Goal: Information Seeking & Learning: Learn about a topic

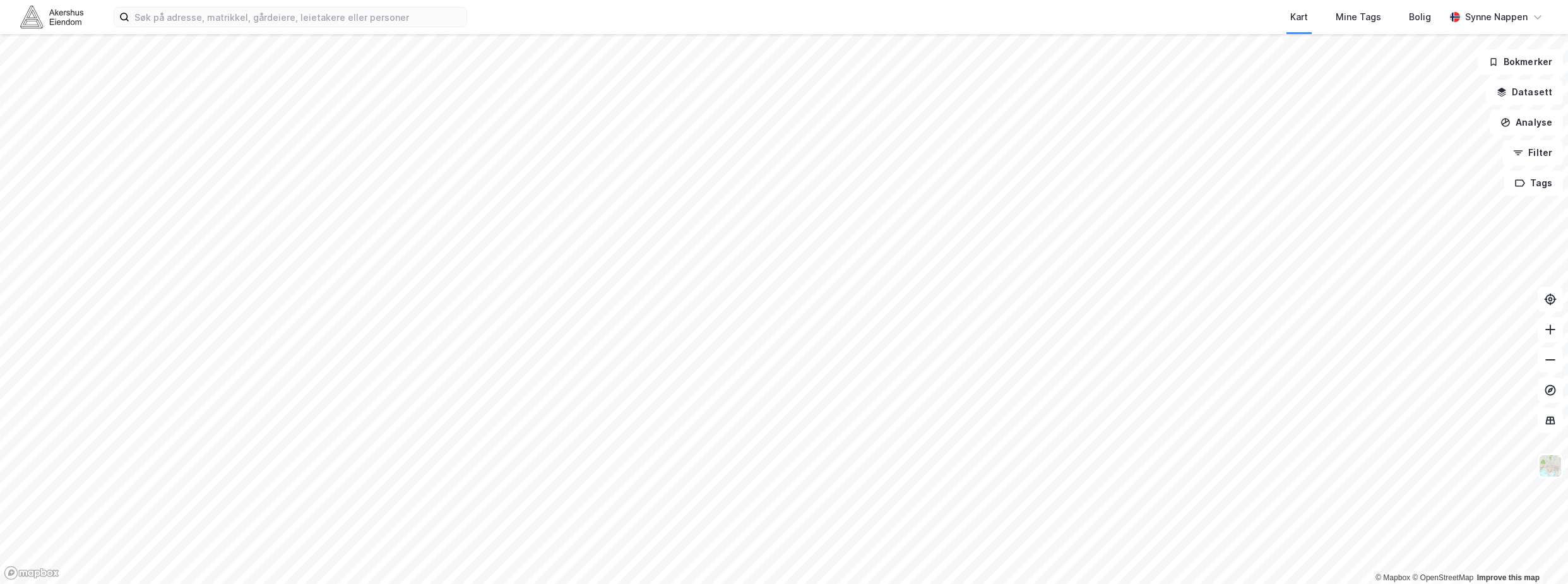
click at [163, 28] on div "Kart Mine Tags [PERSON_NAME] Synne [PERSON_NAME]" at bounding box center [784, 17] width 1568 height 34
click at [166, 22] on input at bounding box center [298, 17] width 337 height 19
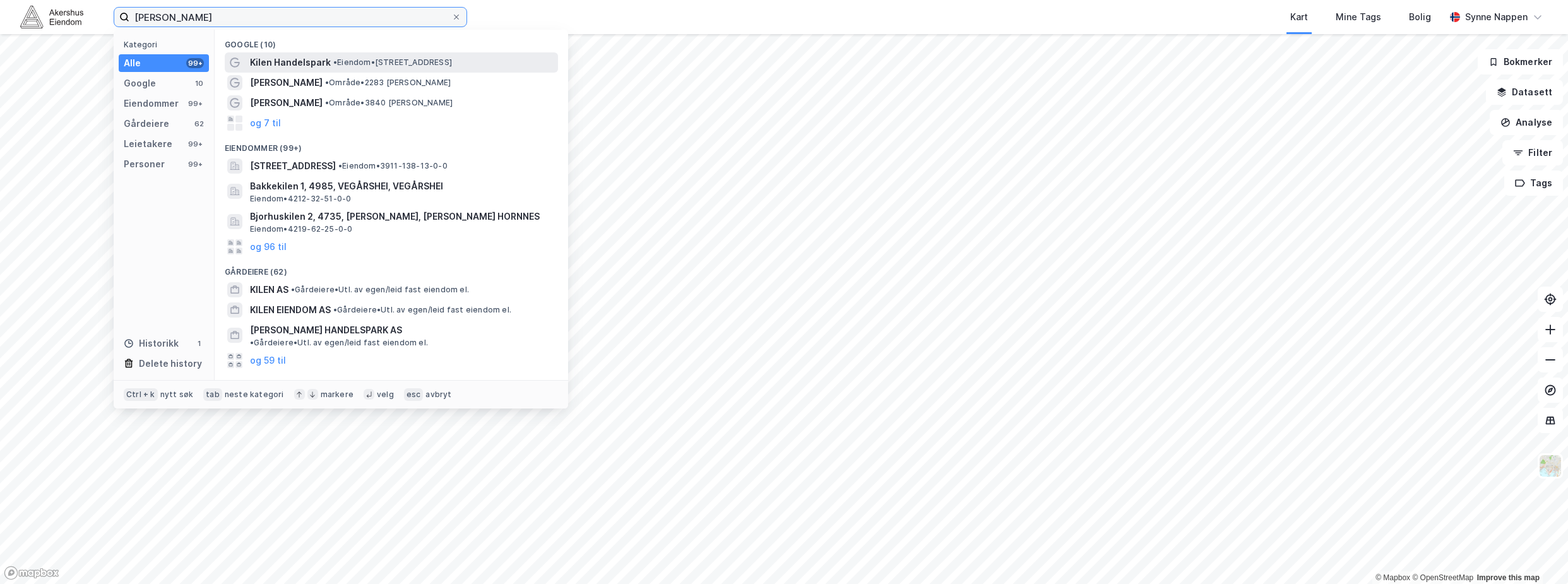
type input "[PERSON_NAME]"
click at [283, 58] on span "Kilen Handelspark" at bounding box center [290, 63] width 81 height 15
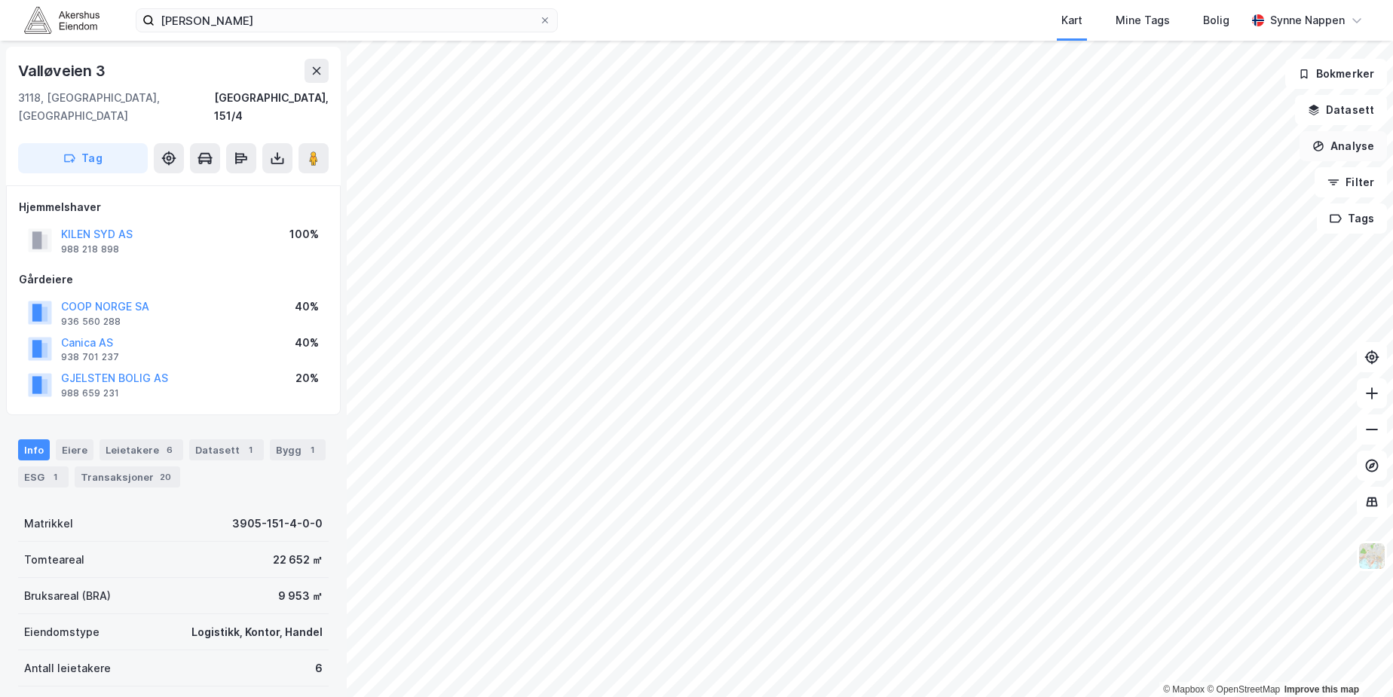
click at [1346, 149] on button "Analyse" at bounding box center [1343, 146] width 87 height 30
click at [1232, 268] on div "Reisetidsanalyse" at bounding box center [1212, 271] width 131 height 13
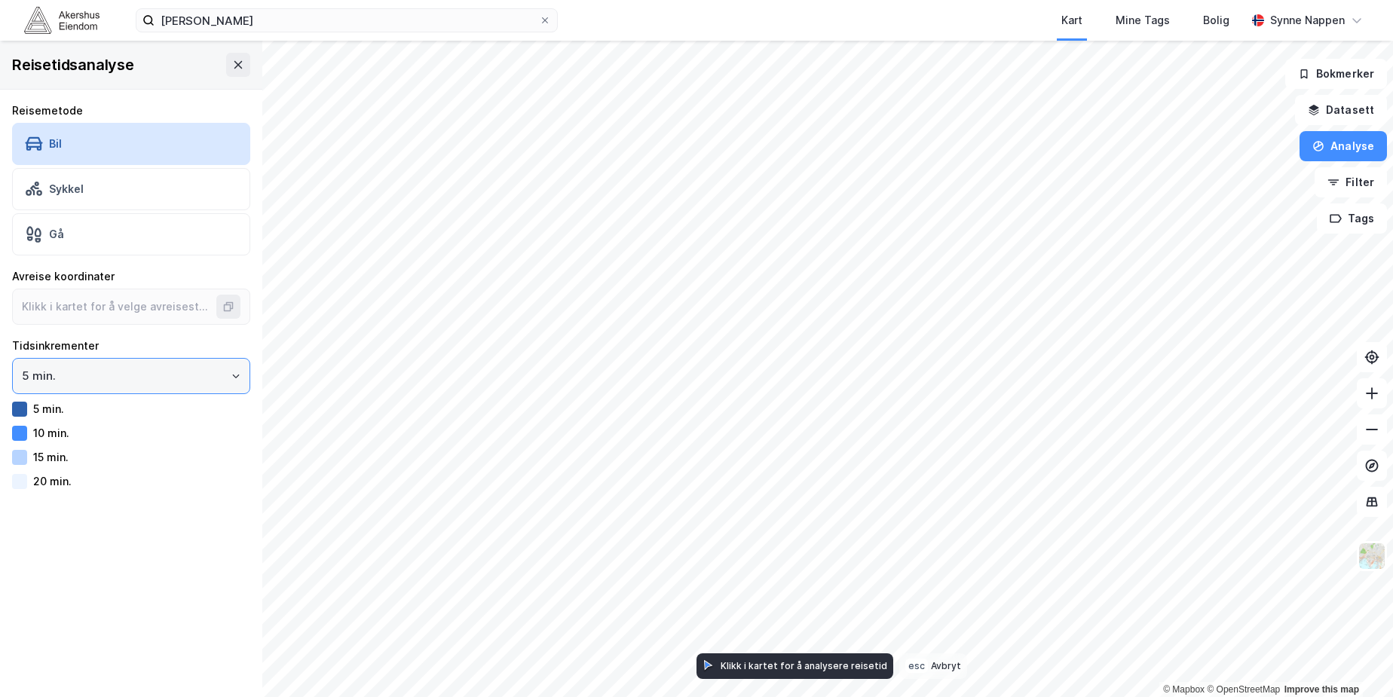
click at [155, 391] on input "5 min." at bounding box center [131, 376] width 237 height 35
drag, startPoint x: 155, startPoint y: 391, endPoint x: 124, endPoint y: 473, distance: 87.5
click at [125, 473] on li "15 min." at bounding box center [125, 464] width 227 height 28
type input "15 min."
click at [61, 476] on div "60 min." at bounding box center [52, 481] width 38 height 13
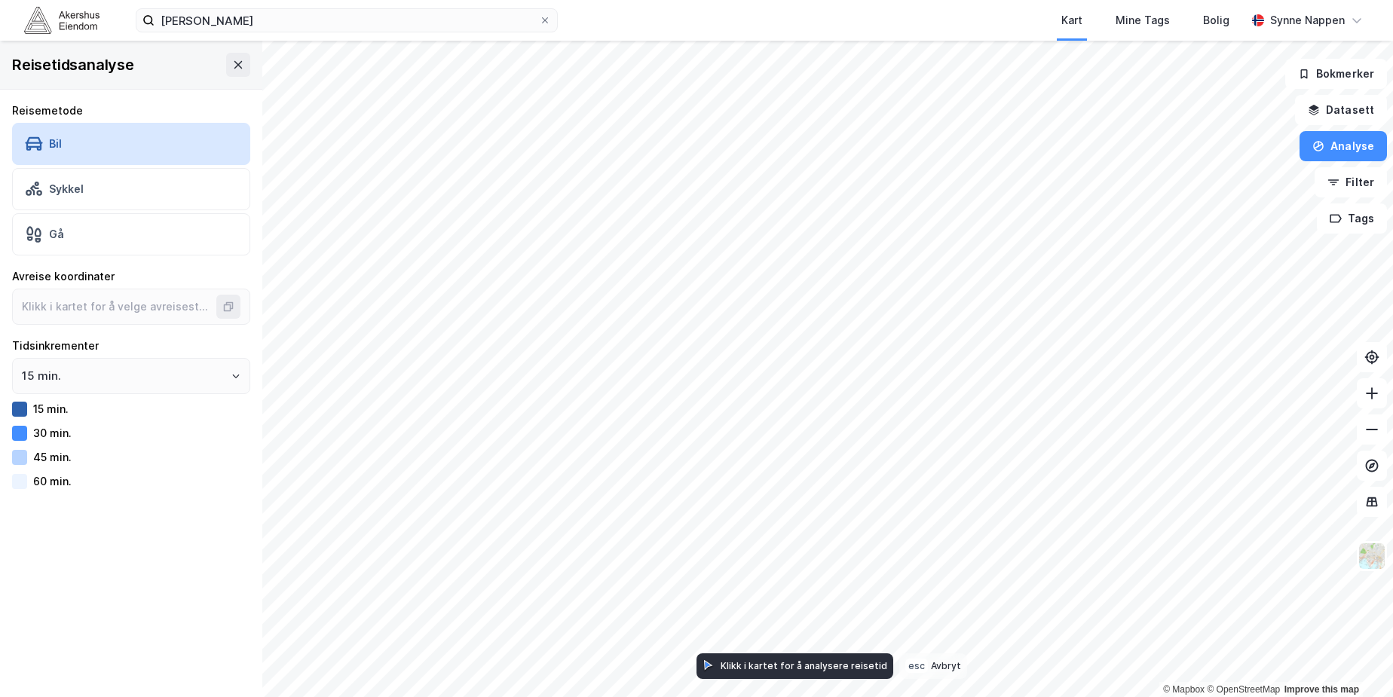
click at [54, 480] on div "60 min." at bounding box center [52, 481] width 38 height 13
type input "59.272192022694014, 10.434505327864514"
click at [33, 485] on div "60 min." at bounding box center [52, 481] width 38 height 13
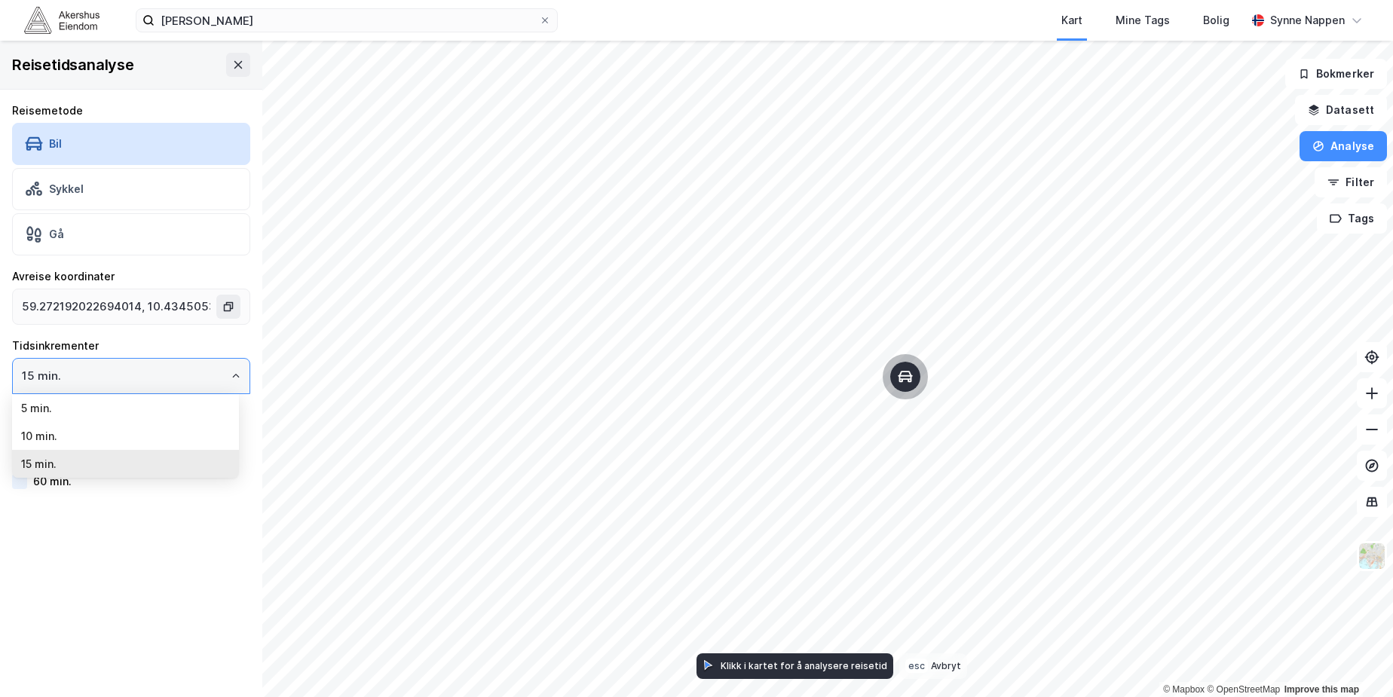
click at [80, 372] on input "15 min." at bounding box center [131, 376] width 237 height 35
drag, startPoint x: 80, startPoint y: 372, endPoint x: 75, endPoint y: 441, distance: 68.8
click at [75, 441] on li "10 min." at bounding box center [125, 436] width 227 height 28
click at [77, 382] on input "10 min." at bounding box center [131, 376] width 237 height 35
click at [75, 411] on li "5 min." at bounding box center [125, 408] width 227 height 28
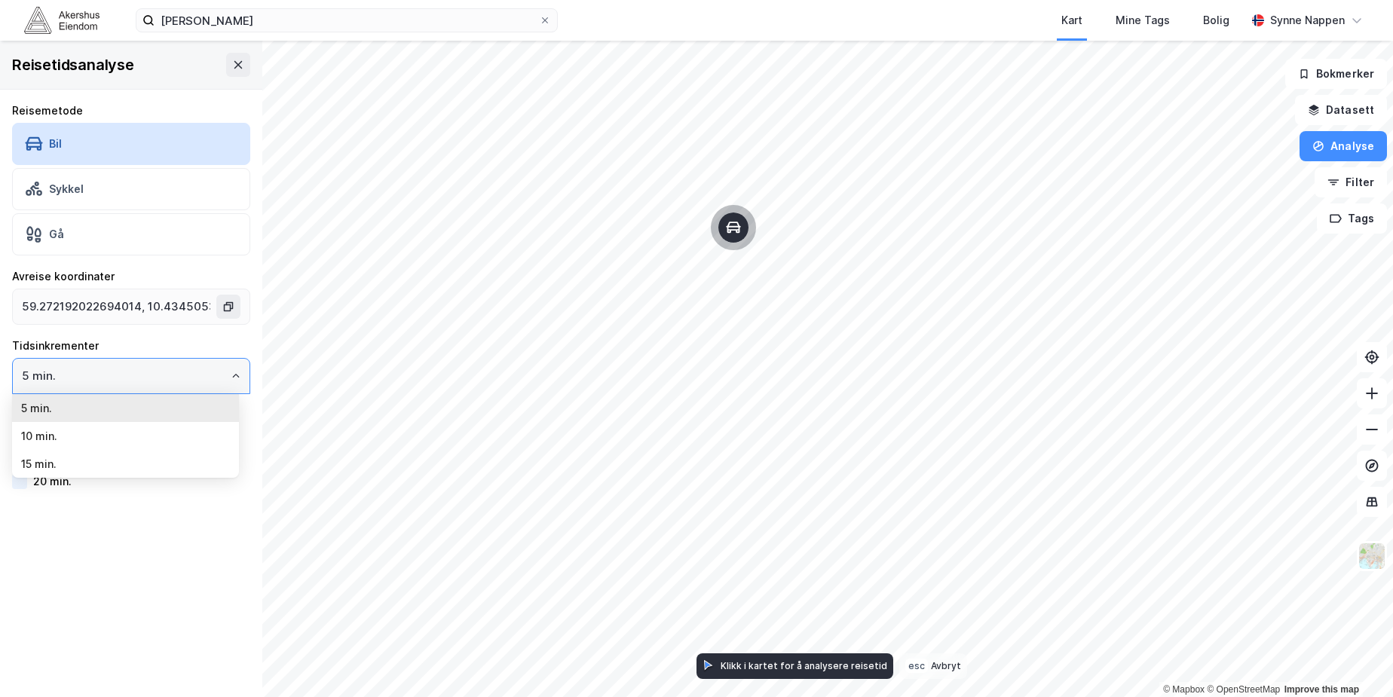
click at [167, 390] on input "5 min." at bounding box center [131, 376] width 237 height 35
click at [185, 429] on li "10 min." at bounding box center [125, 436] width 227 height 28
type input "10 min."
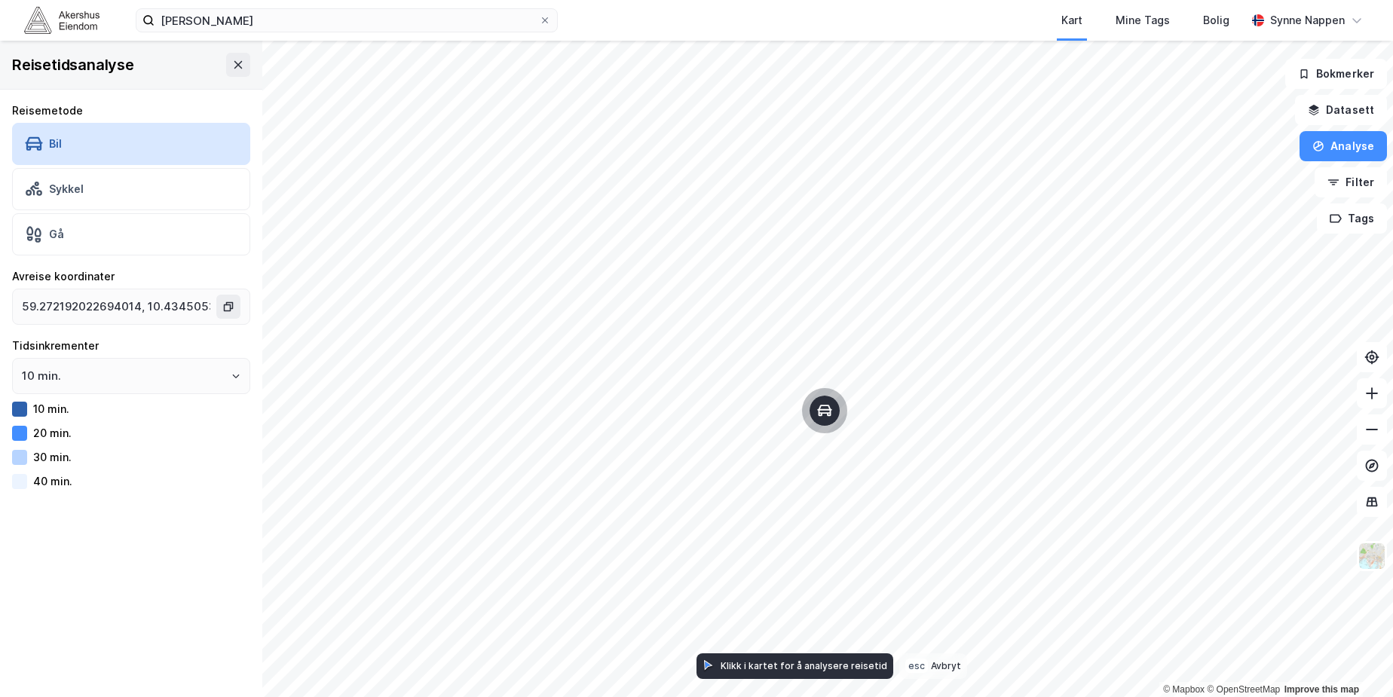
click at [841, 5] on div "Kart Mine Tags Bolig" at bounding box center [938, 20] width 616 height 41
click at [639, 697] on html "[PERSON_NAME] Kart Mine Tags [PERSON_NAME] Synne [PERSON_NAME] © Mapbox © OpenS…" at bounding box center [696, 348] width 1393 height 697
click at [1348, 183] on button "Filter" at bounding box center [1351, 182] width 72 height 30
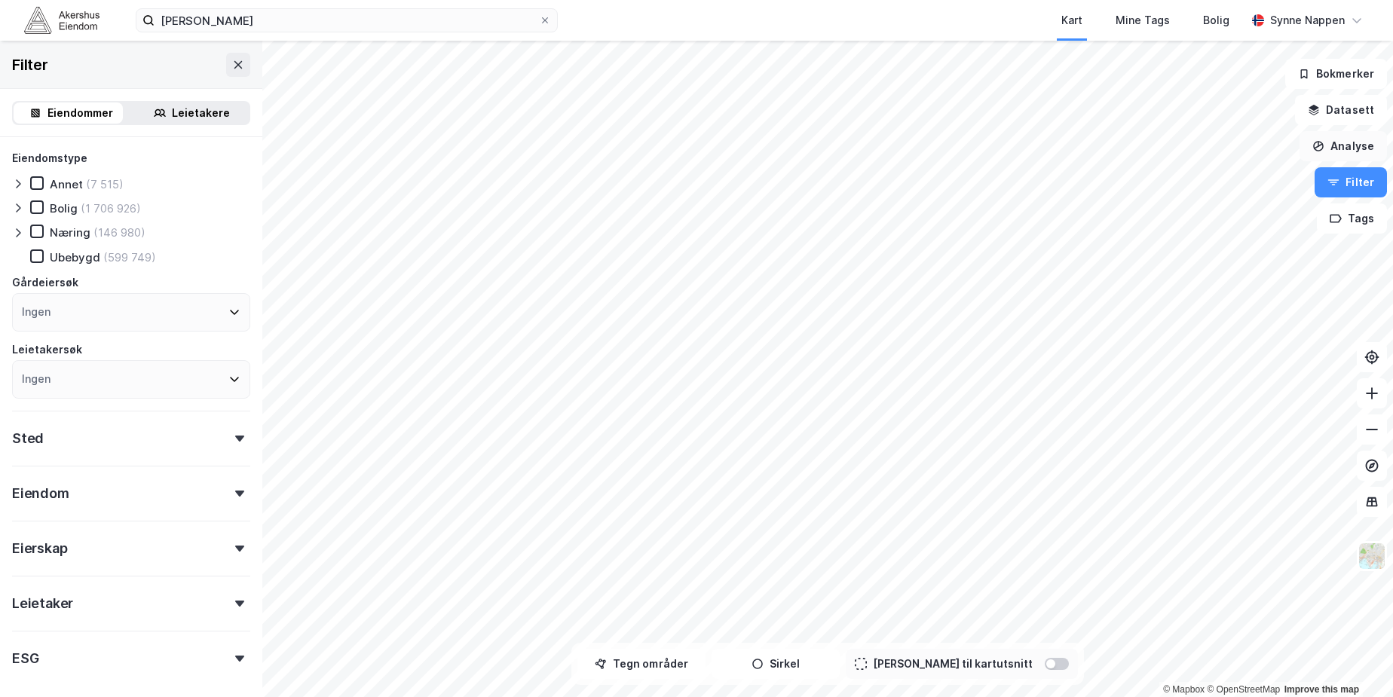
click at [1338, 150] on button "Analyse" at bounding box center [1343, 146] width 87 height 30
click at [1186, 235] on div "Se demografi" at bounding box center [1212, 240] width 131 height 13
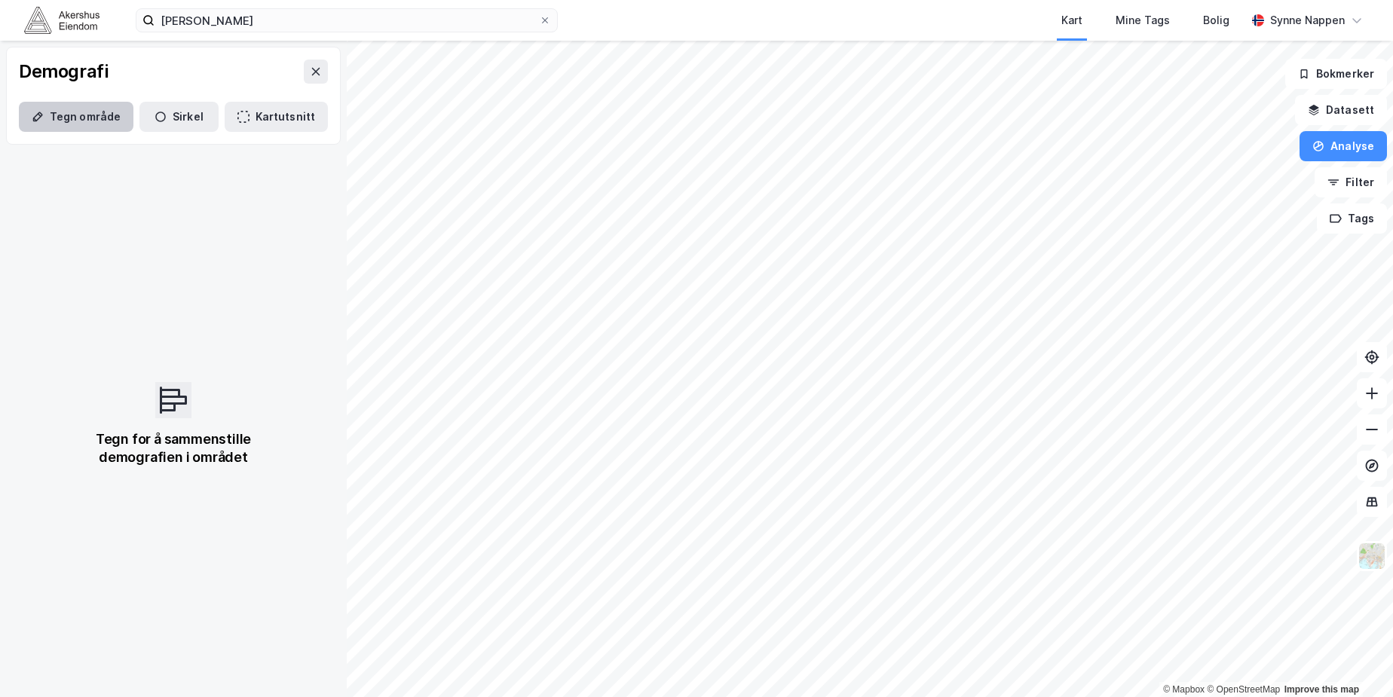
click at [98, 107] on button "Tegn område" at bounding box center [76, 117] width 115 height 30
click at [187, 116] on button "Sirkel" at bounding box center [178, 117] width 79 height 30
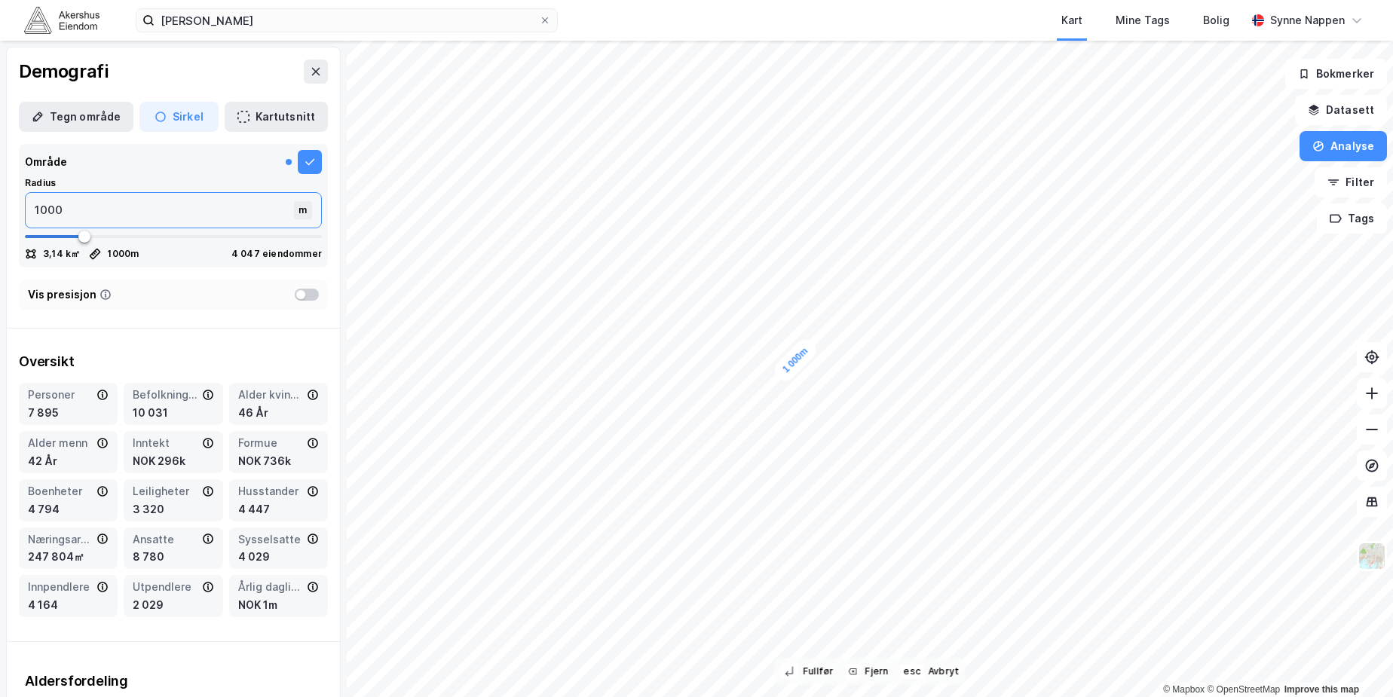
click at [51, 206] on input "1000" at bounding box center [161, 210] width 271 height 35
type input "50"
type input "500"
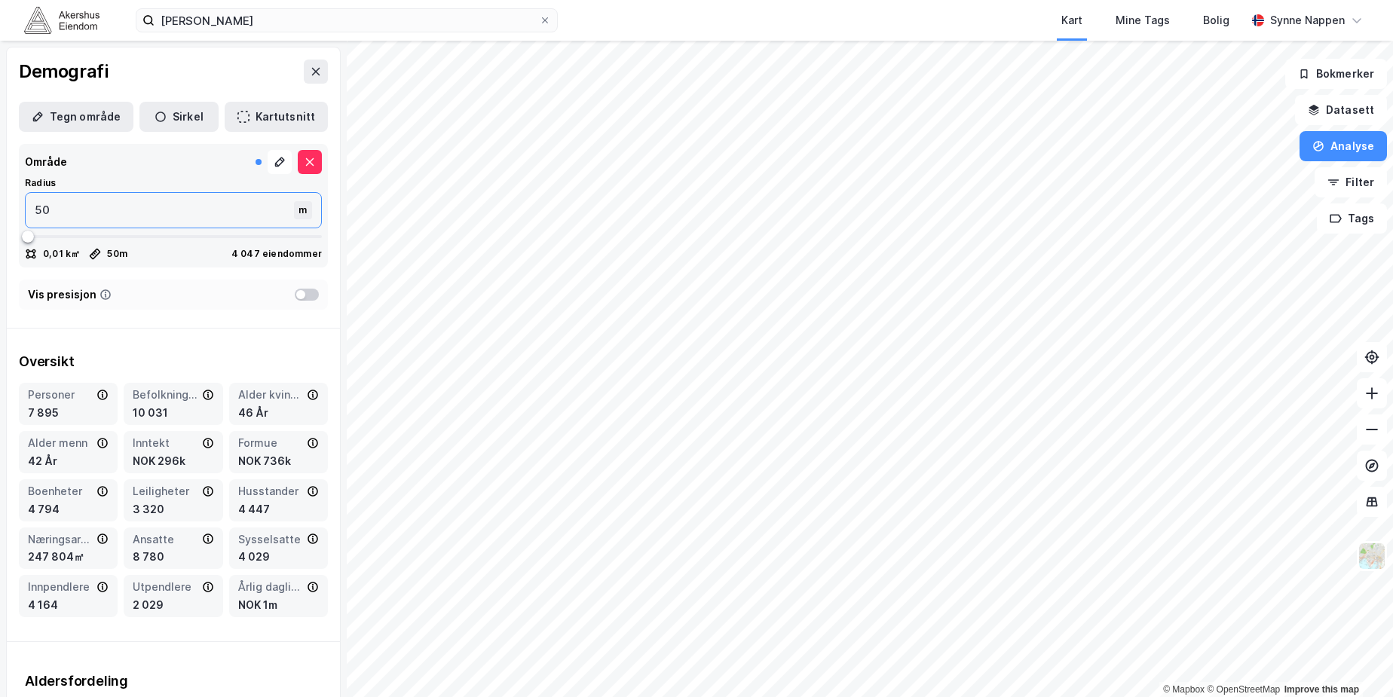
type input "500"
type input "5000"
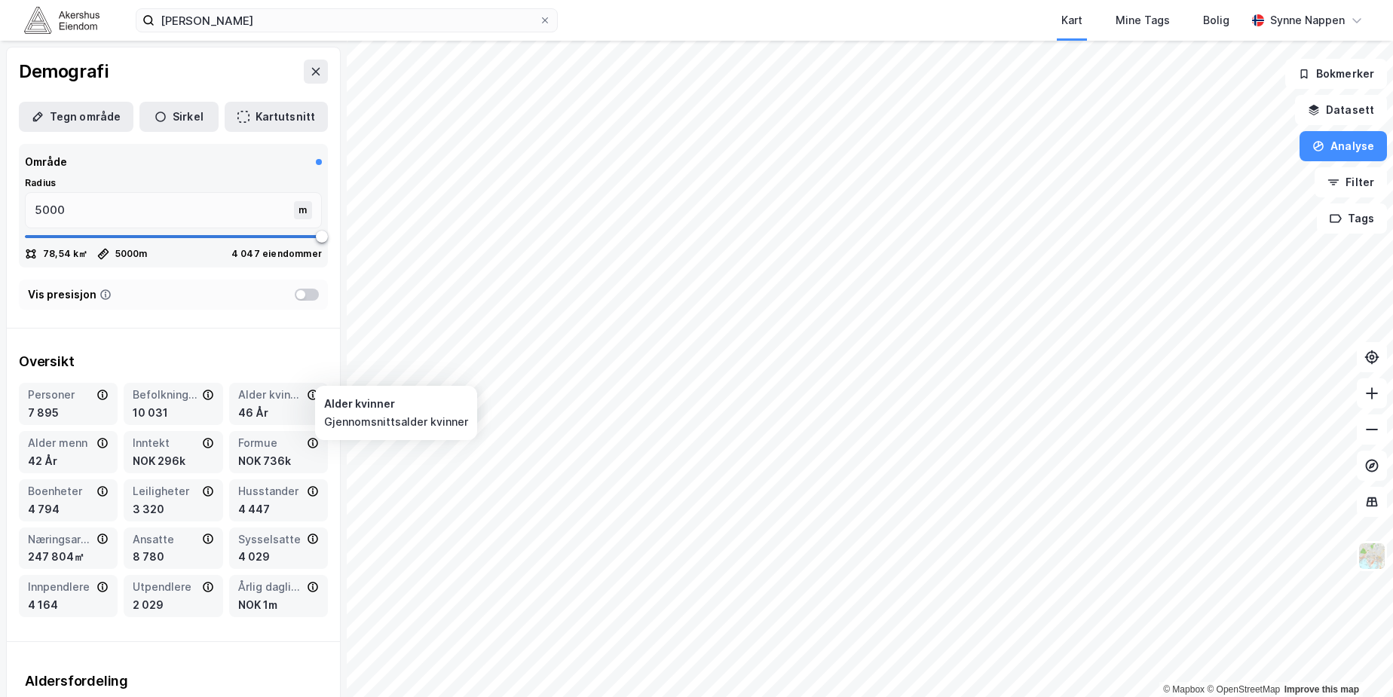
click at [216, 366] on div "Oversikt" at bounding box center [173, 362] width 309 height 18
click at [147, 421] on div "10 031" at bounding box center [173, 413] width 81 height 18
drag, startPoint x: 147, startPoint y: 421, endPoint x: 118, endPoint y: 331, distance: 94.9
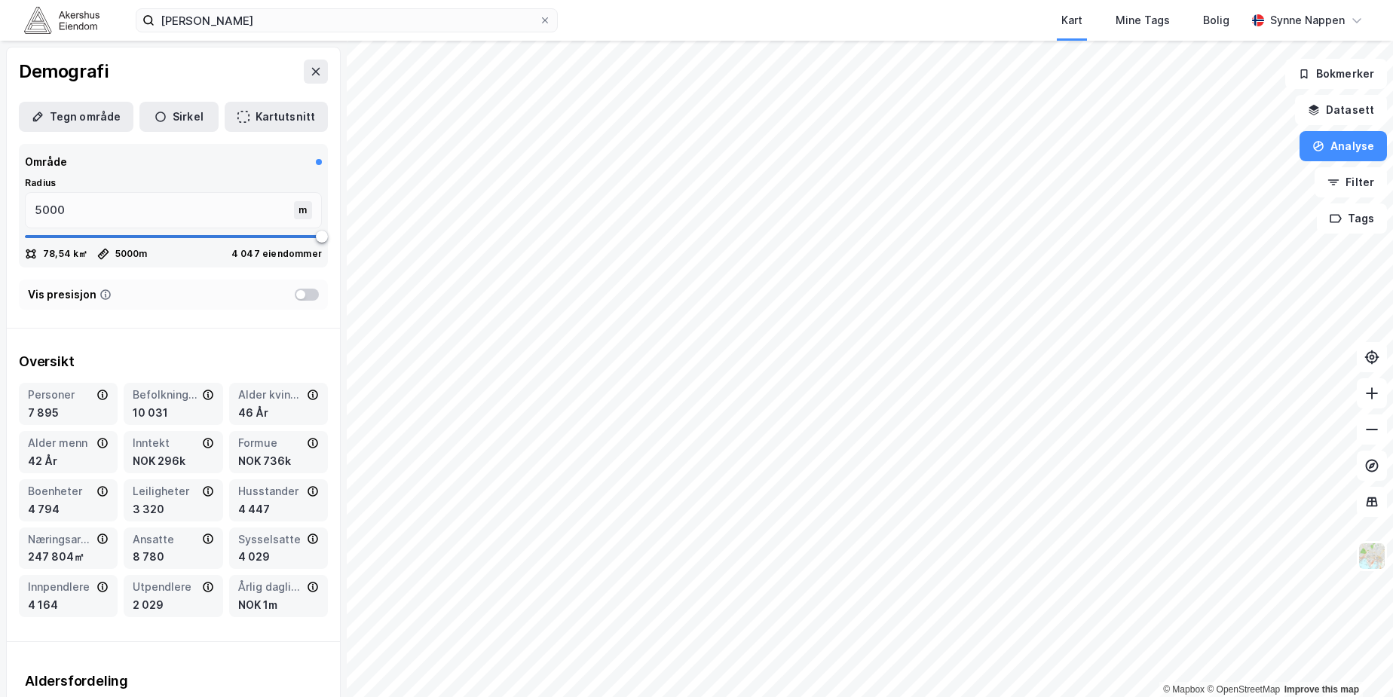
click at [204, 393] on icon at bounding box center [208, 395] width 12 height 12
click at [203, 397] on icon at bounding box center [208, 395] width 10 height 11
click at [71, 209] on input "5000" at bounding box center [161, 210] width 271 height 35
drag, startPoint x: 71, startPoint y: 209, endPoint x: -20, endPoint y: 222, distance: 91.5
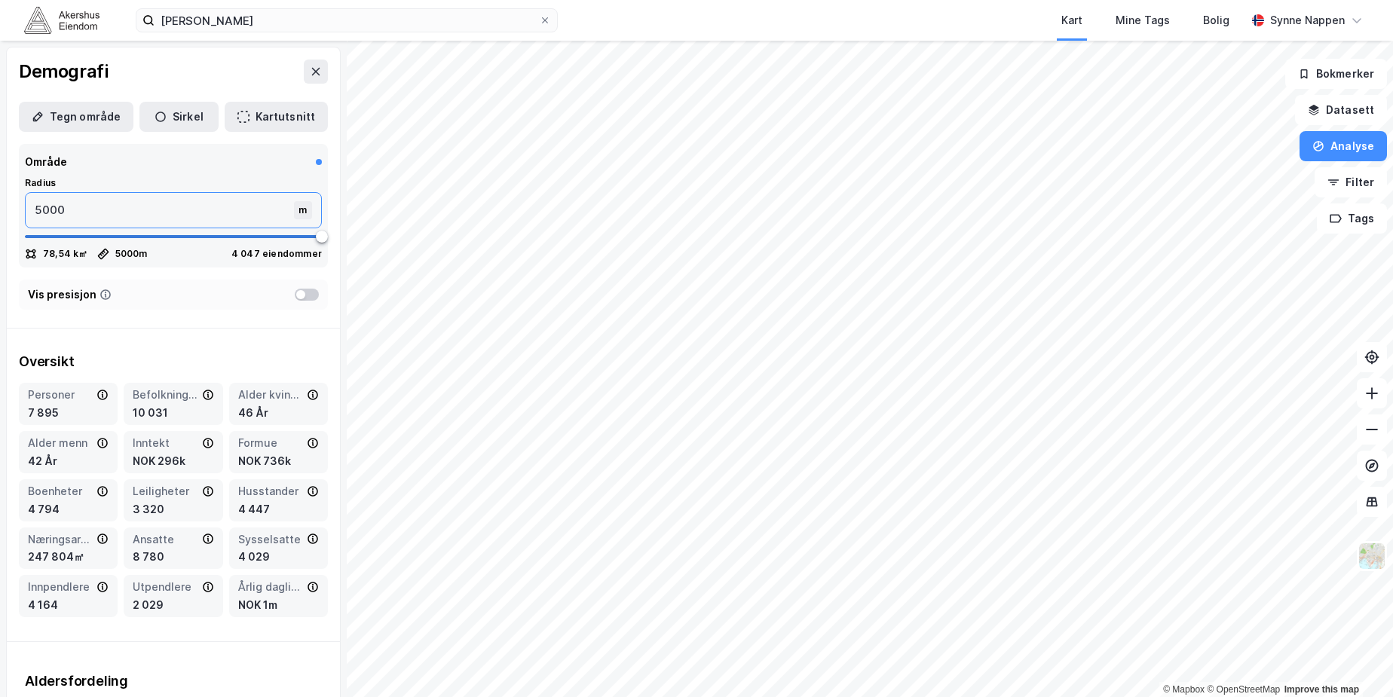
click at [0, 222] on html "[PERSON_NAME] Kart Mine Tags [PERSON_NAME] Synne [PERSON_NAME] © Mapbox © OpenS…" at bounding box center [696, 348] width 1393 height 697
type input "1"
type input "10"
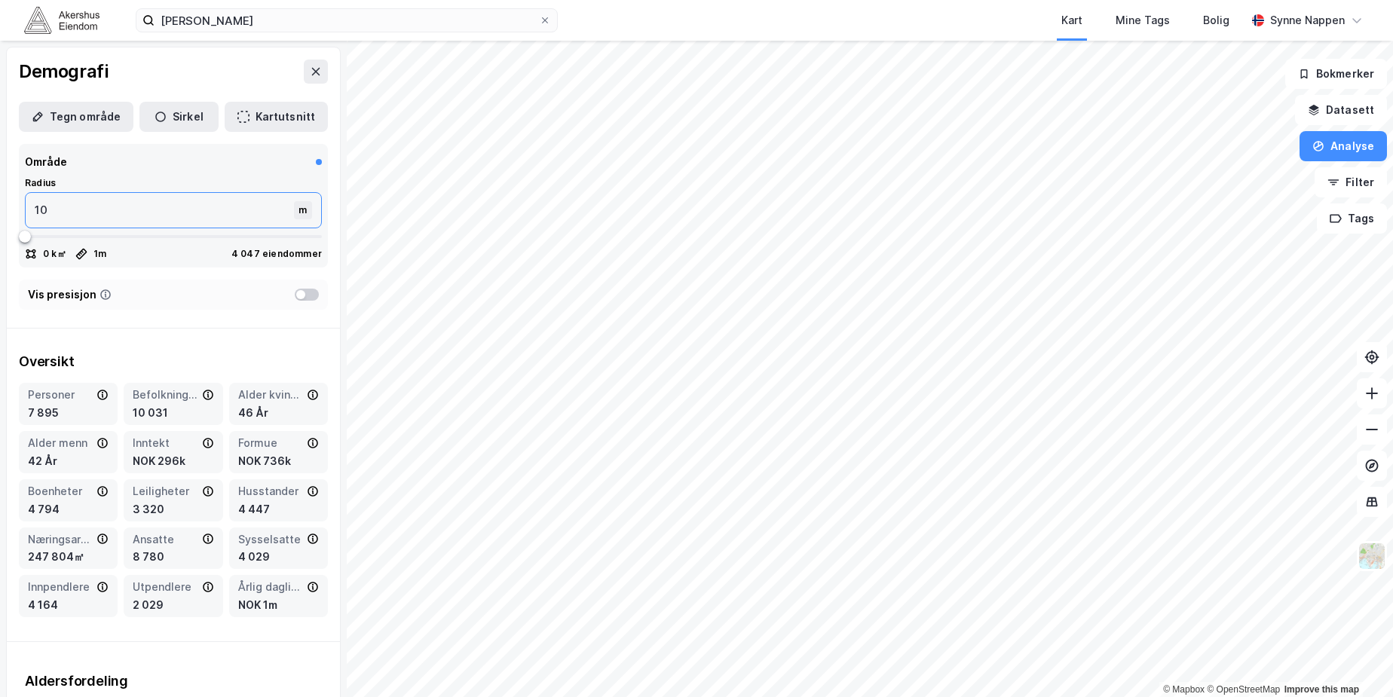
type input "100"
type input "1000"
type input "10000"
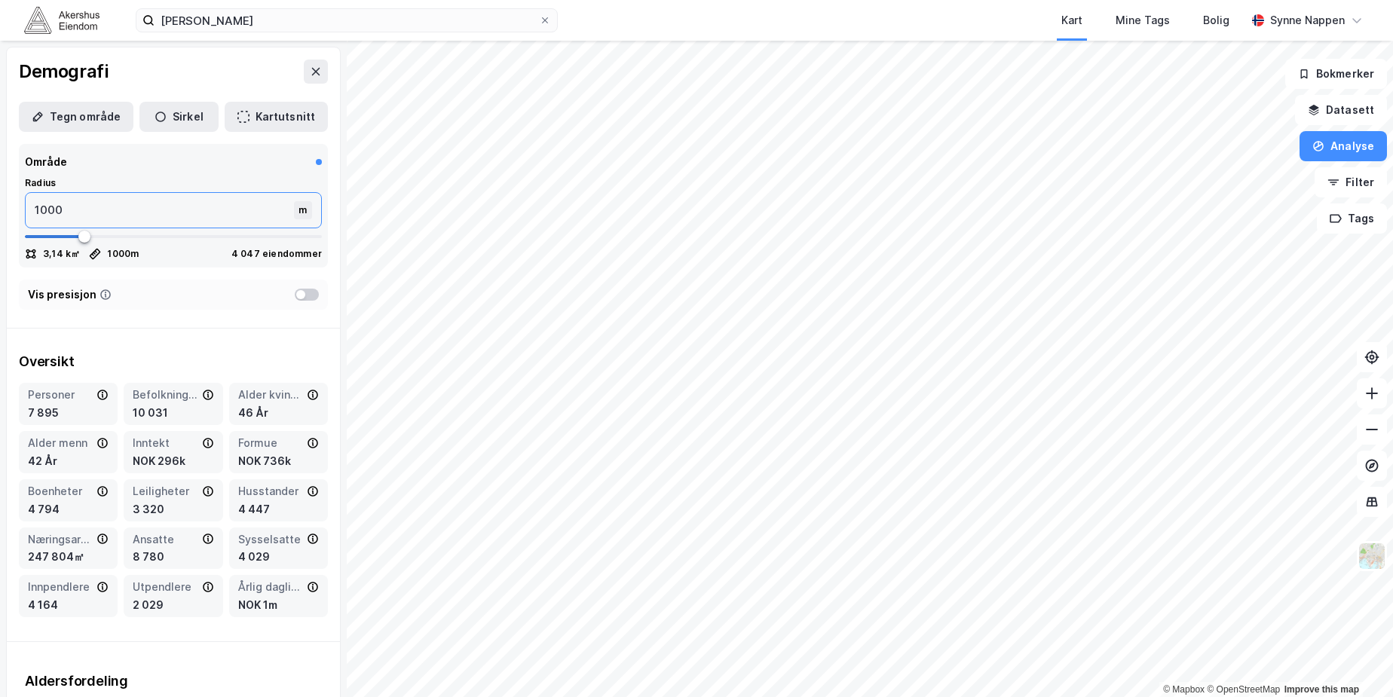
type input "5000"
click at [213, 439] on div "Inntekt NOK 296k" at bounding box center [173, 452] width 99 height 42
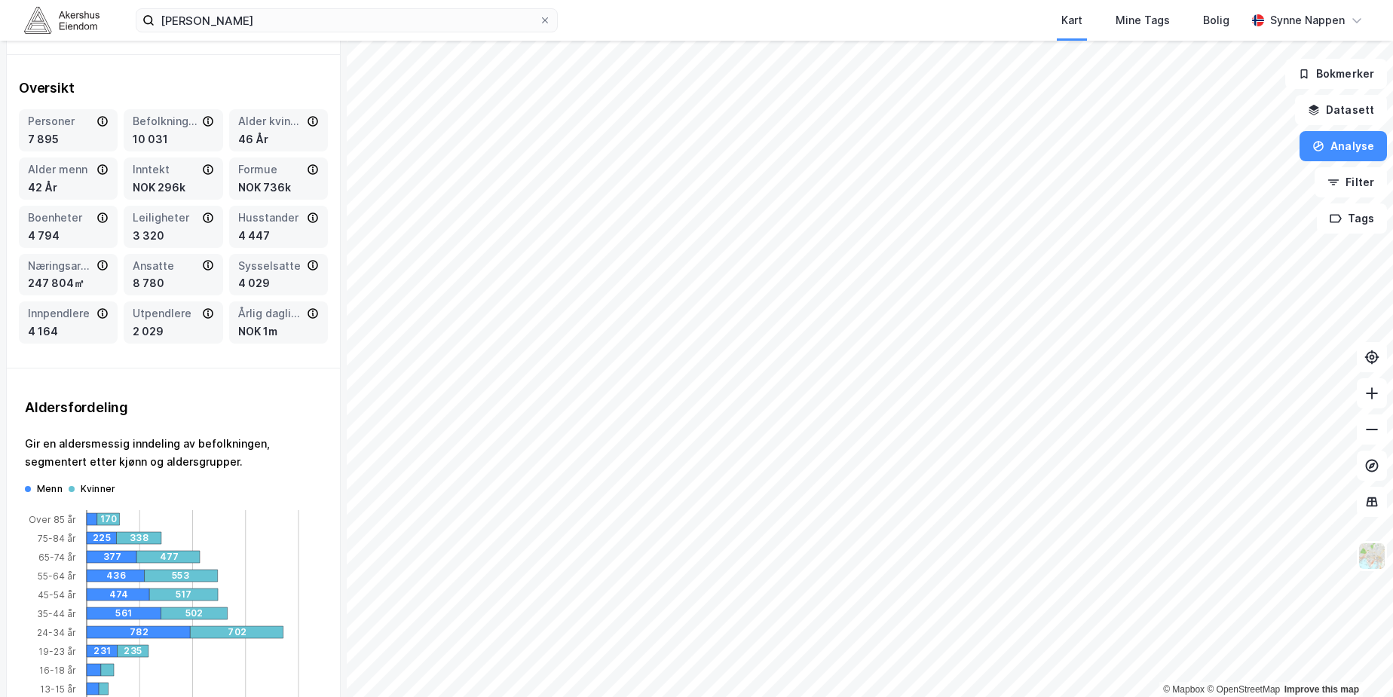
scroll to position [302, 0]
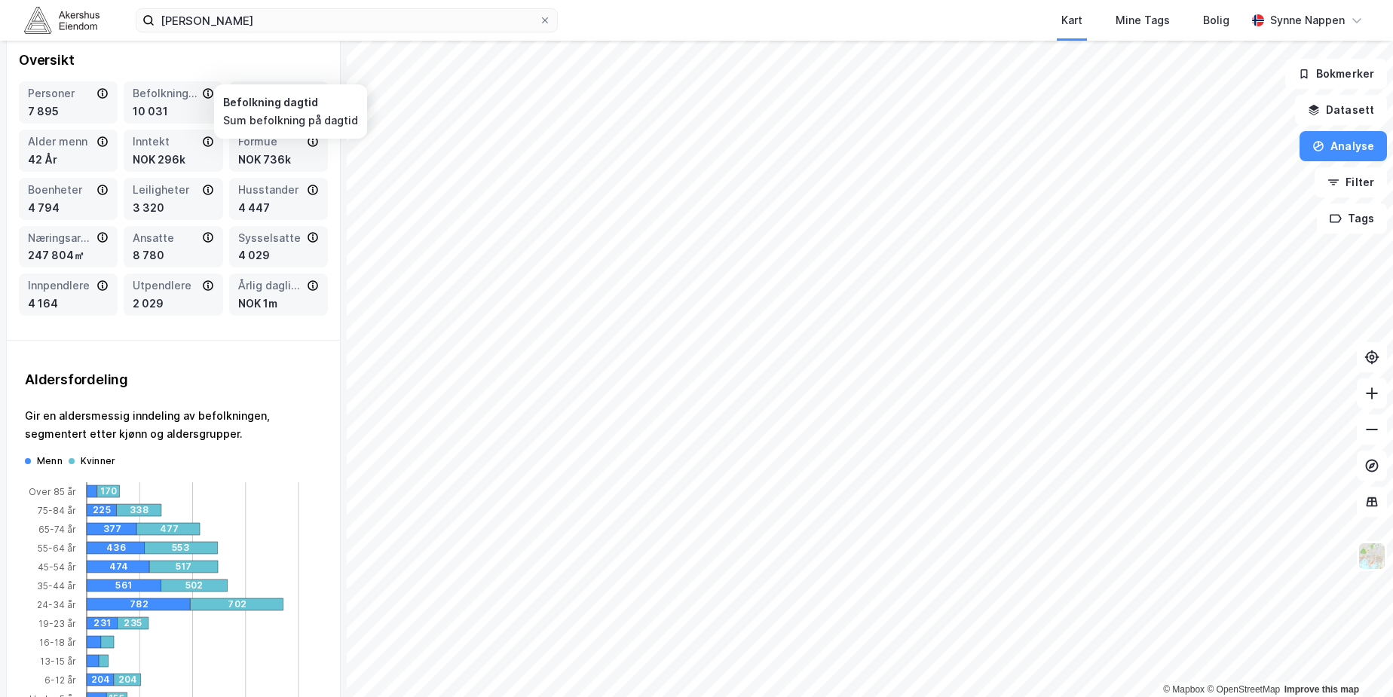
click at [192, 90] on div "Befolkning dagtid" at bounding box center [173, 93] width 81 height 18
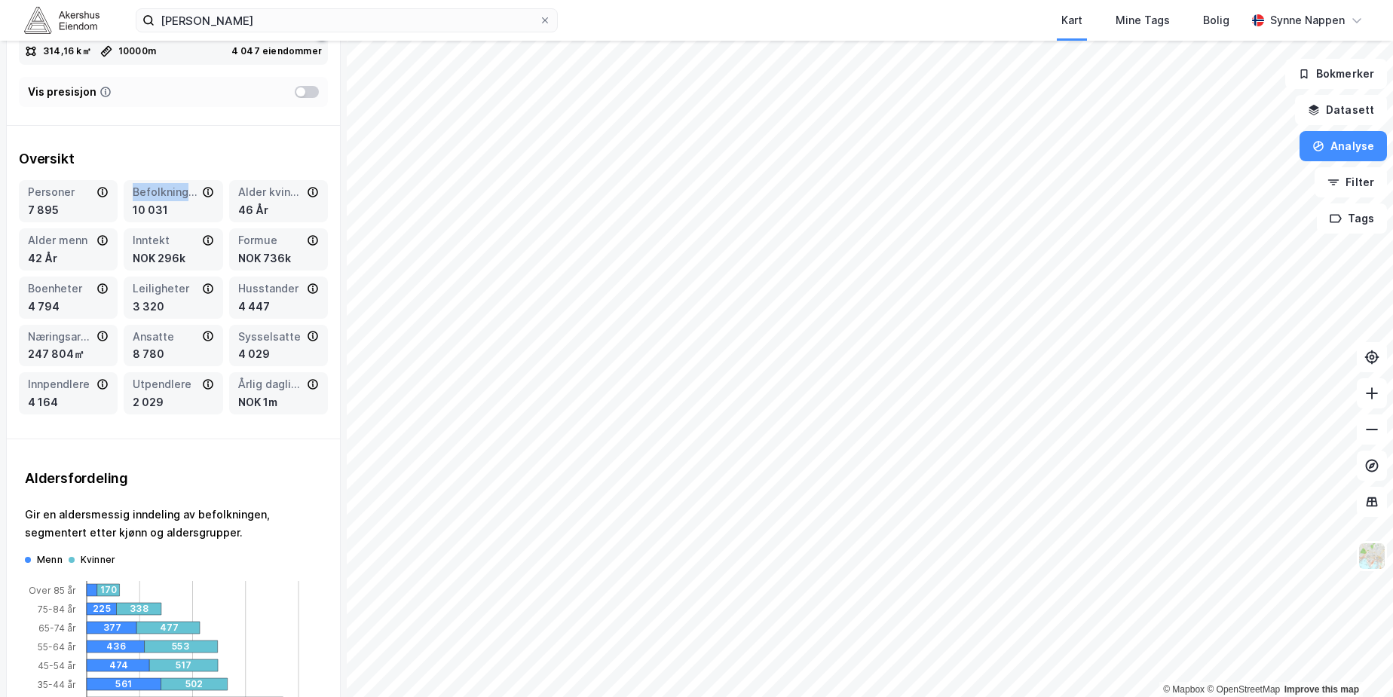
scroll to position [0, 0]
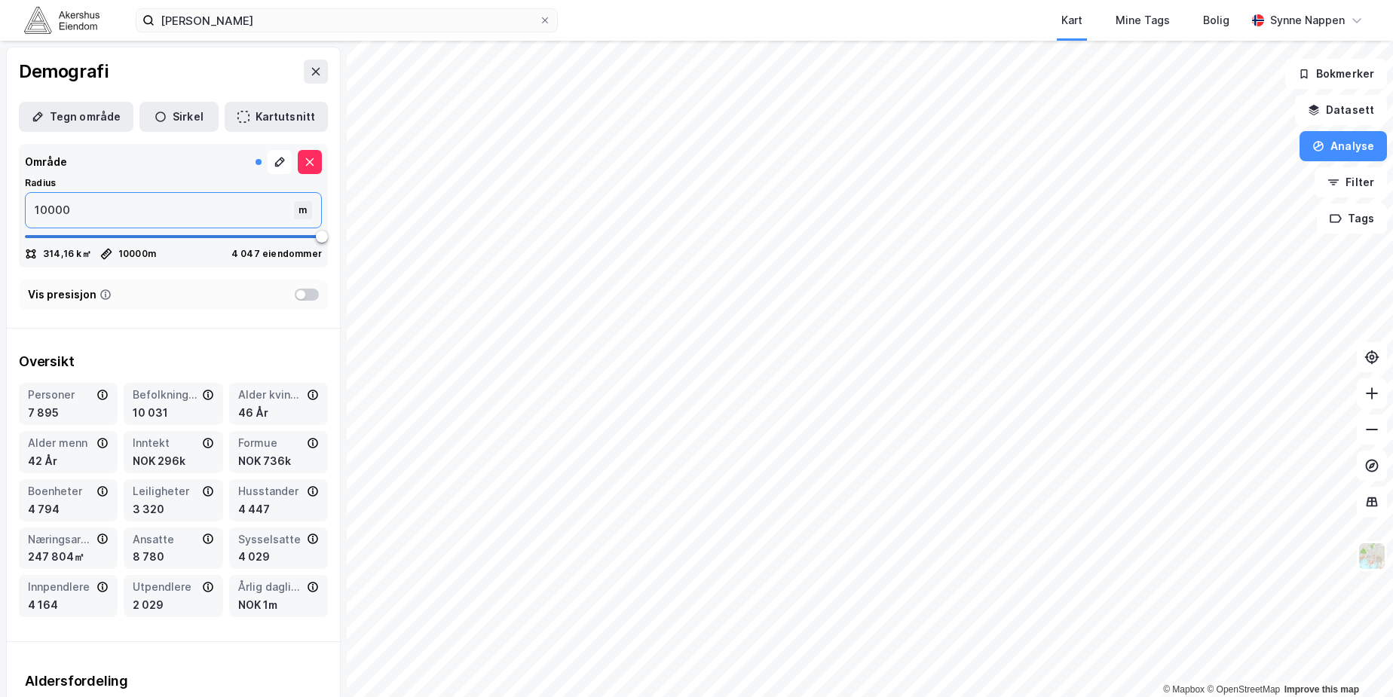
click at [51, 207] on input "10000" at bounding box center [161, 210] width 271 height 35
type input "1"
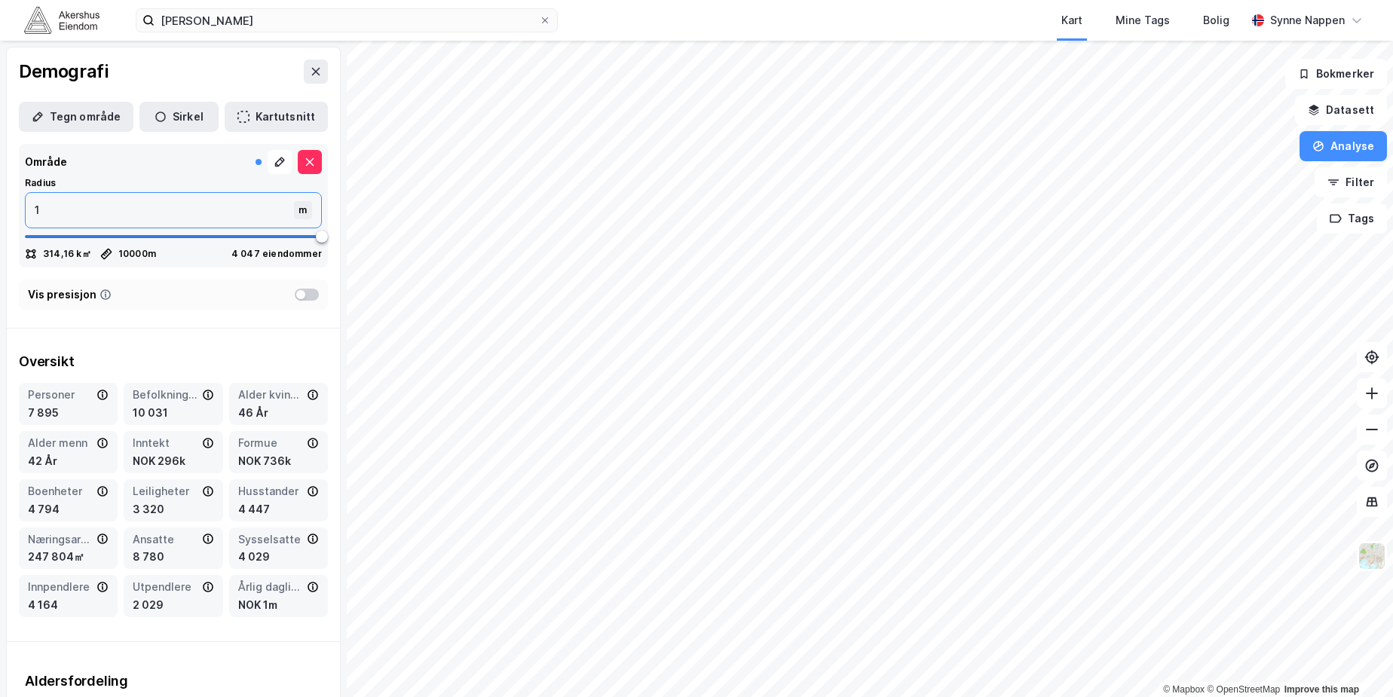
type input "15"
type input "150"
type input "1500"
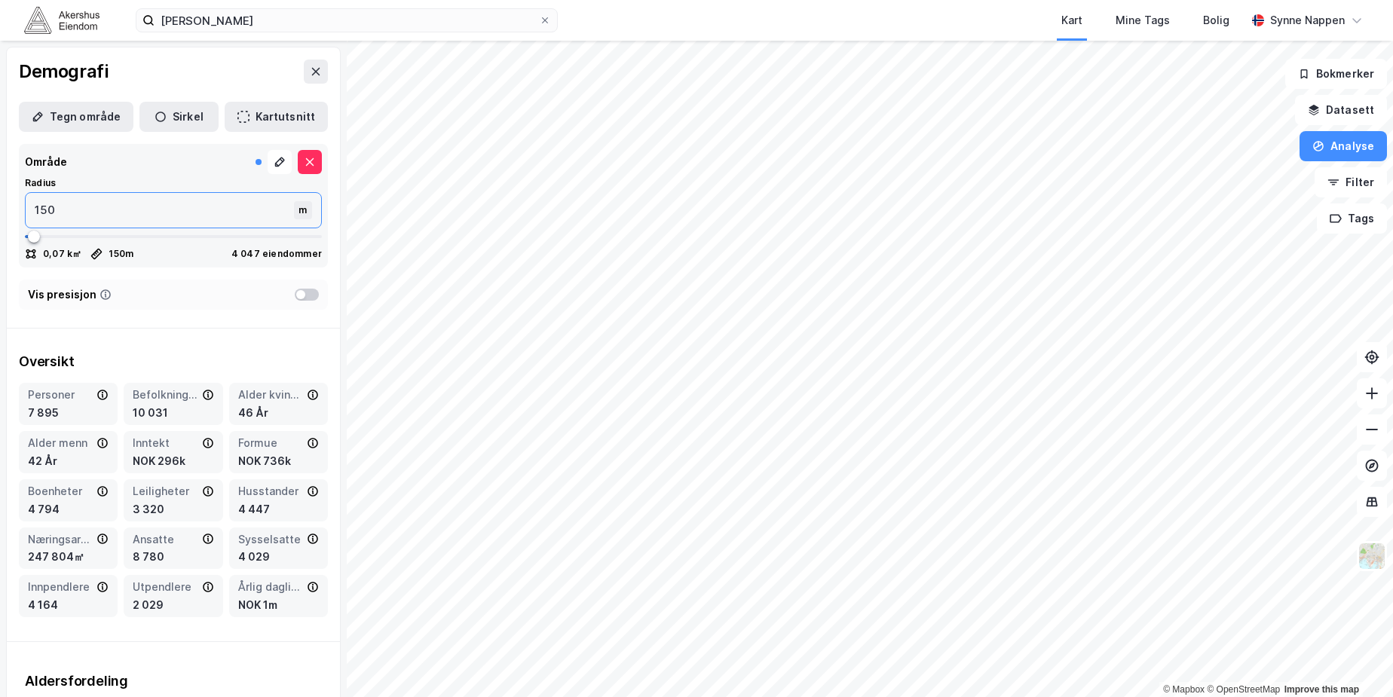
type input "1500"
type input "15000"
type input "5000"
type input "15000"
click at [51, 207] on input "15000" at bounding box center [161, 210] width 271 height 35
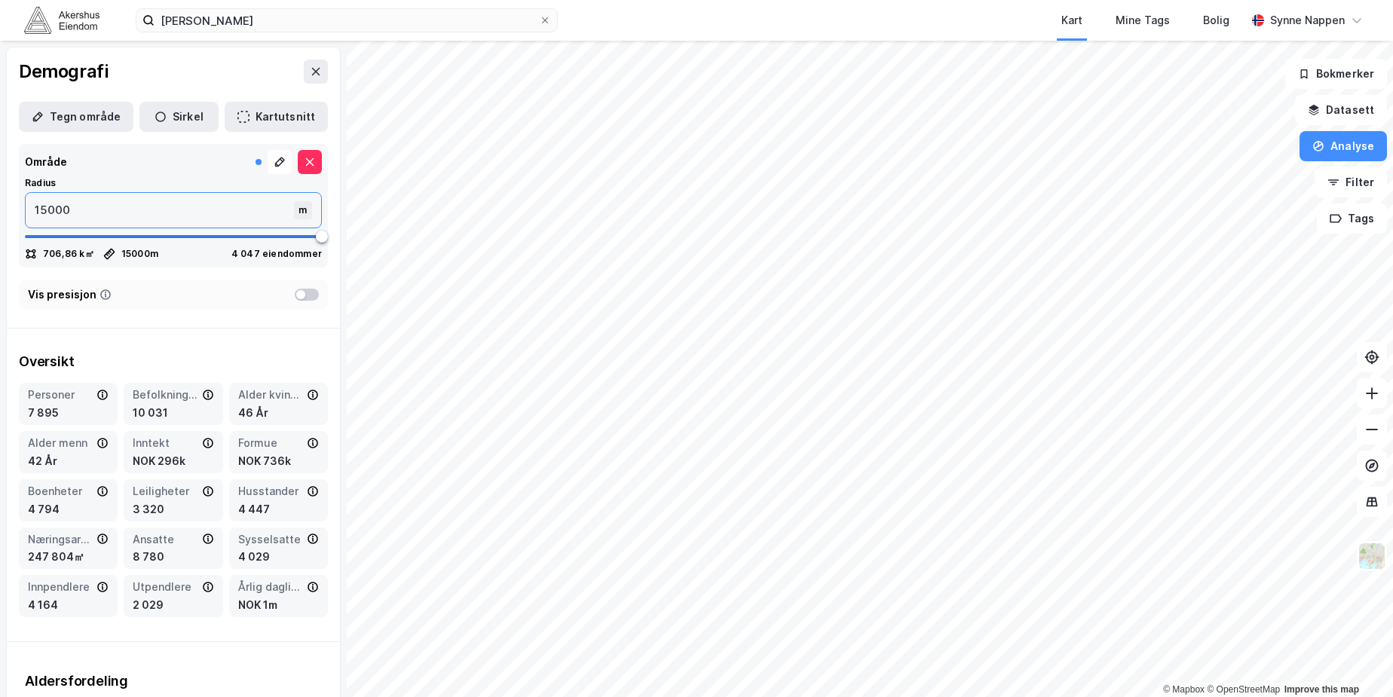
click at [51, 207] on input "15000" at bounding box center [161, 210] width 271 height 35
click at [244, 122] on button "Kartutsnitt" at bounding box center [276, 117] width 103 height 30
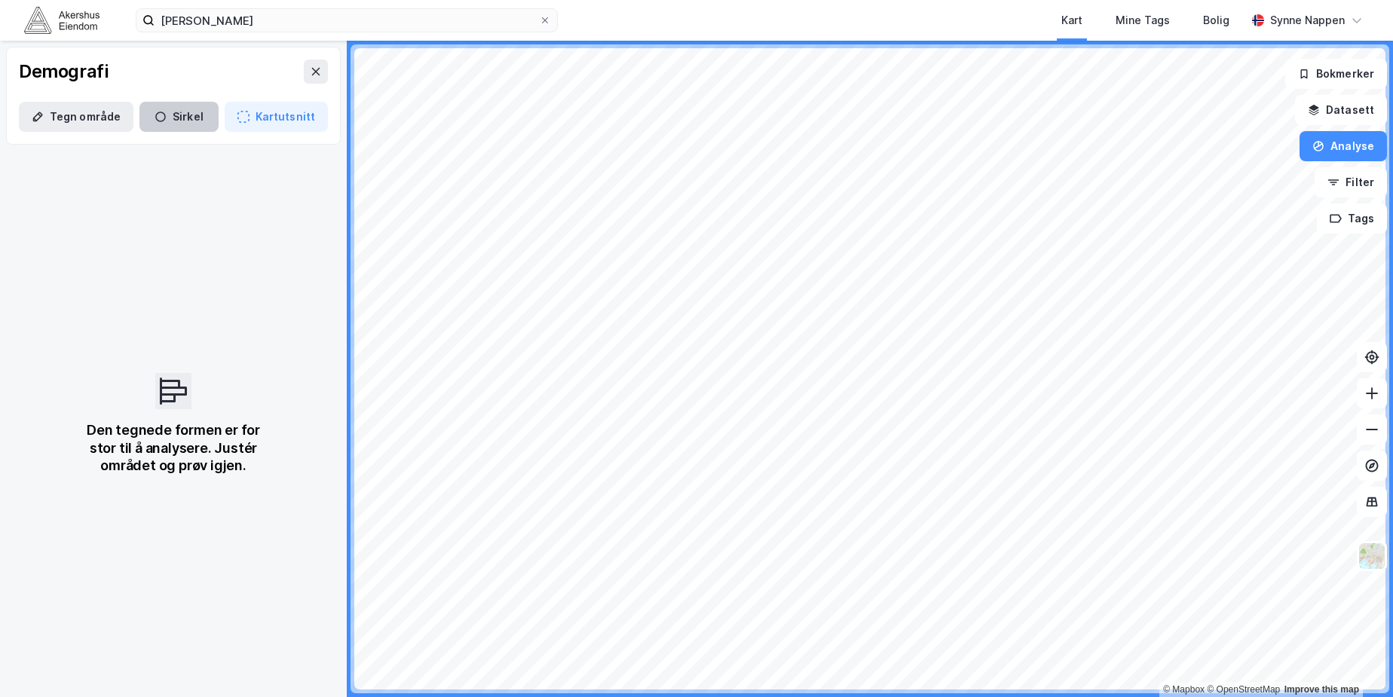
click at [185, 121] on button "Sirkel" at bounding box center [178, 117] width 79 height 30
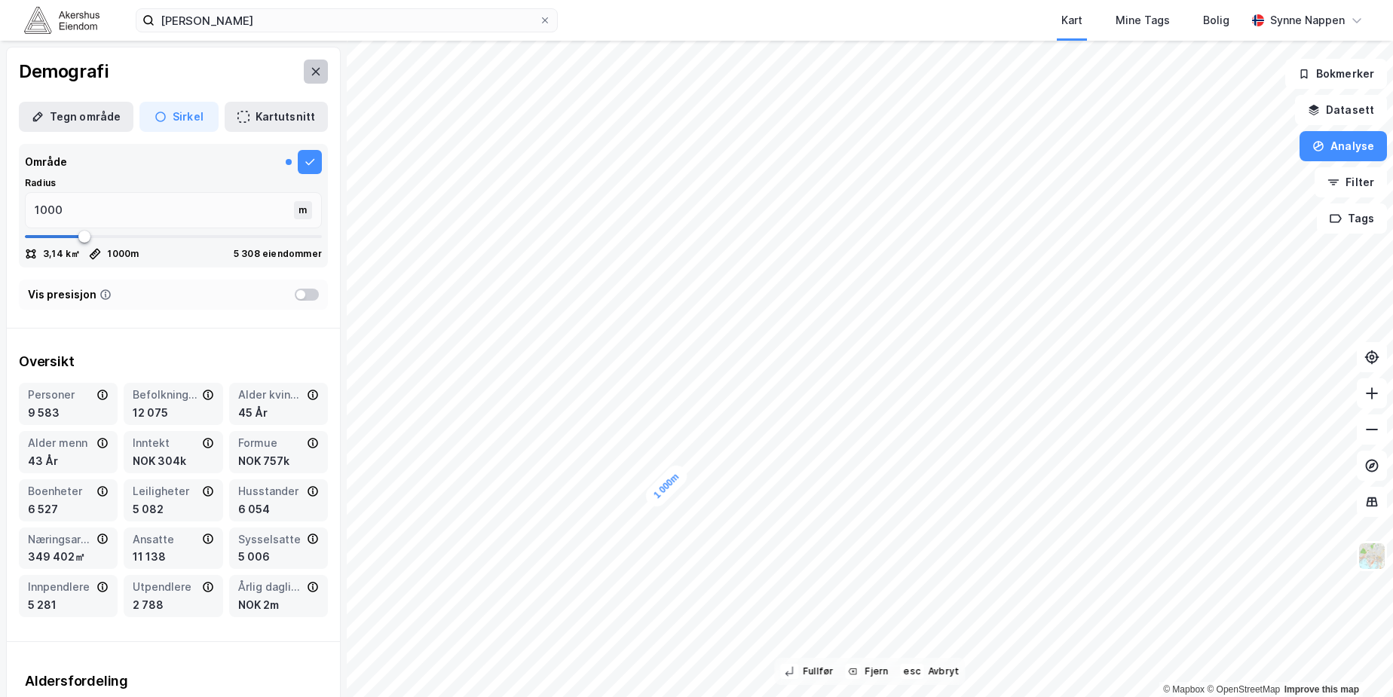
click at [316, 75] on button at bounding box center [316, 72] width 24 height 24
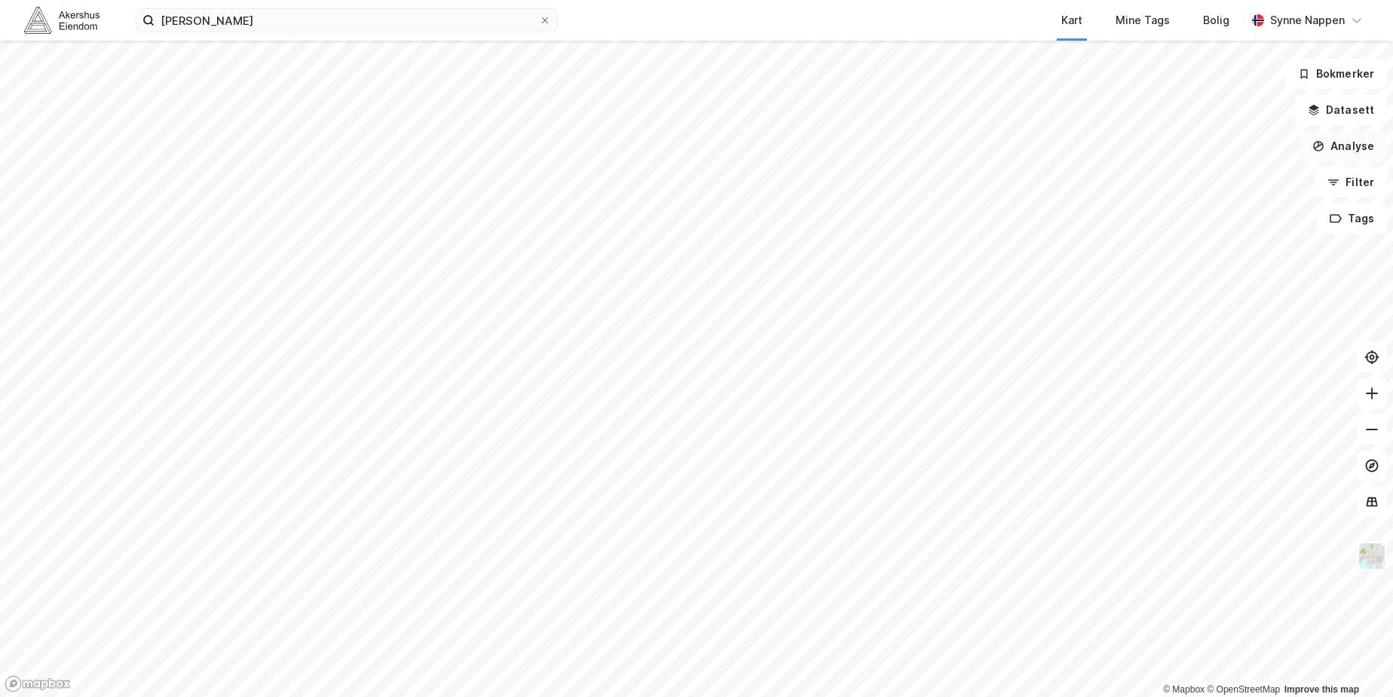
click at [1328, 152] on button "Analyse" at bounding box center [1343, 146] width 87 height 30
click at [1221, 210] on div "Tegn sirkel" at bounding box center [1212, 209] width 131 height 13
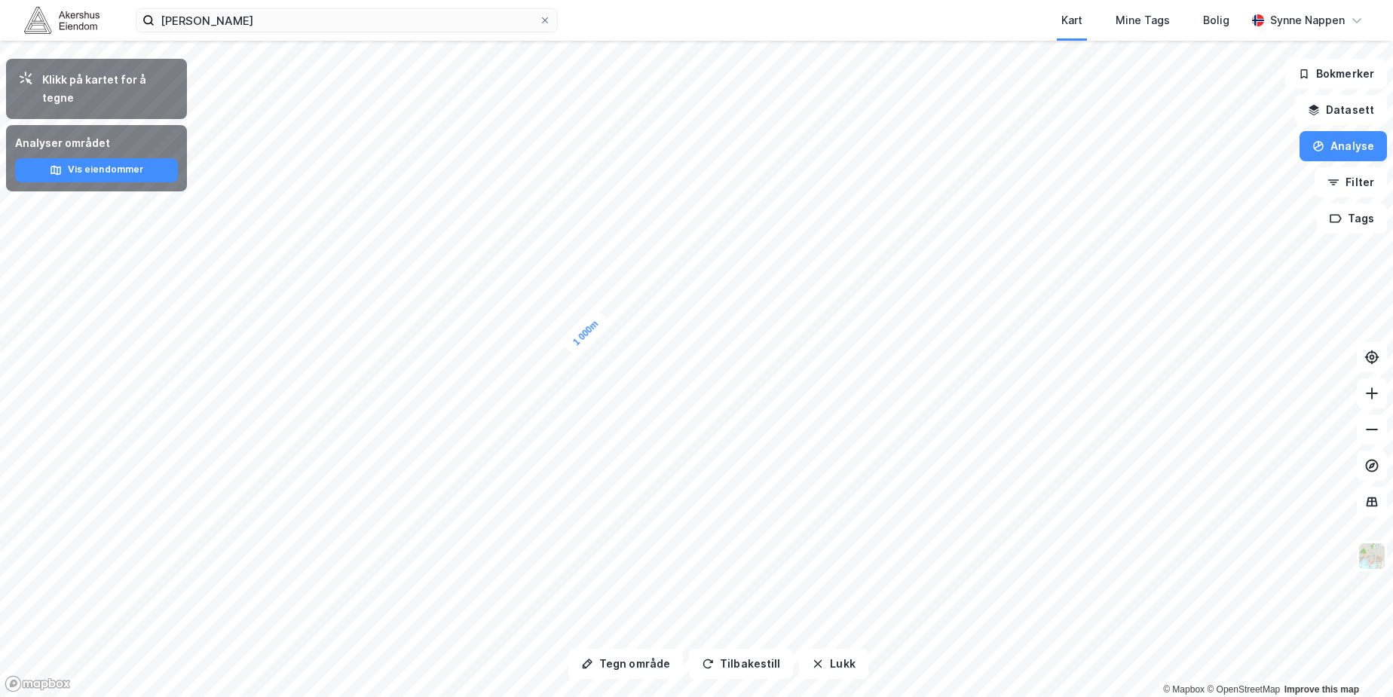
click at [122, 86] on div "Klikk på kartet for å tegne" at bounding box center [108, 89] width 133 height 36
click at [131, 158] on button "Vis eiendommer" at bounding box center [96, 170] width 163 height 24
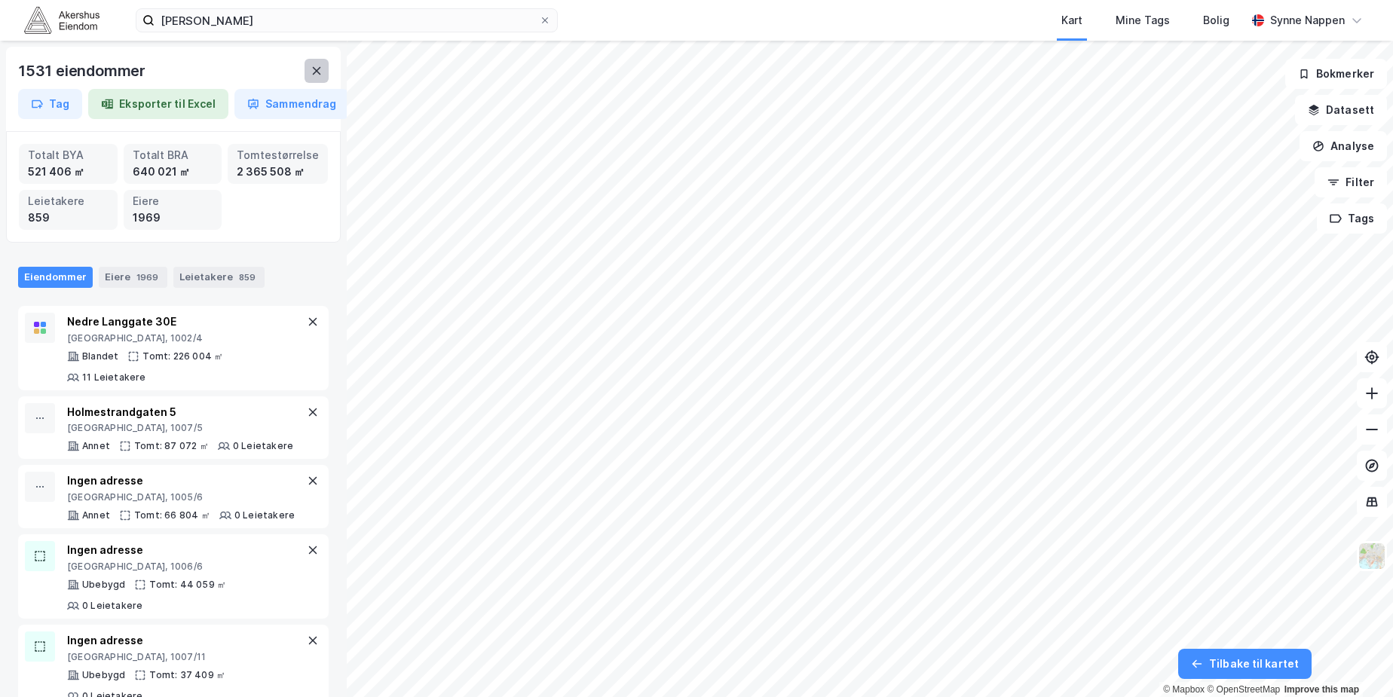
click at [318, 67] on icon at bounding box center [317, 71] width 12 height 12
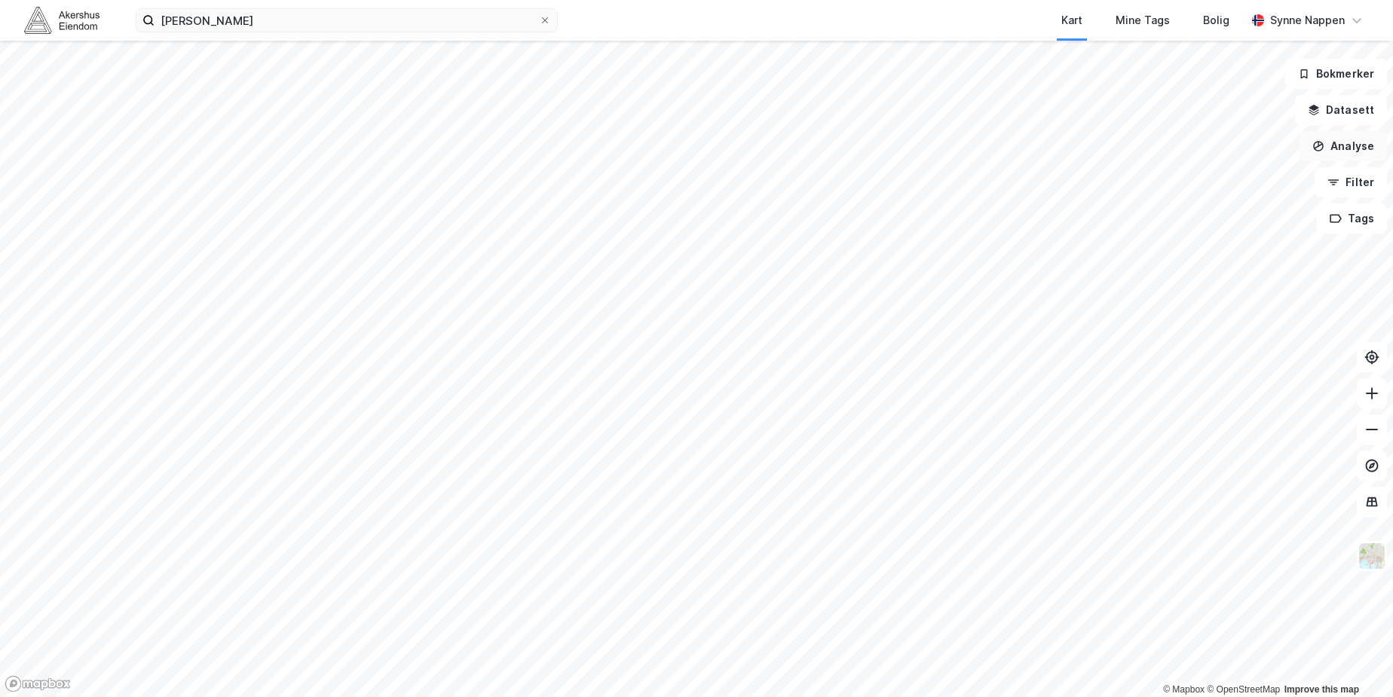
click at [1344, 153] on button "Analyse" at bounding box center [1343, 146] width 87 height 30
click at [1200, 218] on div "Tegn sirkel" at bounding box center [1203, 209] width 173 height 25
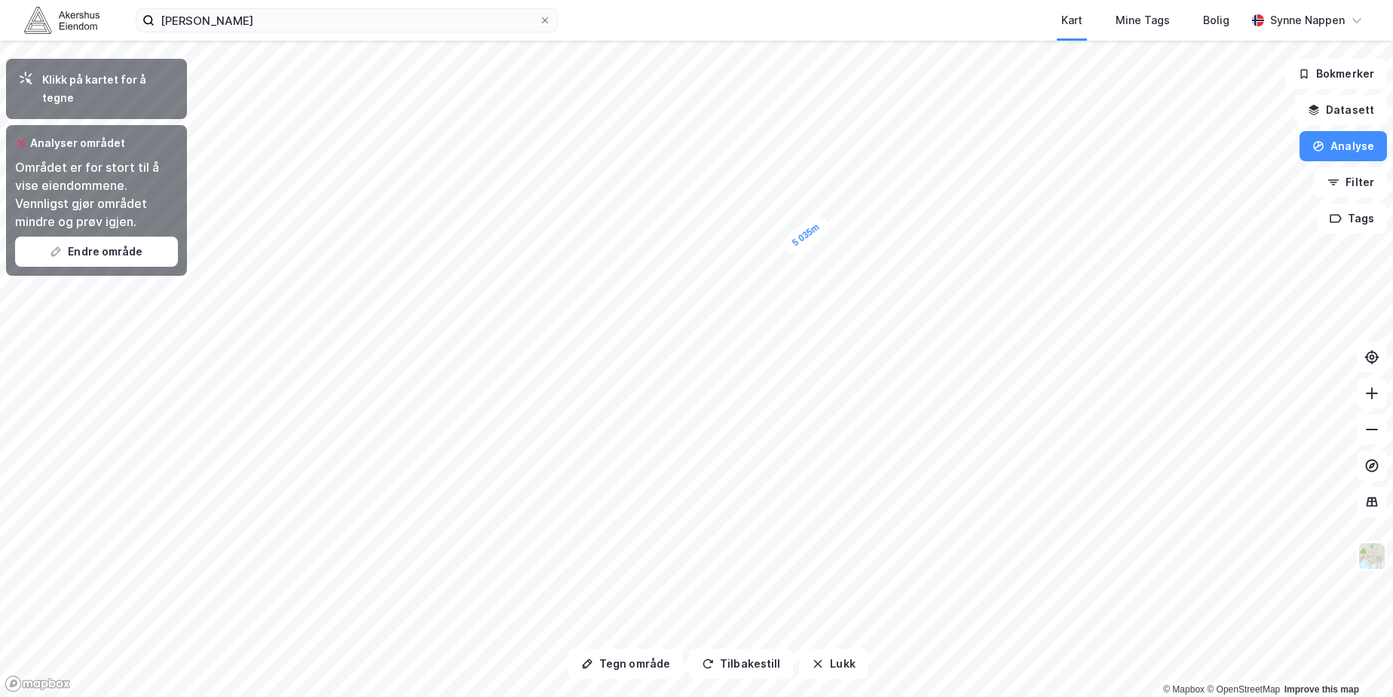
click at [75, 158] on div "Området er for stort til å vise eiendommene. Vennligst gjør området mindre og p…" at bounding box center [96, 194] width 163 height 72
click at [817, 663] on icon "button" at bounding box center [818, 664] width 12 height 12
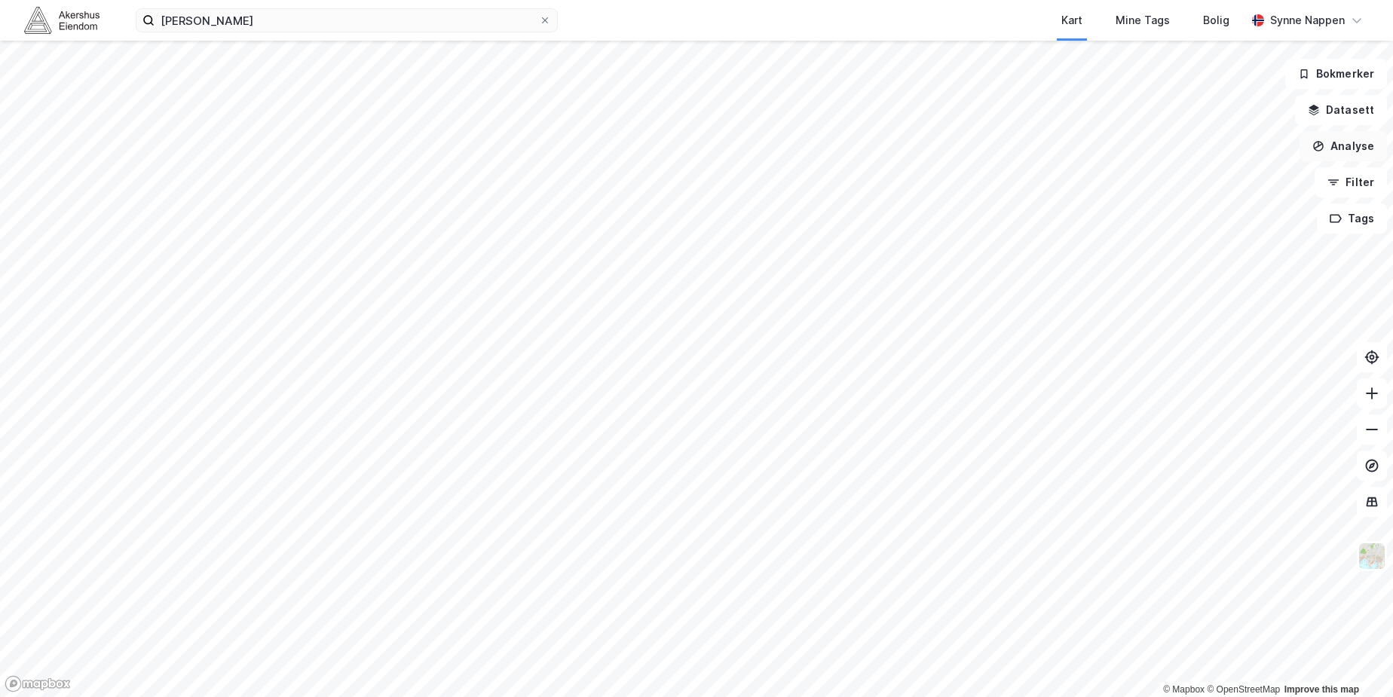
click at [1344, 153] on button "Analyse" at bounding box center [1343, 146] width 87 height 30
click at [1166, 238] on div "Se demografi" at bounding box center [1212, 240] width 131 height 13
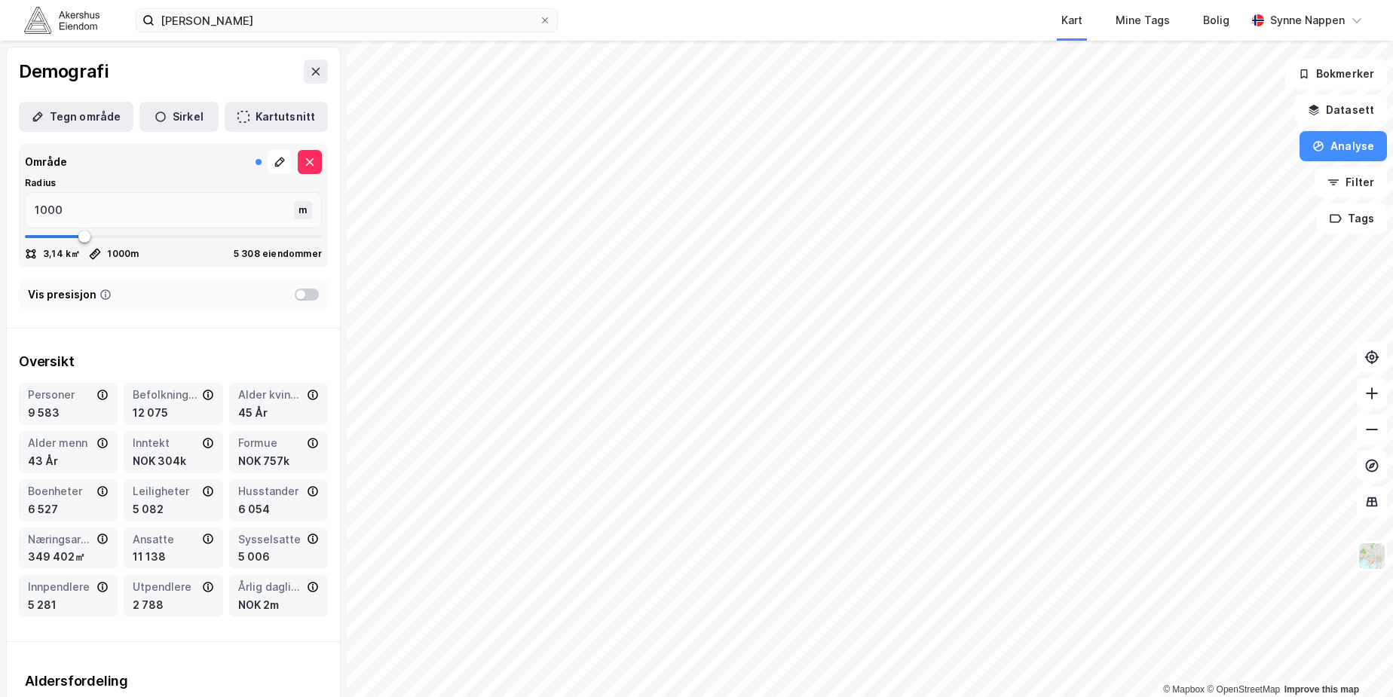
type input "1096"
type input "1241"
type input "1307"
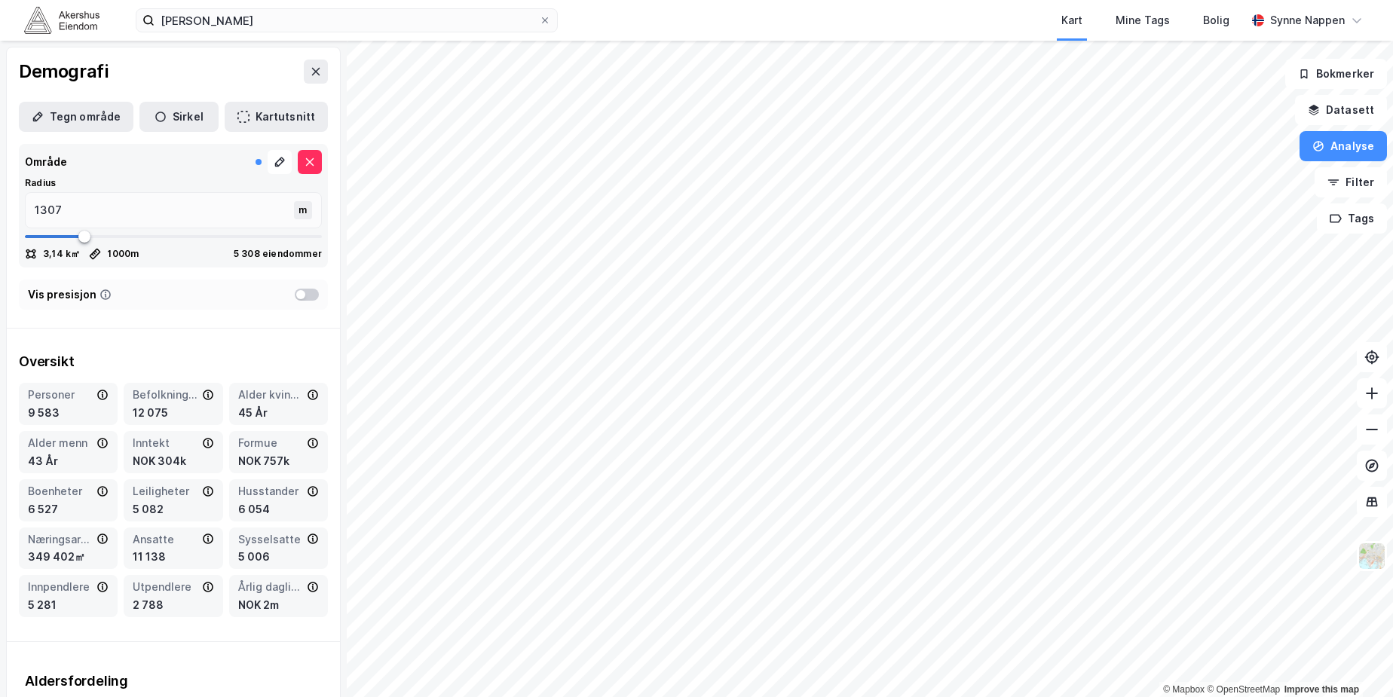
type input "1307"
type input "1610"
type input "1729"
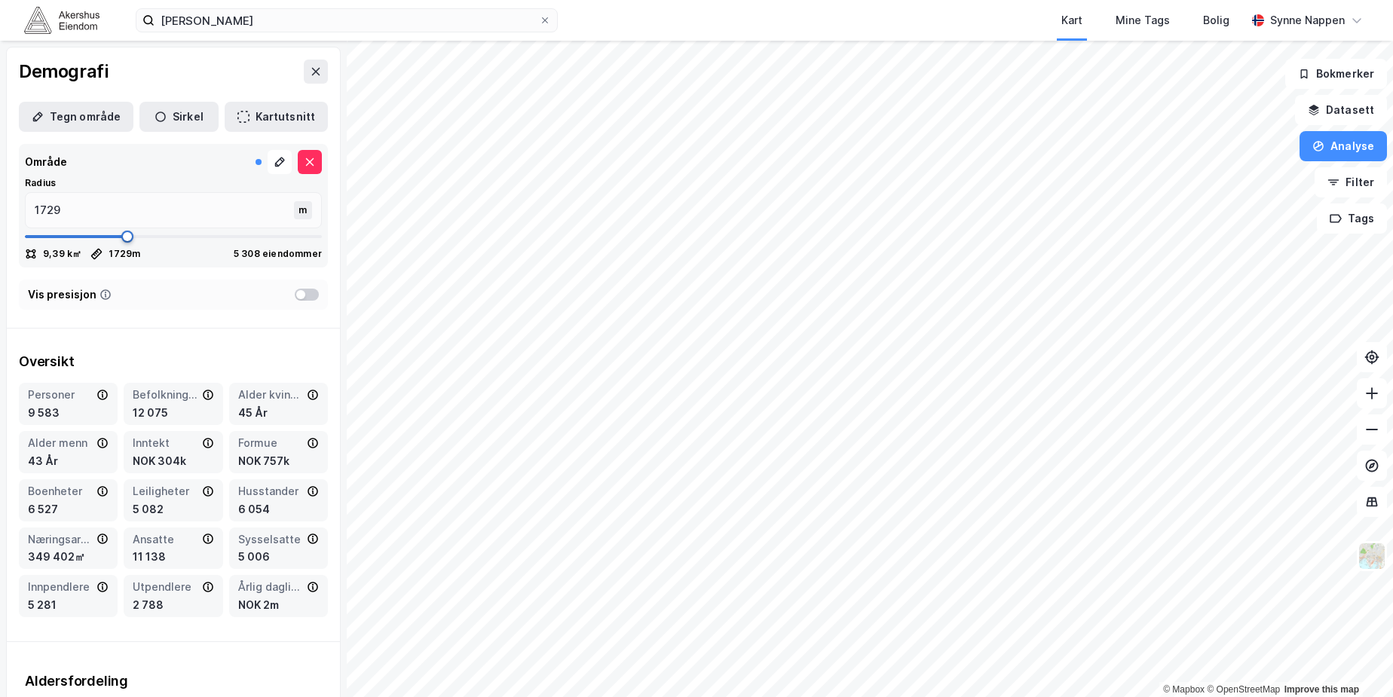
drag, startPoint x: 87, startPoint y: 235, endPoint x: 125, endPoint y: 237, distance: 37.7
click at [125, 237] on span at bounding box center [127, 237] width 12 height 12
type input "1755"
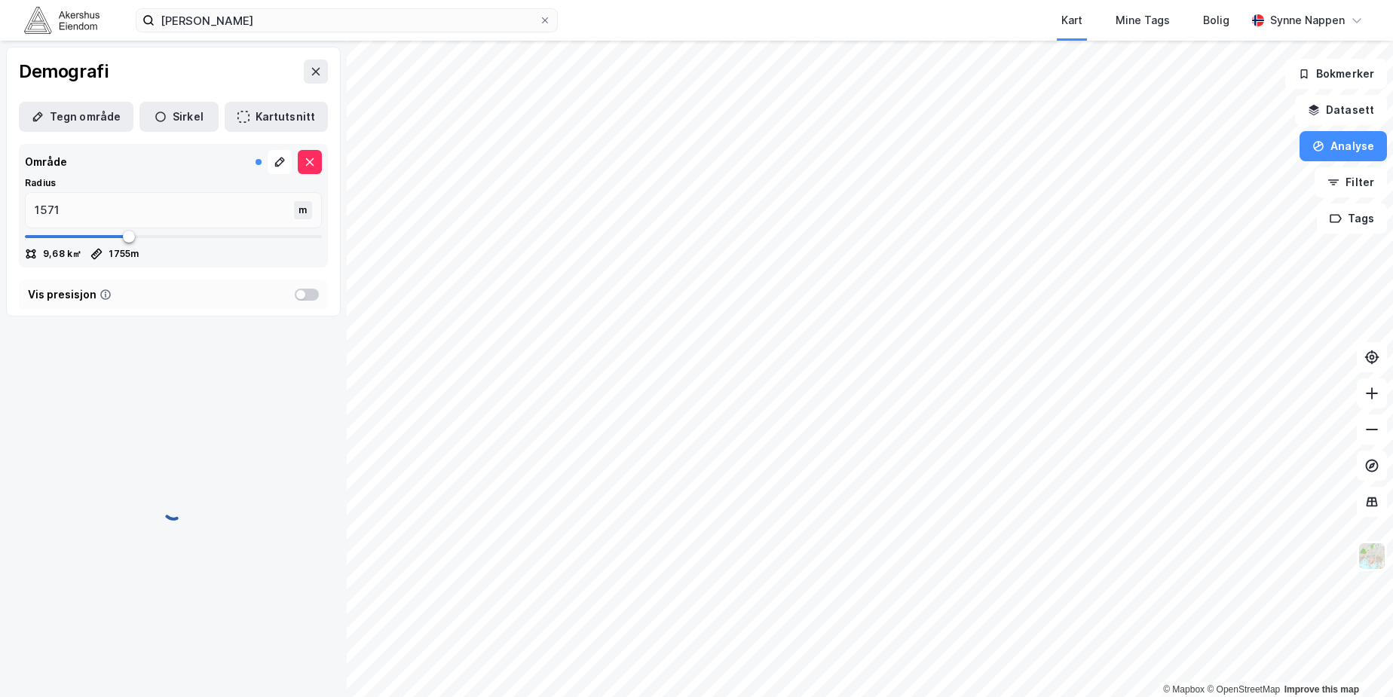
type input "1584"
type input "1610"
type input "1637"
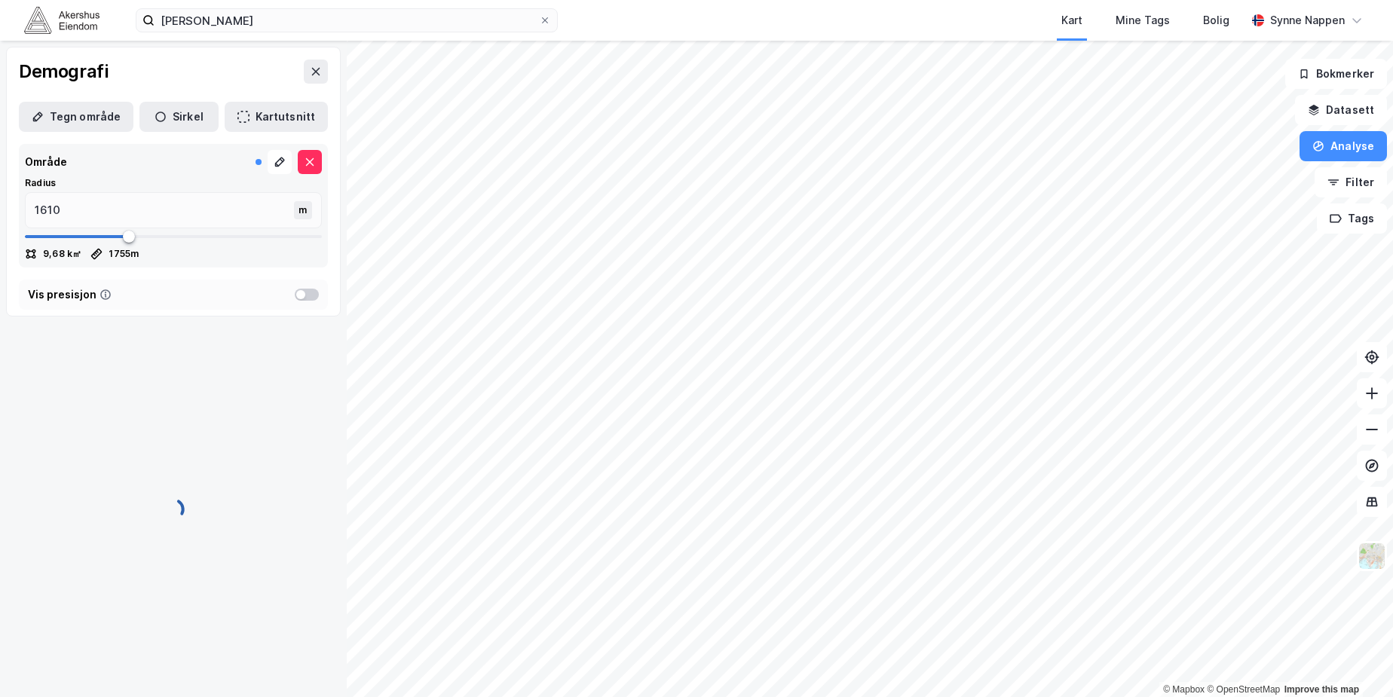
type input "1637"
type input "1689"
type input "1703"
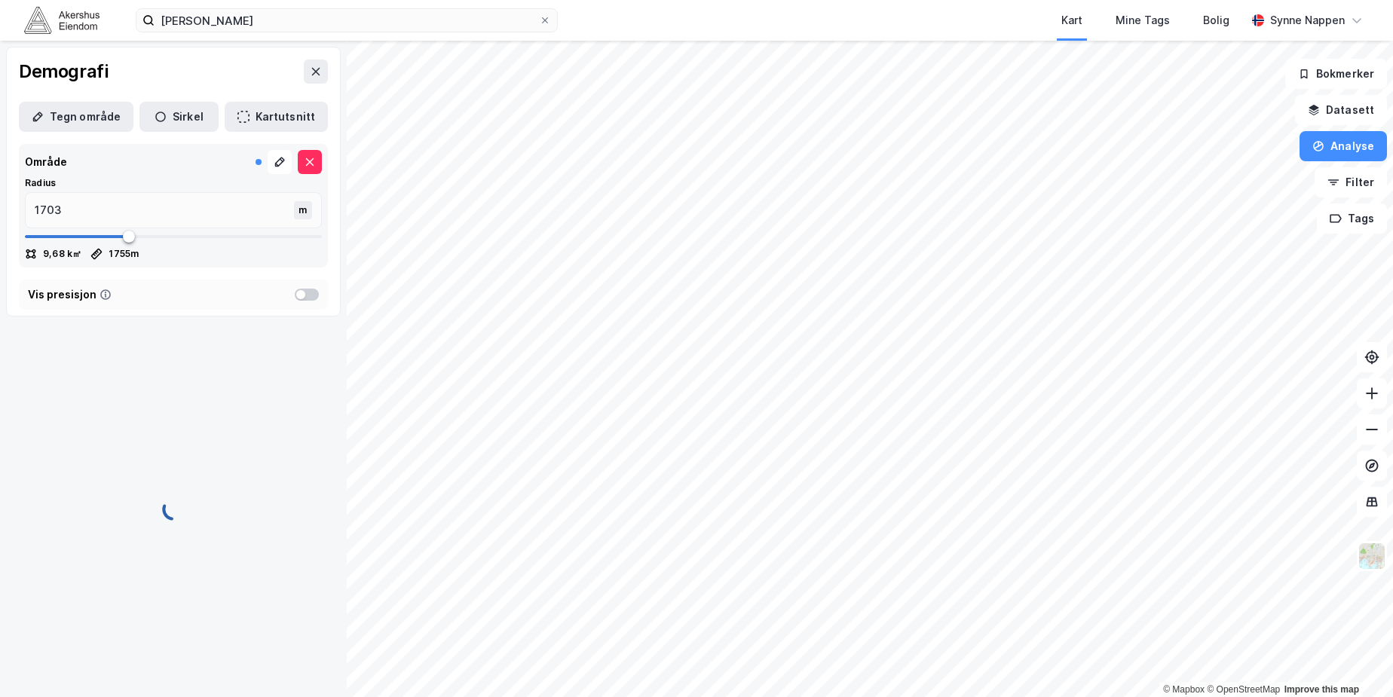
type input "1729"
type input "1742"
type input "1755"
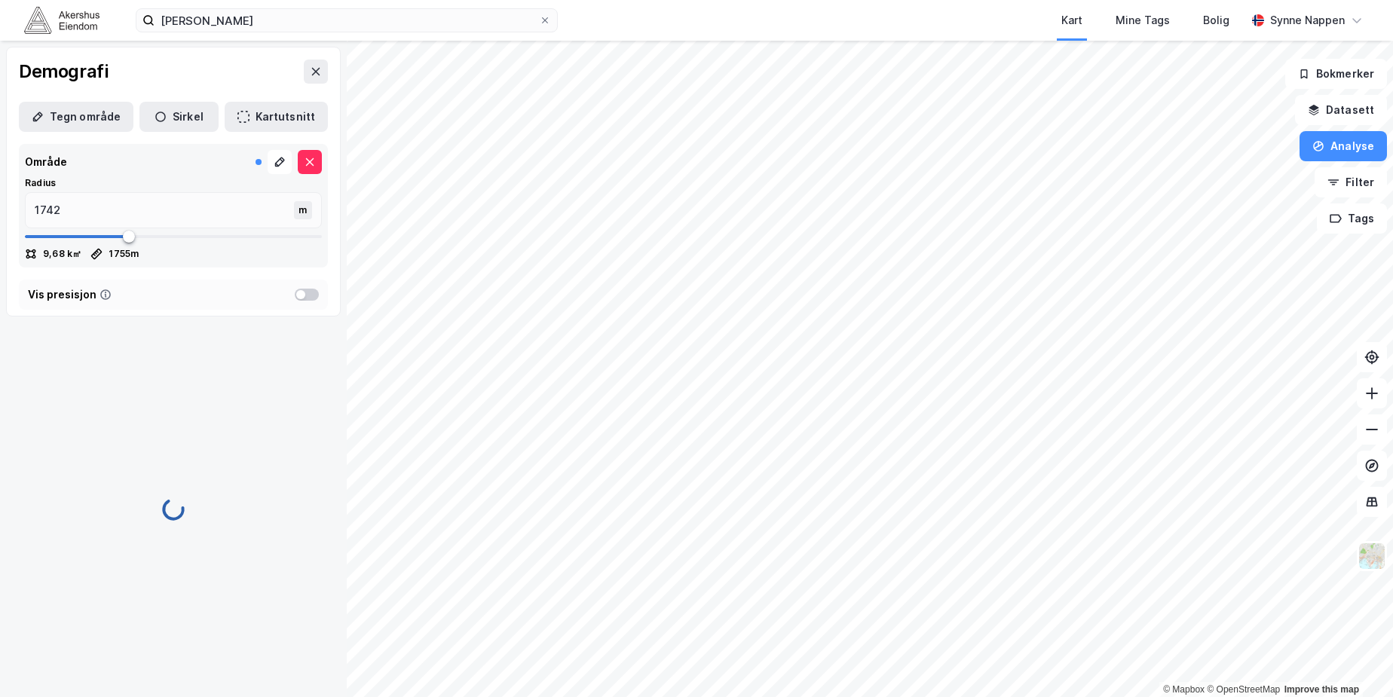
type input "1755"
type input "1768"
type input "1821"
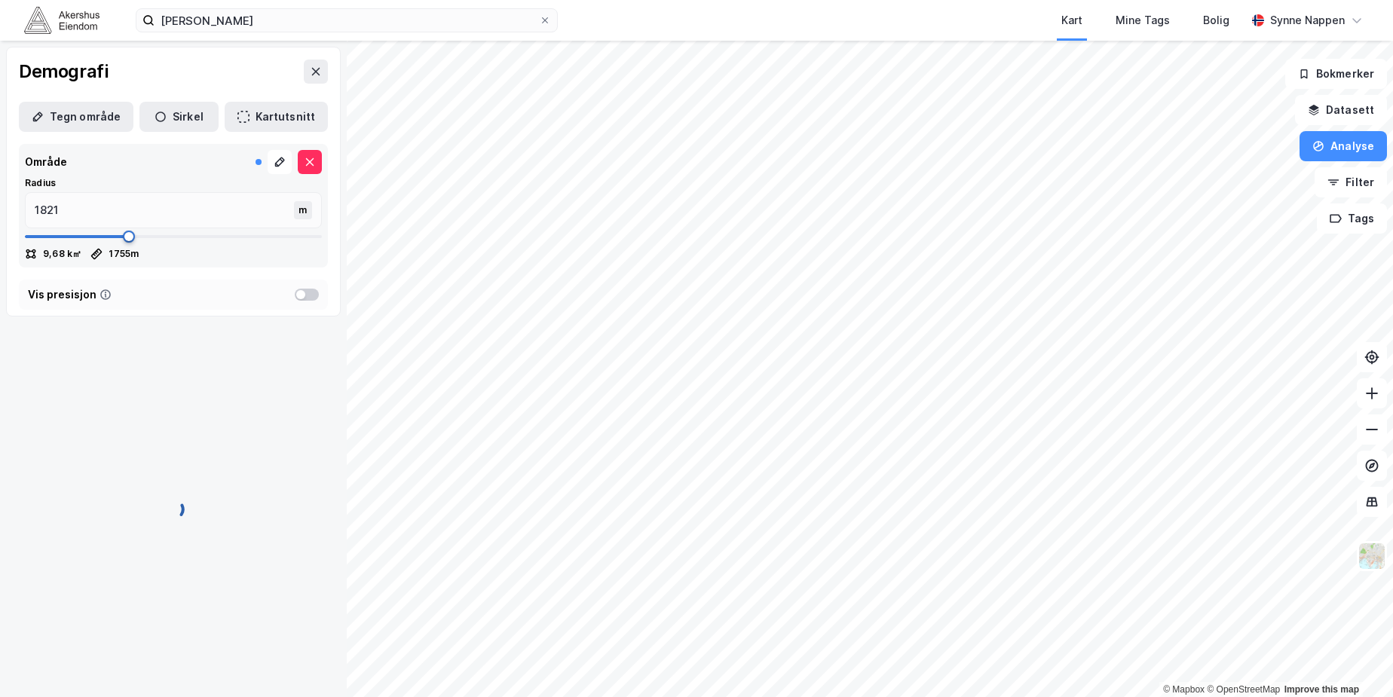
type input "2191"
type input "2336"
type input "2375"
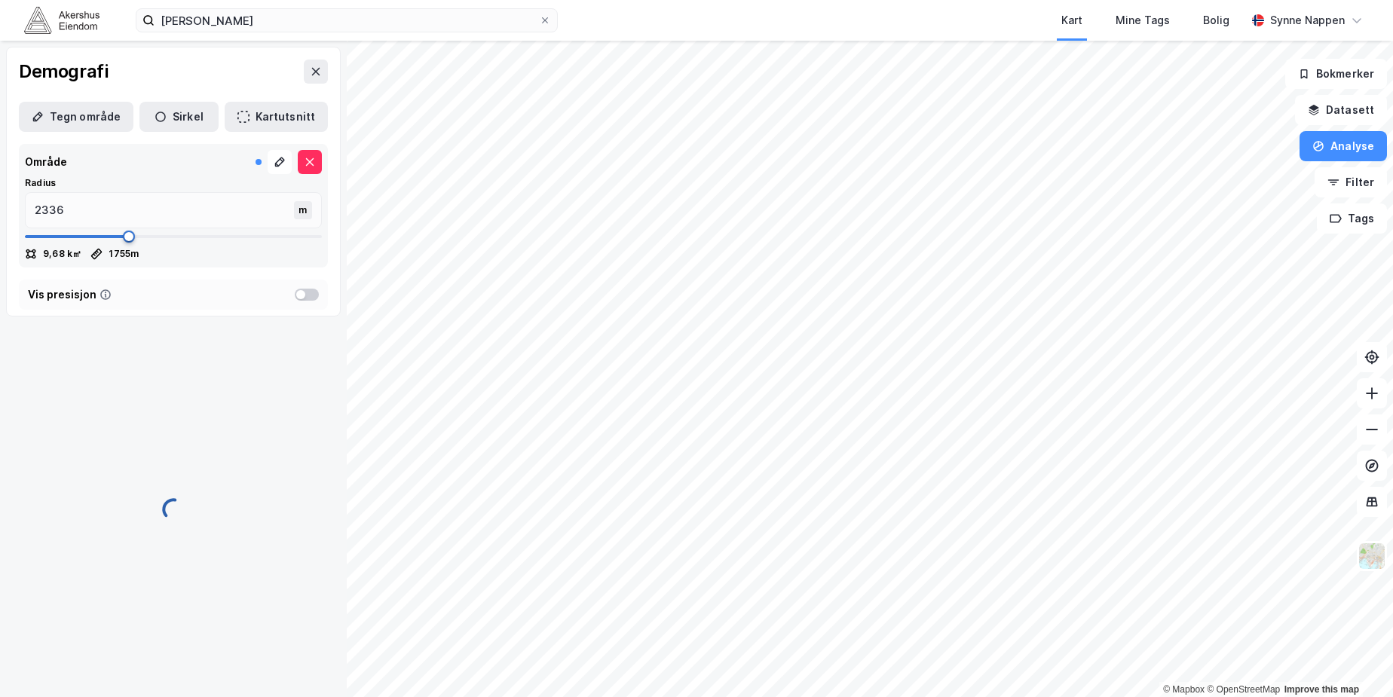
type input "2375"
type input "2428"
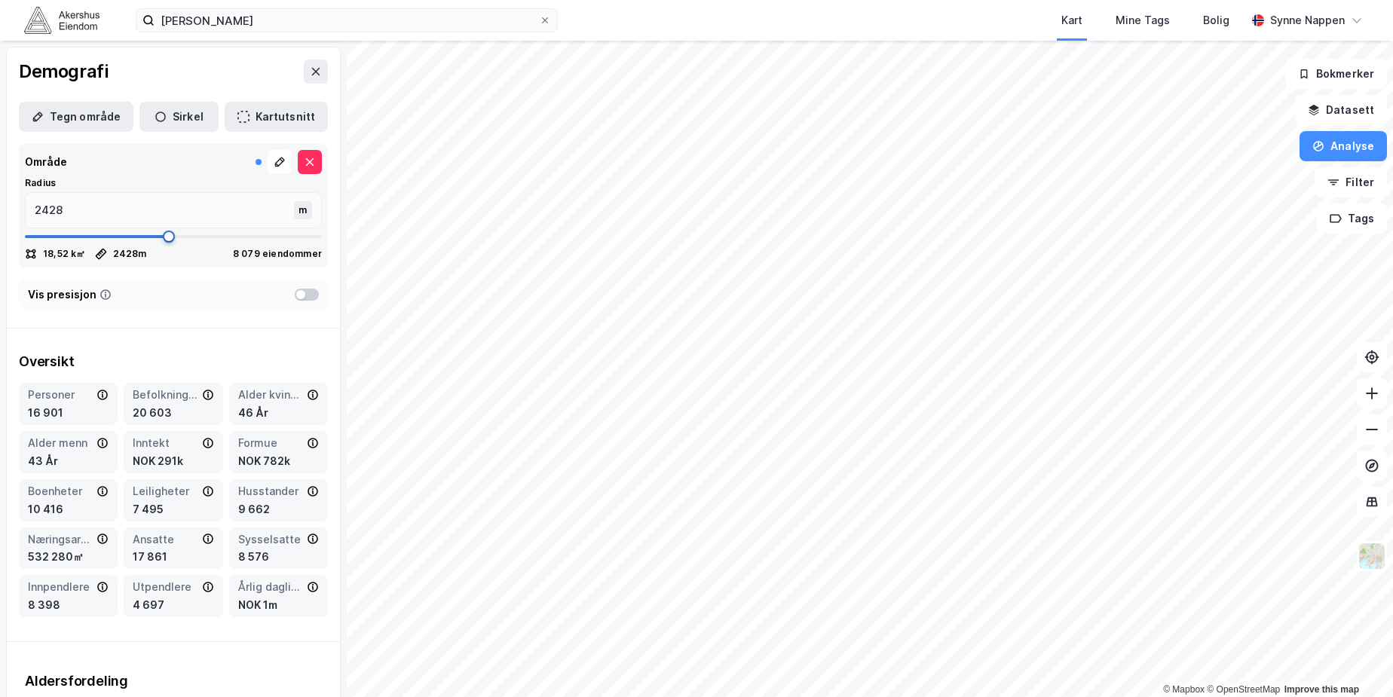
type input "2468"
type input "2494"
type input "2560"
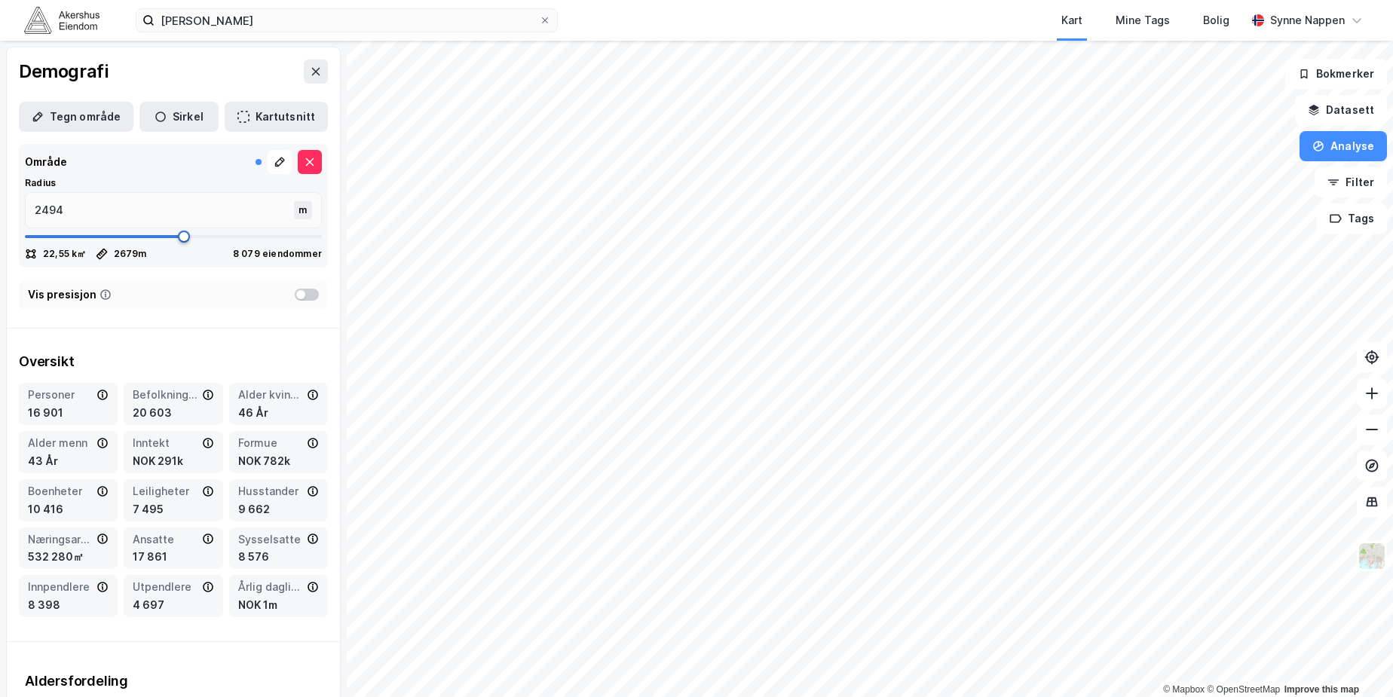
type input "2679"
type input "2771"
type input "2784"
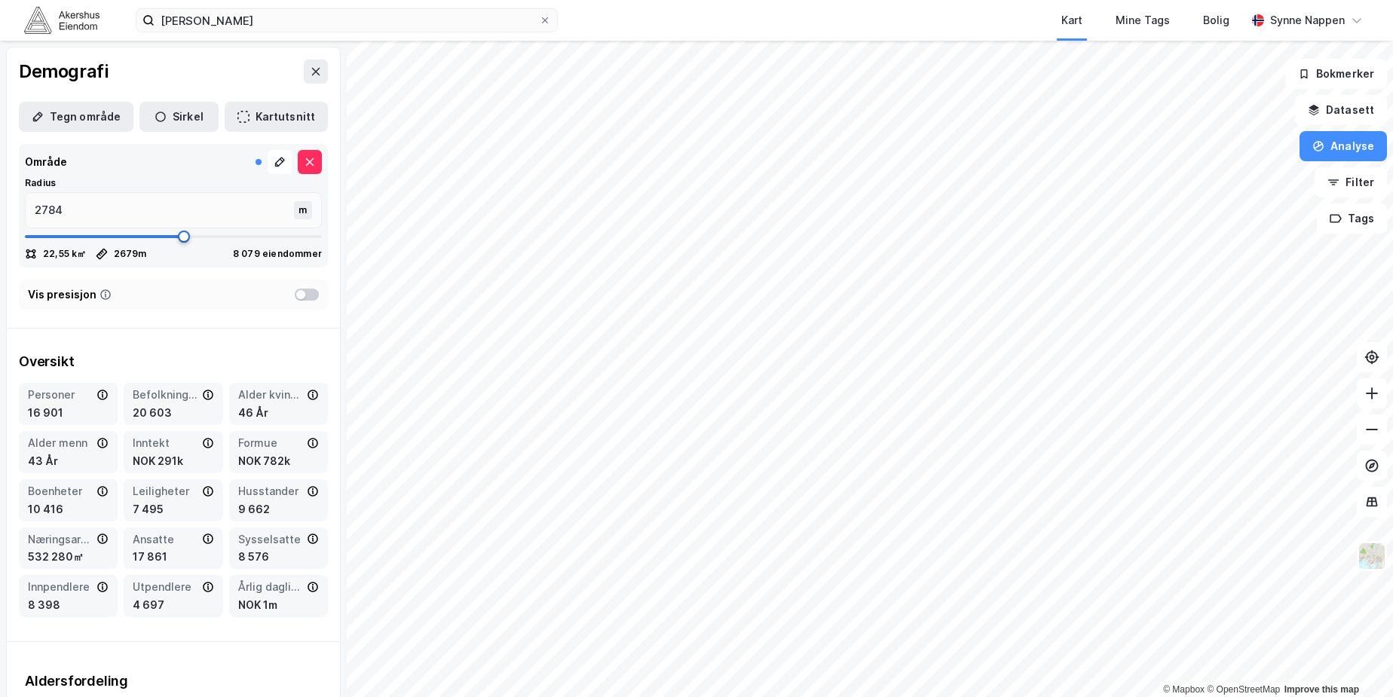
type input "2797"
type input "2824"
type input "2837"
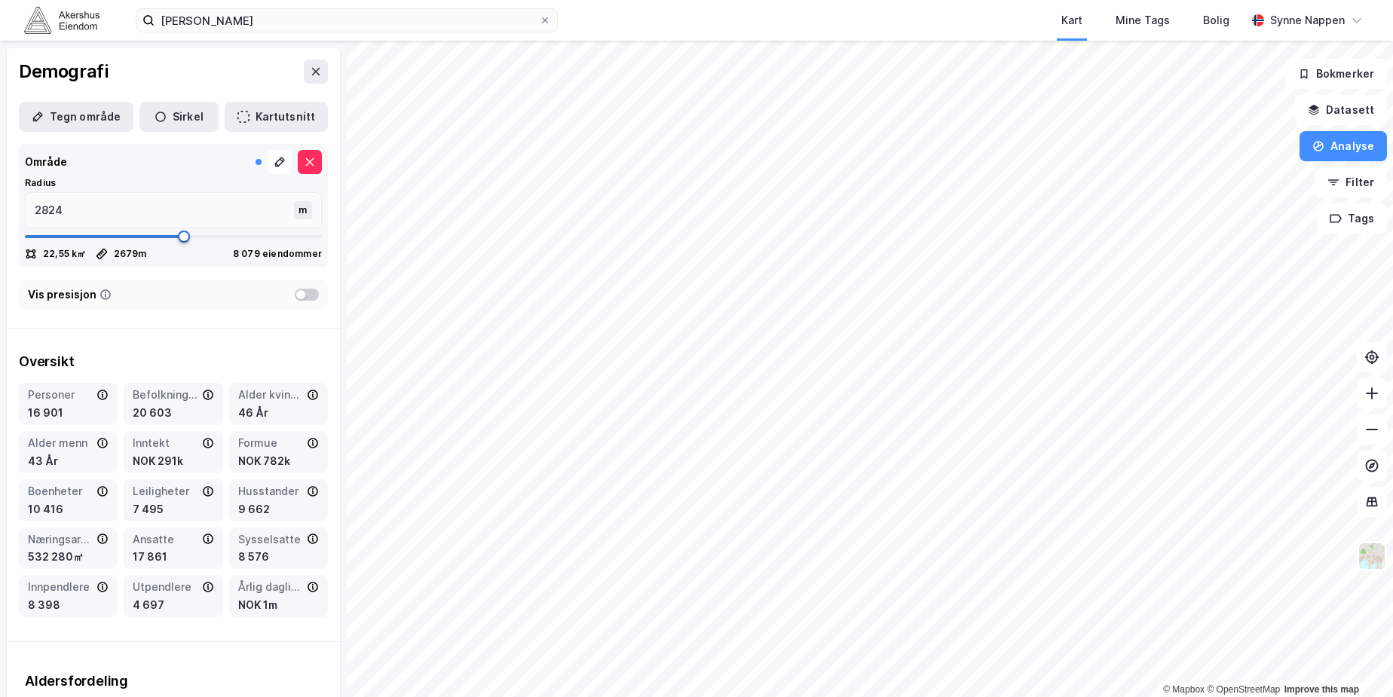
type input "2837"
type input "2916"
type input "2929"
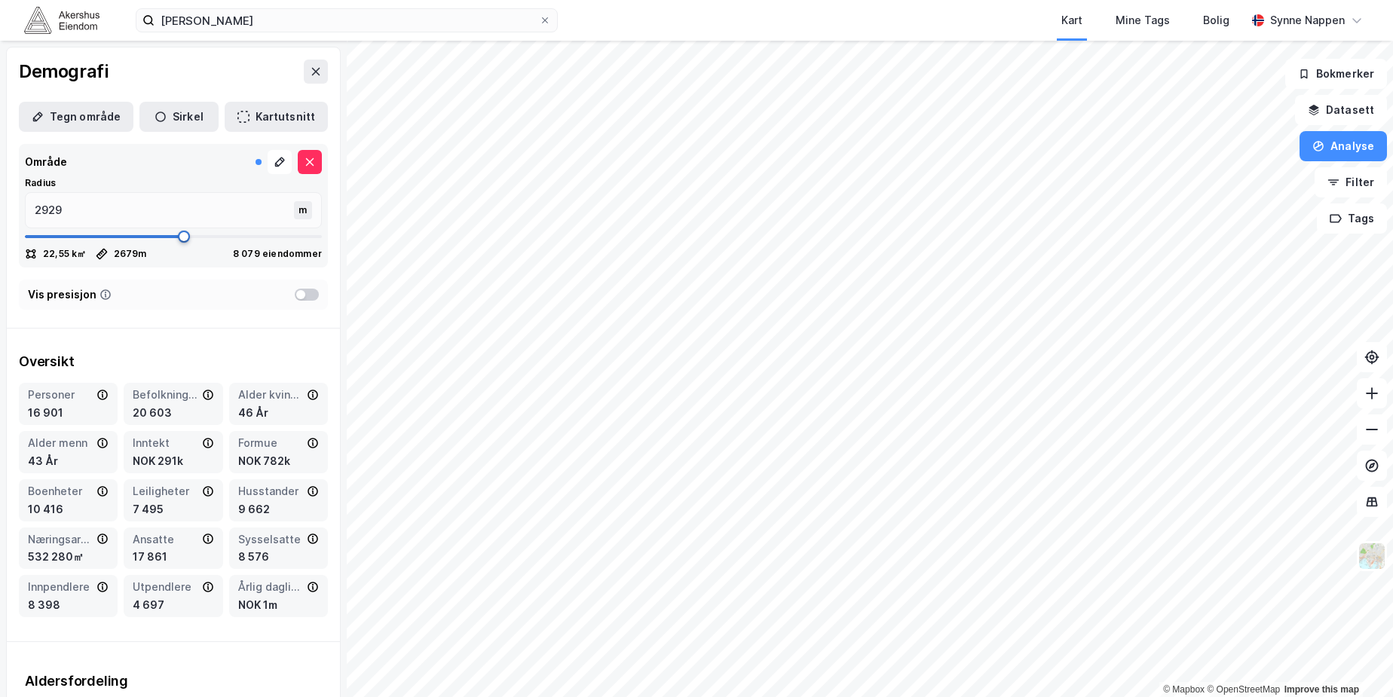
type input "2956"
type input "2995"
type input "3035"
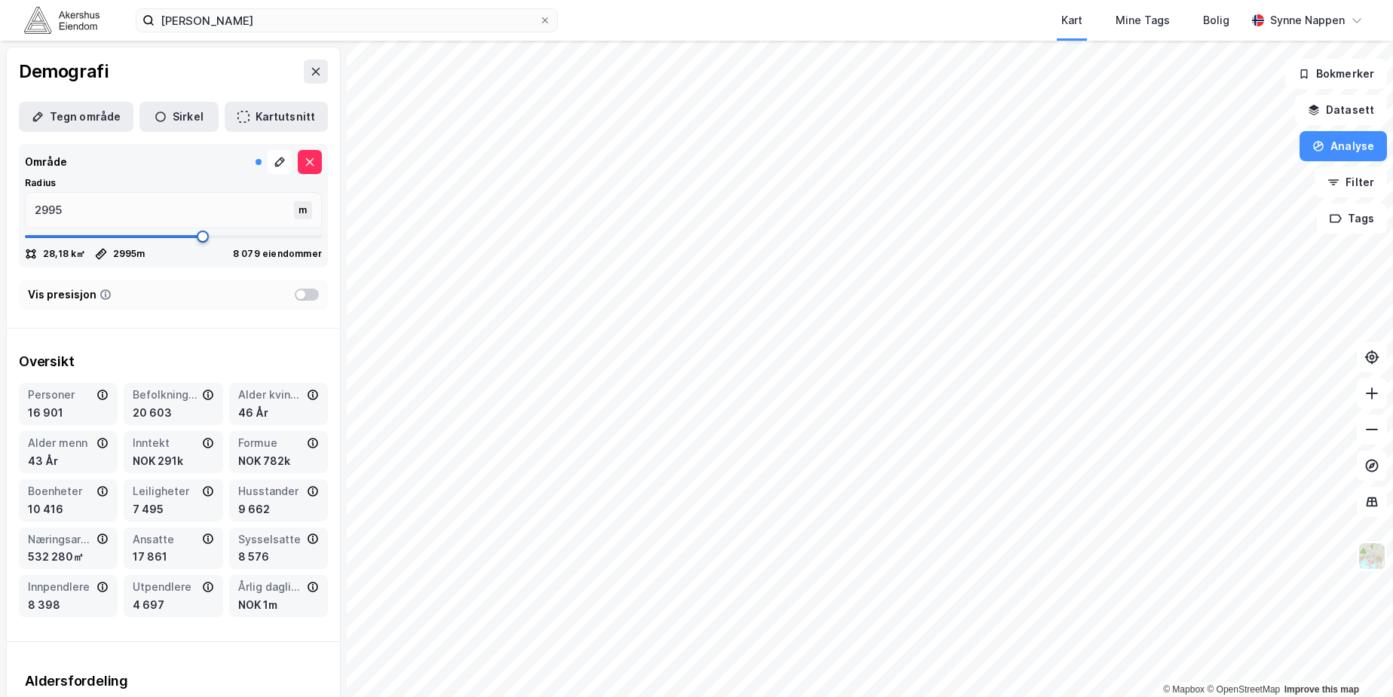
type input "3035"
type input "3048"
type input "3061"
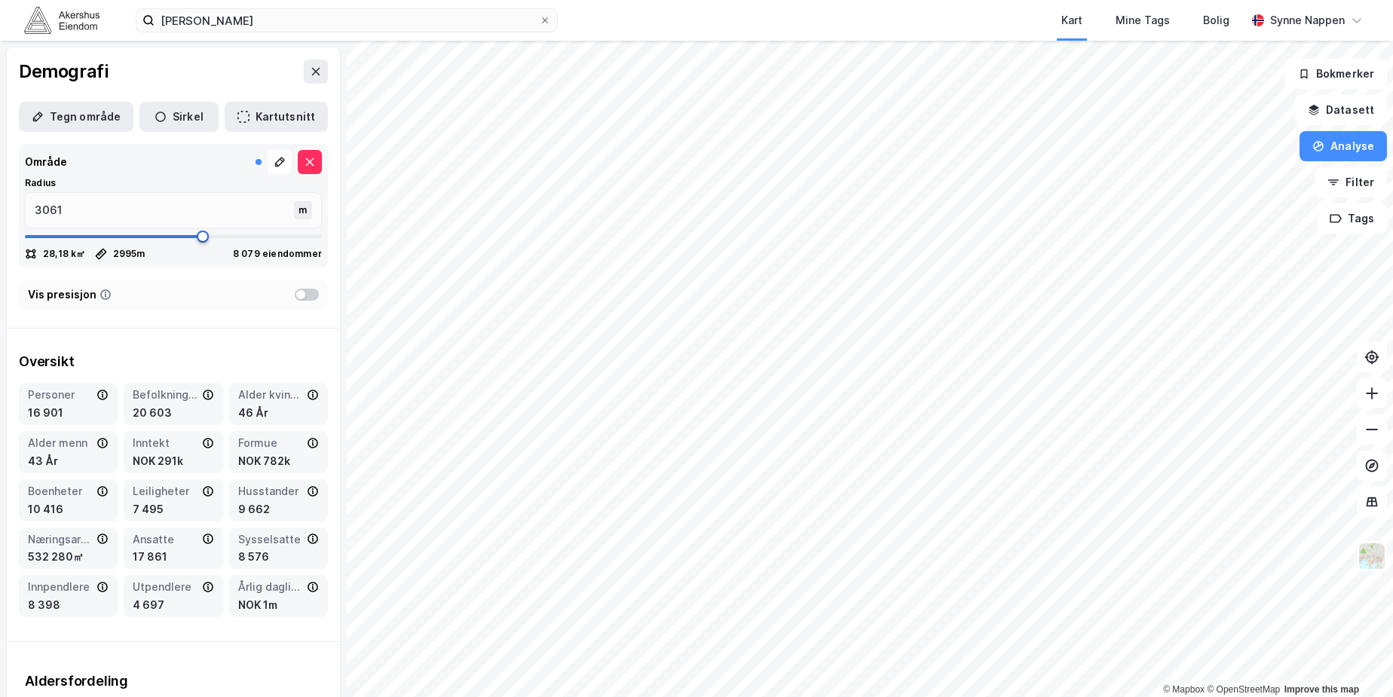
type input "3087"
type input "3127"
type input "3153"
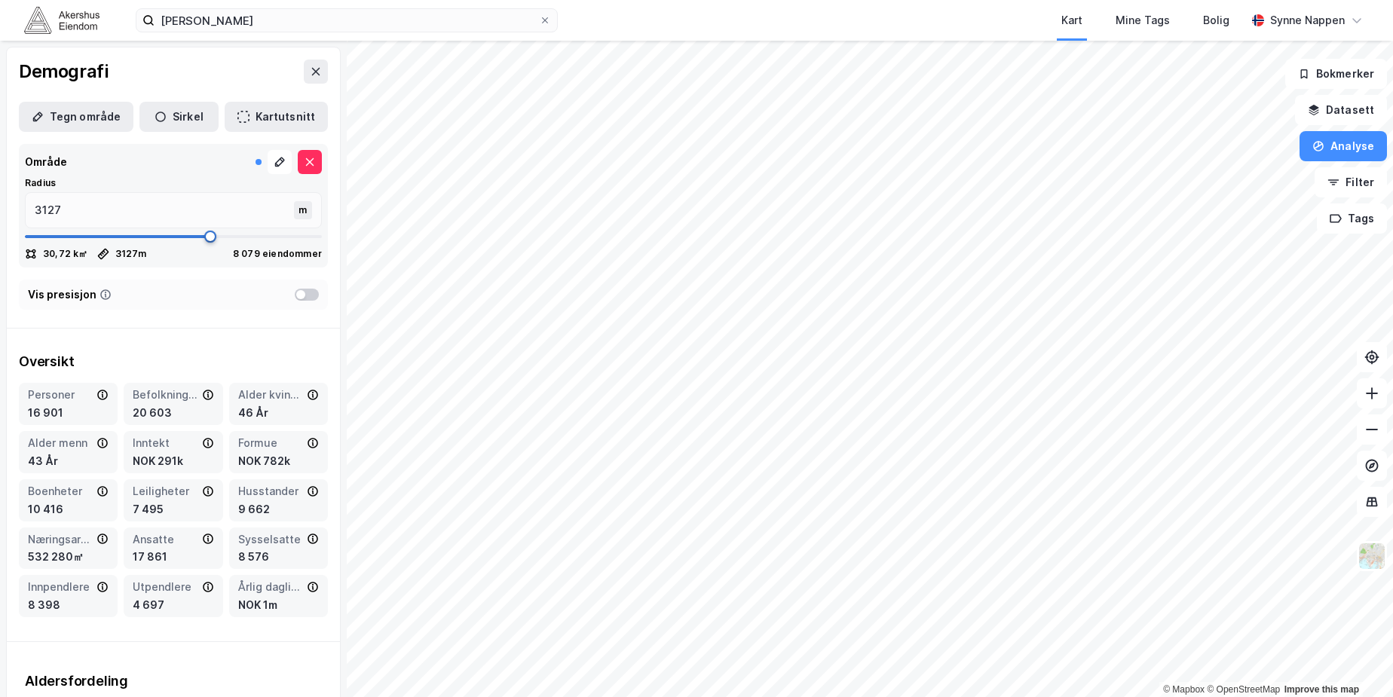
type input "3153"
type input "3206"
type input "3233"
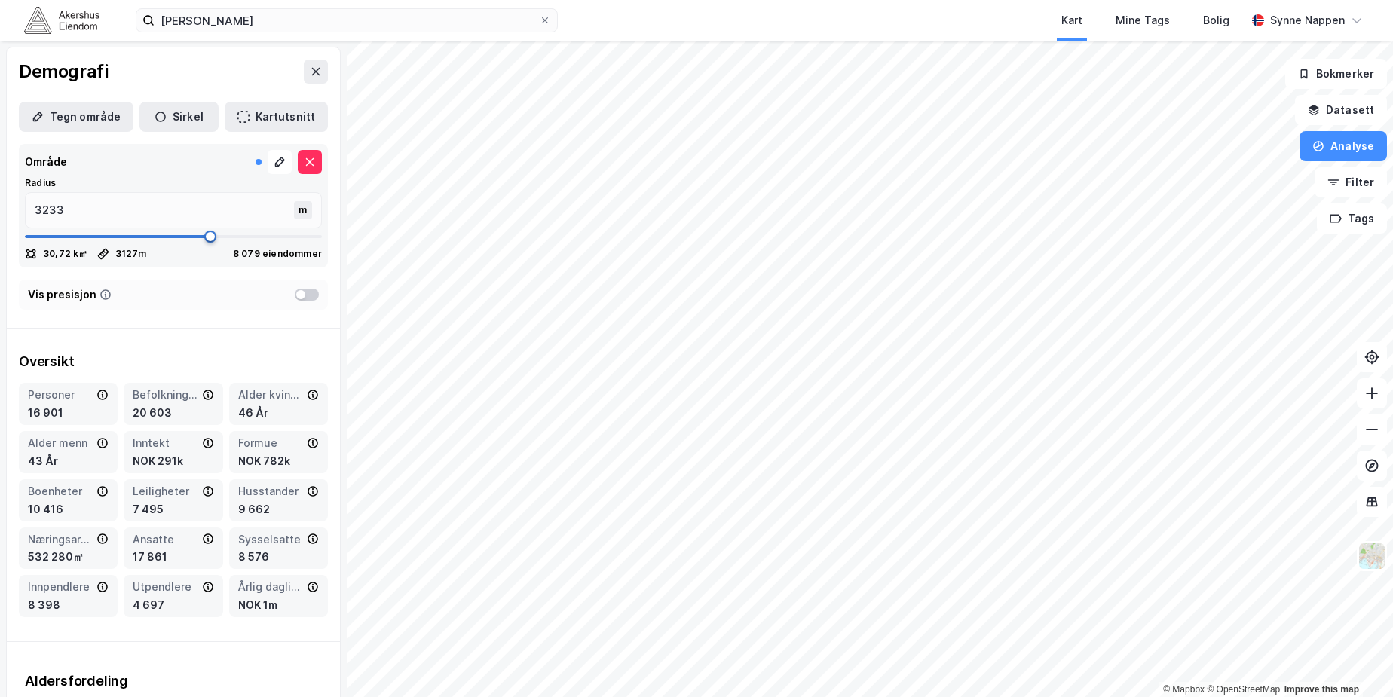
type input "3259"
type input "3298"
type input "3312"
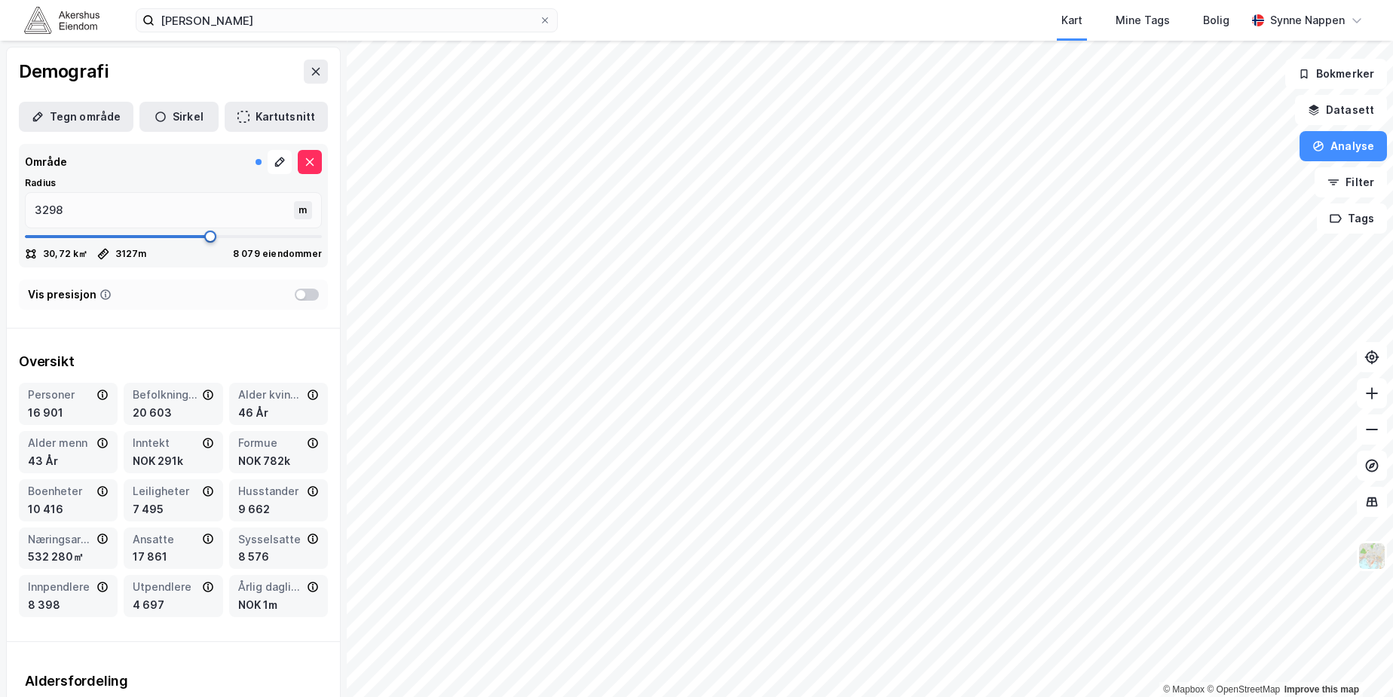
type input "3312"
type input "3338"
type input "3351"
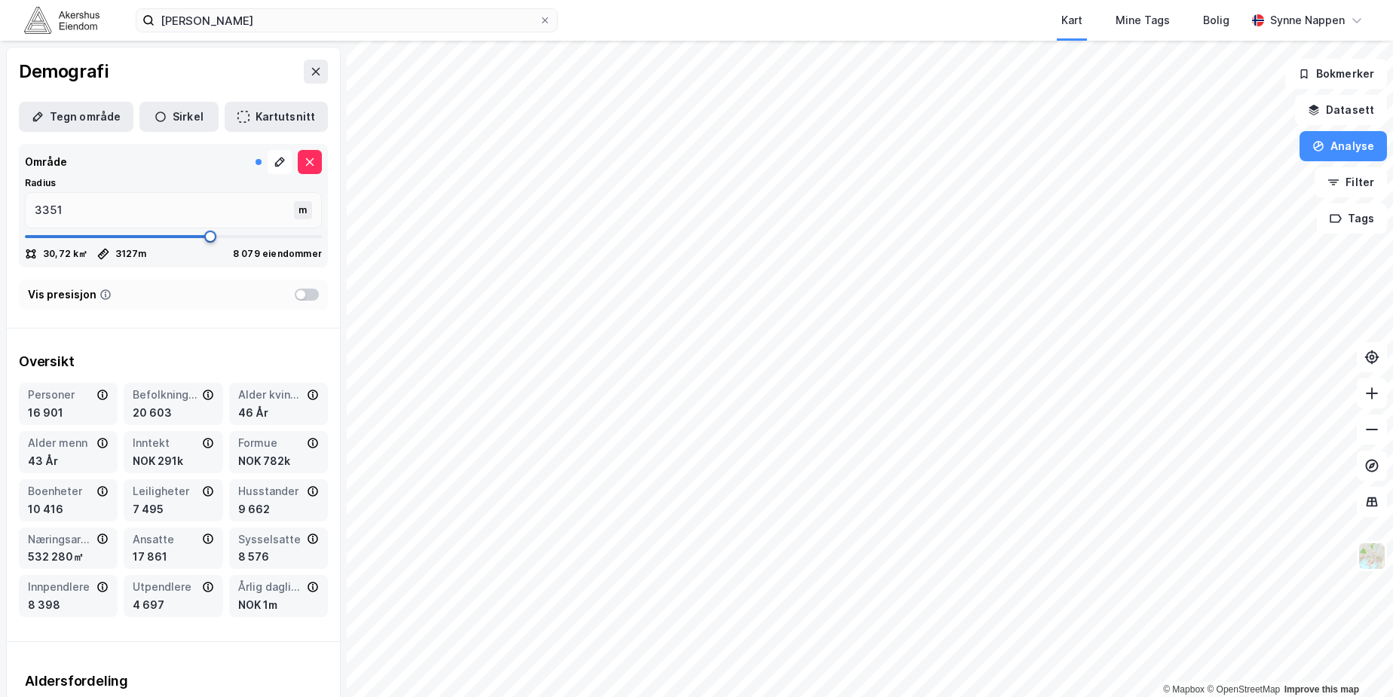
type input "3364"
type input "3378"
type input "3404"
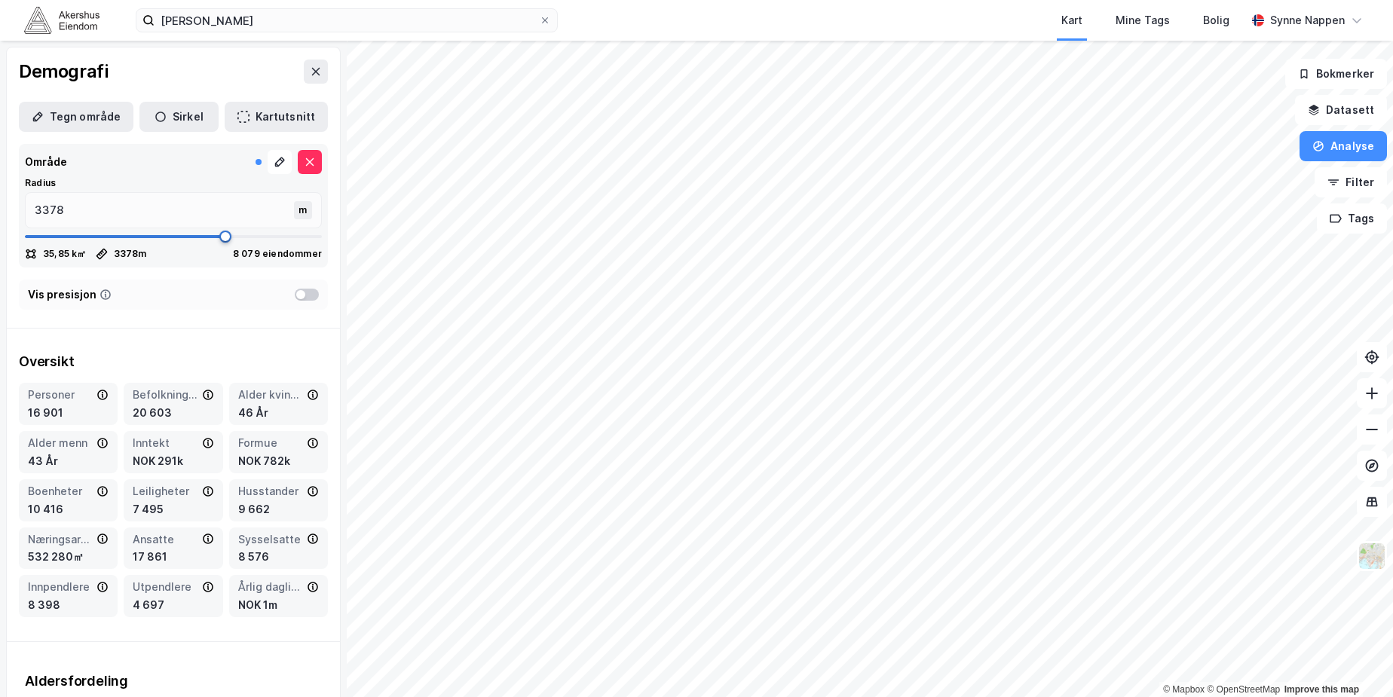
type input "3404"
type input "3444"
type input "3470"
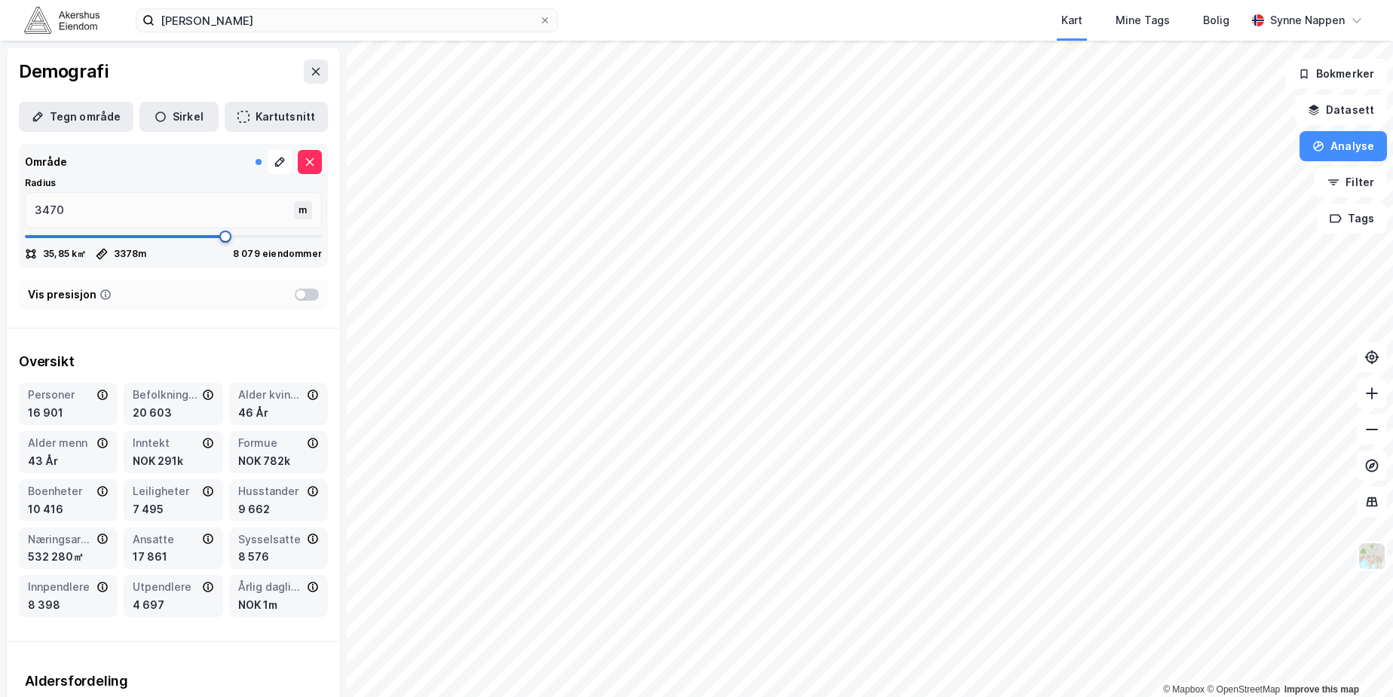
type input "3523"
type input "3549"
type input "3589"
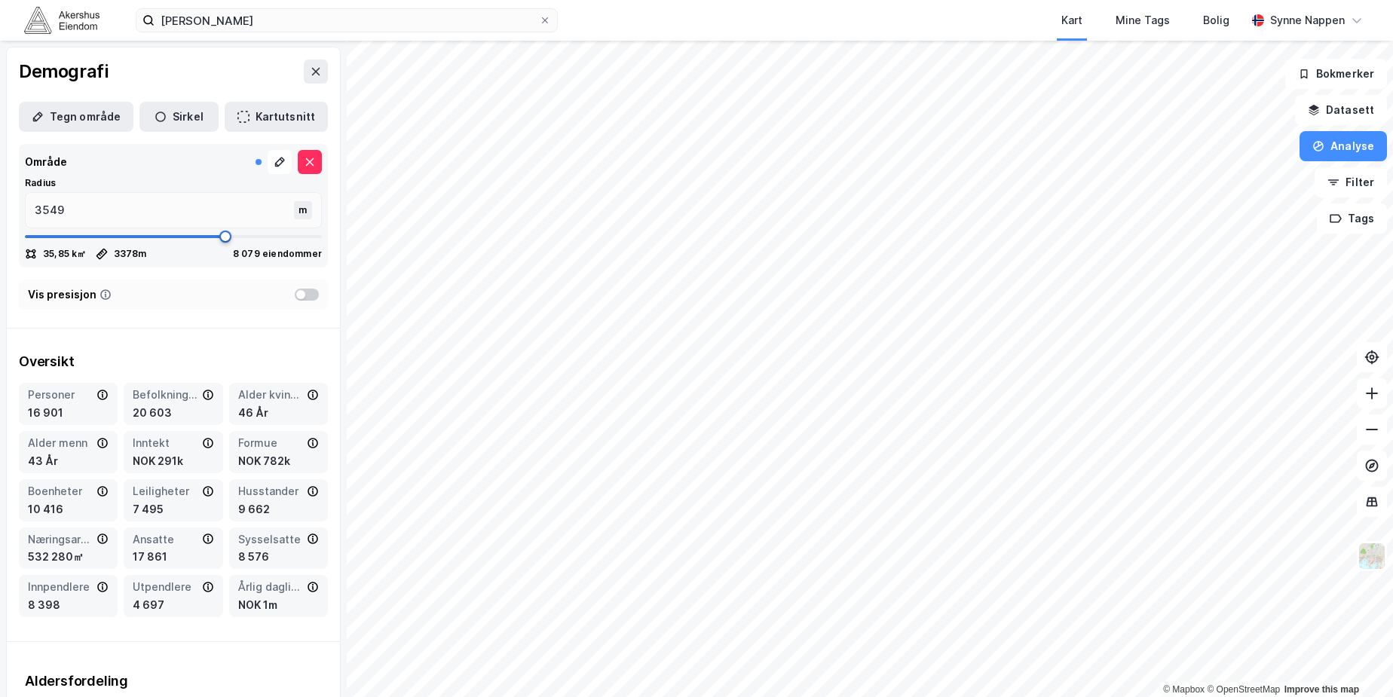
type input "3589"
type input "3615"
type input "3628"
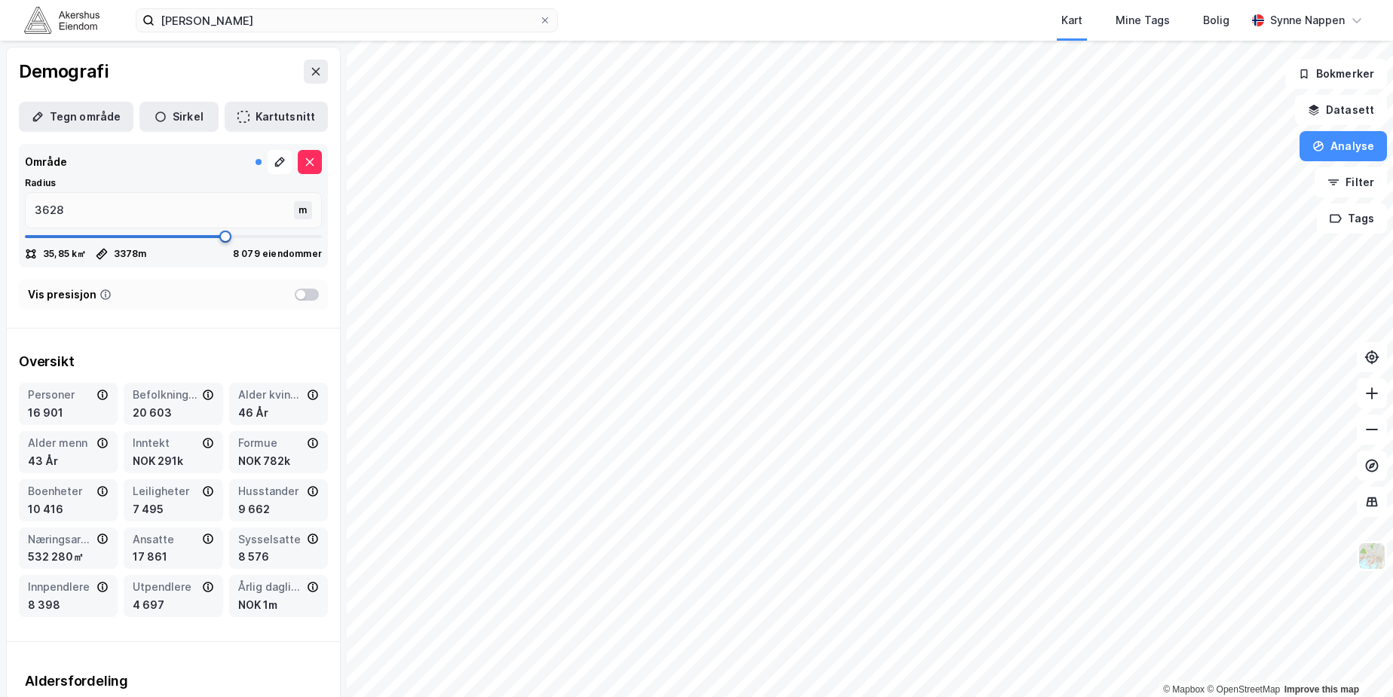
type input "3641"
type input "3655"
type input "3668"
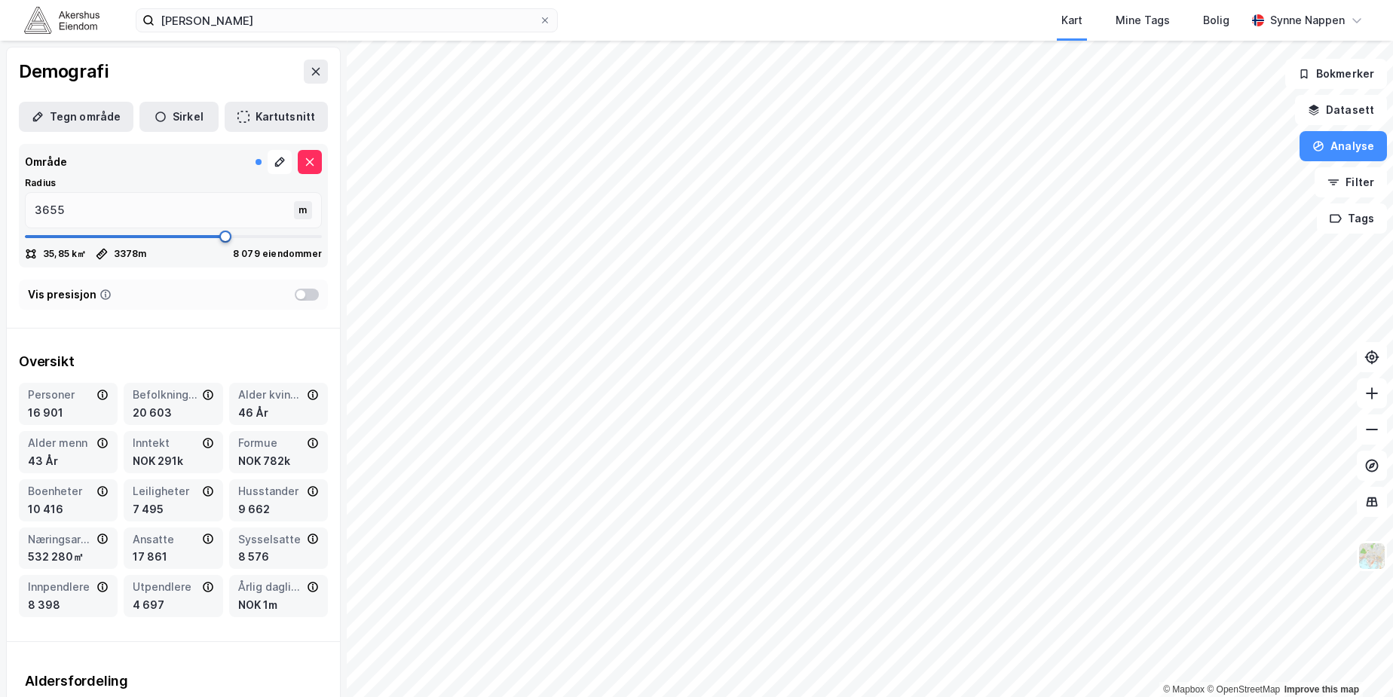
type input "3668"
type input "3681"
type input "3694"
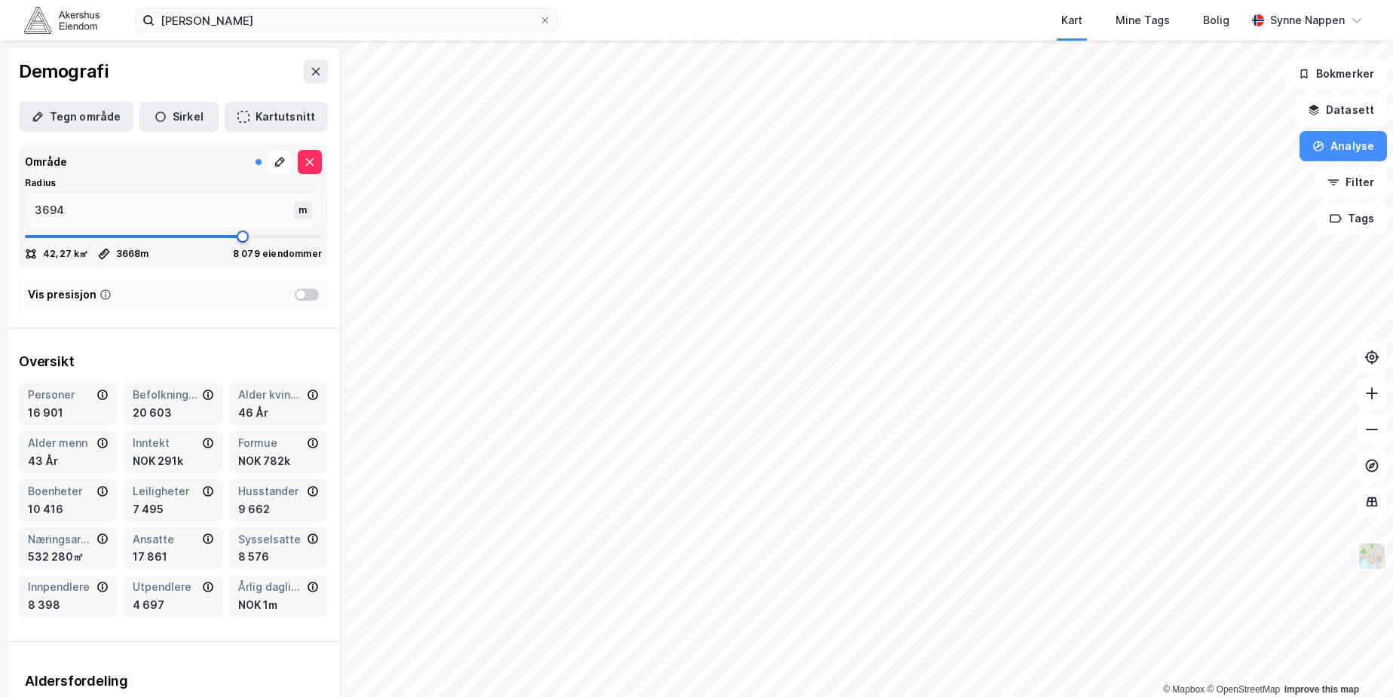
type input "3721"
type input "3734"
type input "3773"
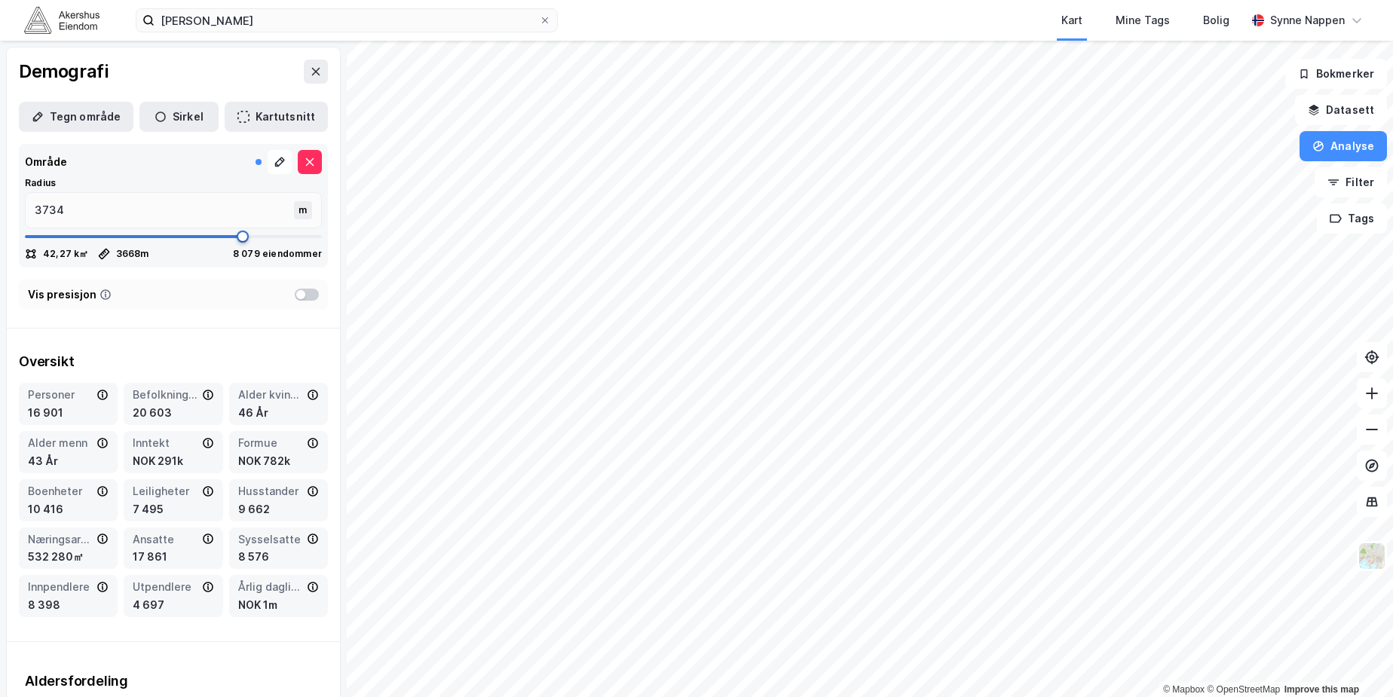
type input "3773"
type input "3879"
type input "3932"
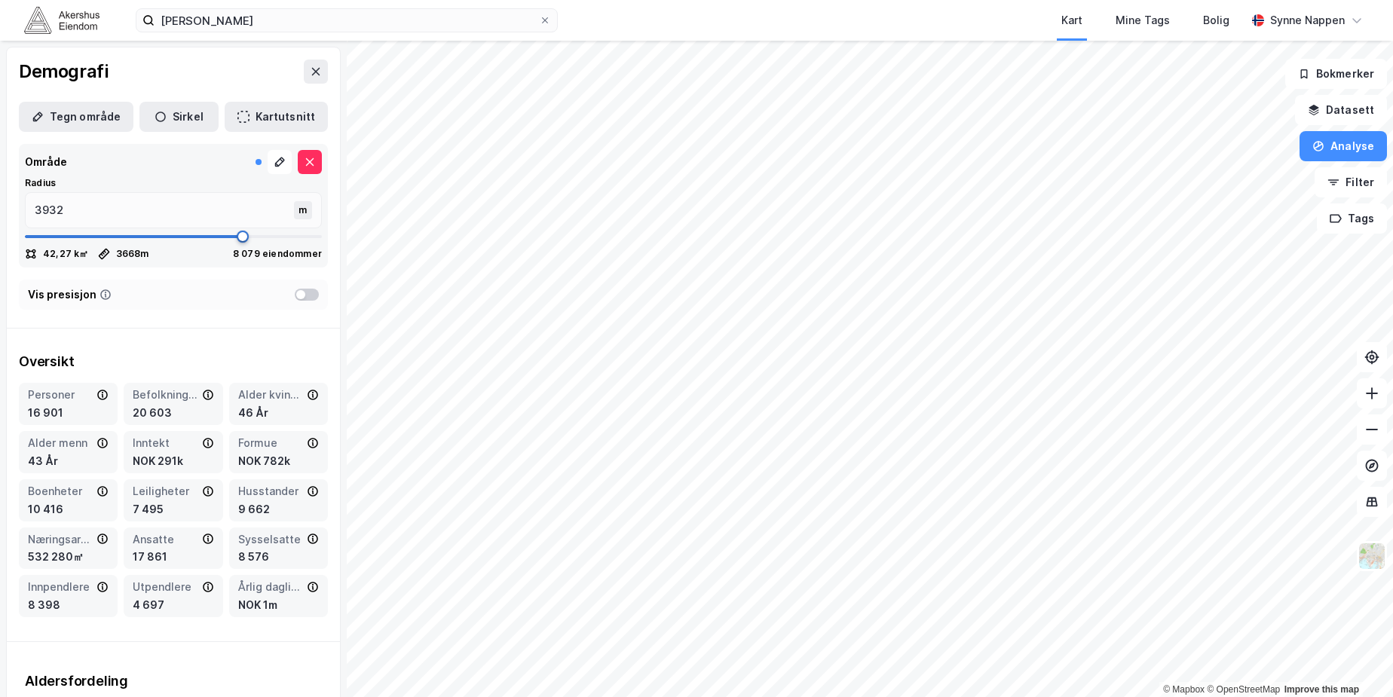
type input "3945"
type input "3971"
type input "3984"
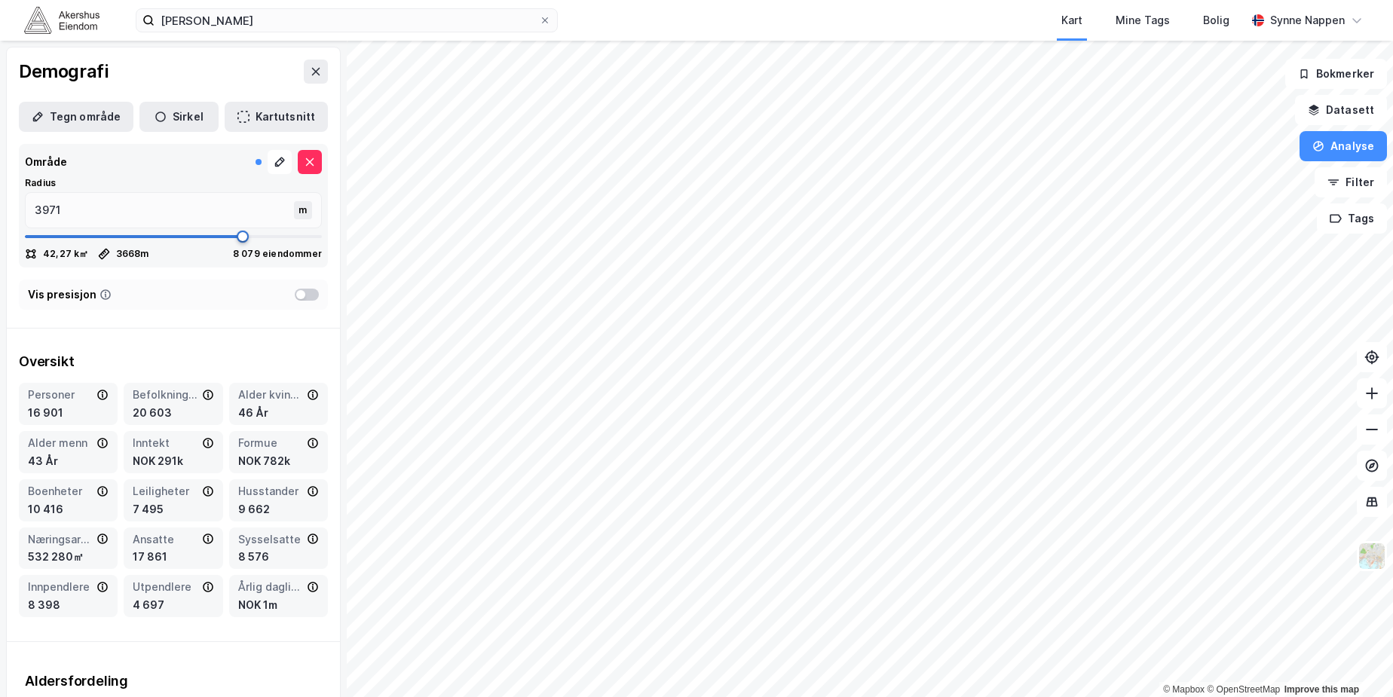
type input "3984"
type input "3998"
type input "4024"
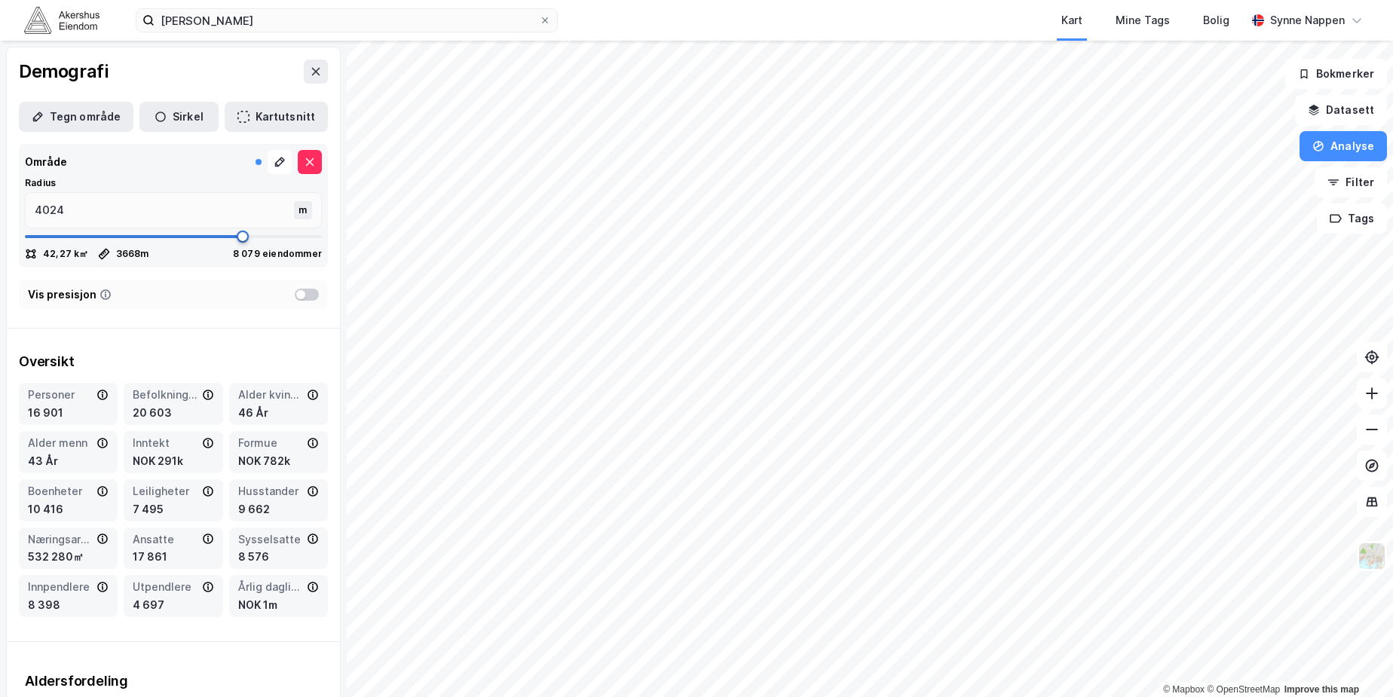
type input "4090"
type input "4182"
type input "4354"
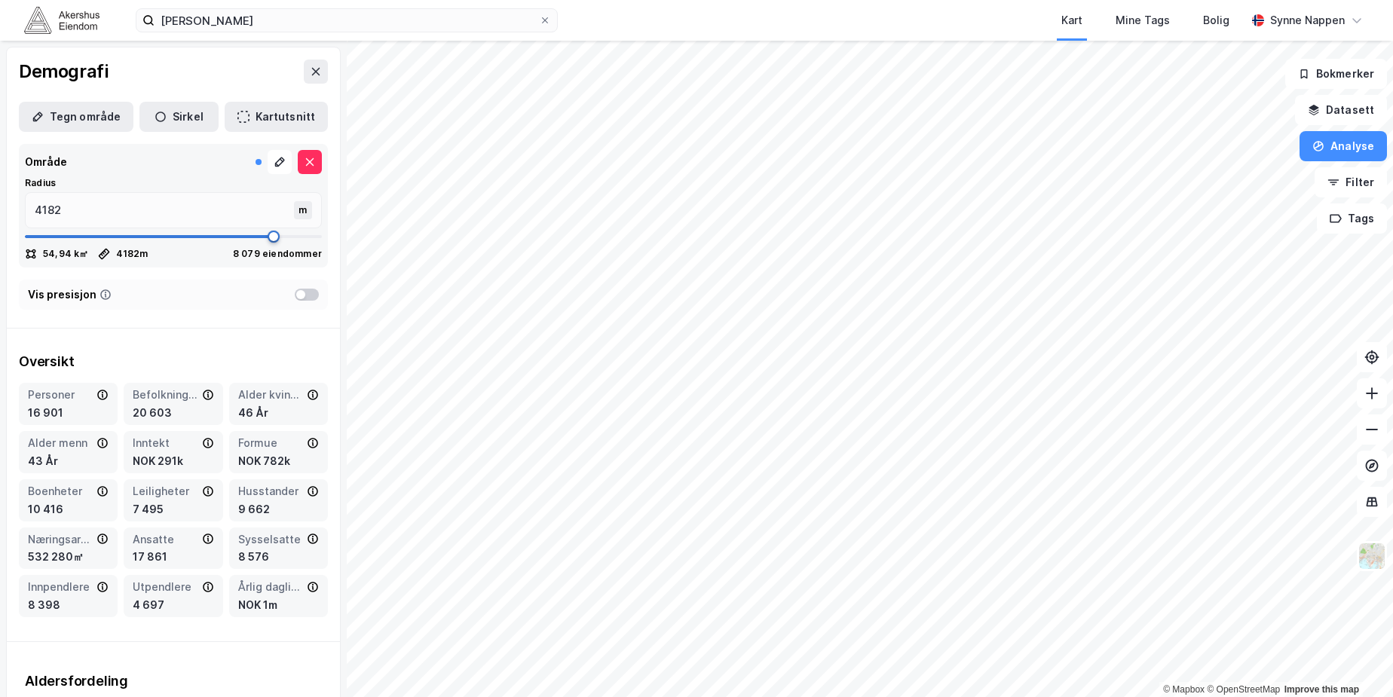
type input "4354"
type input "4604"
type input "4736"
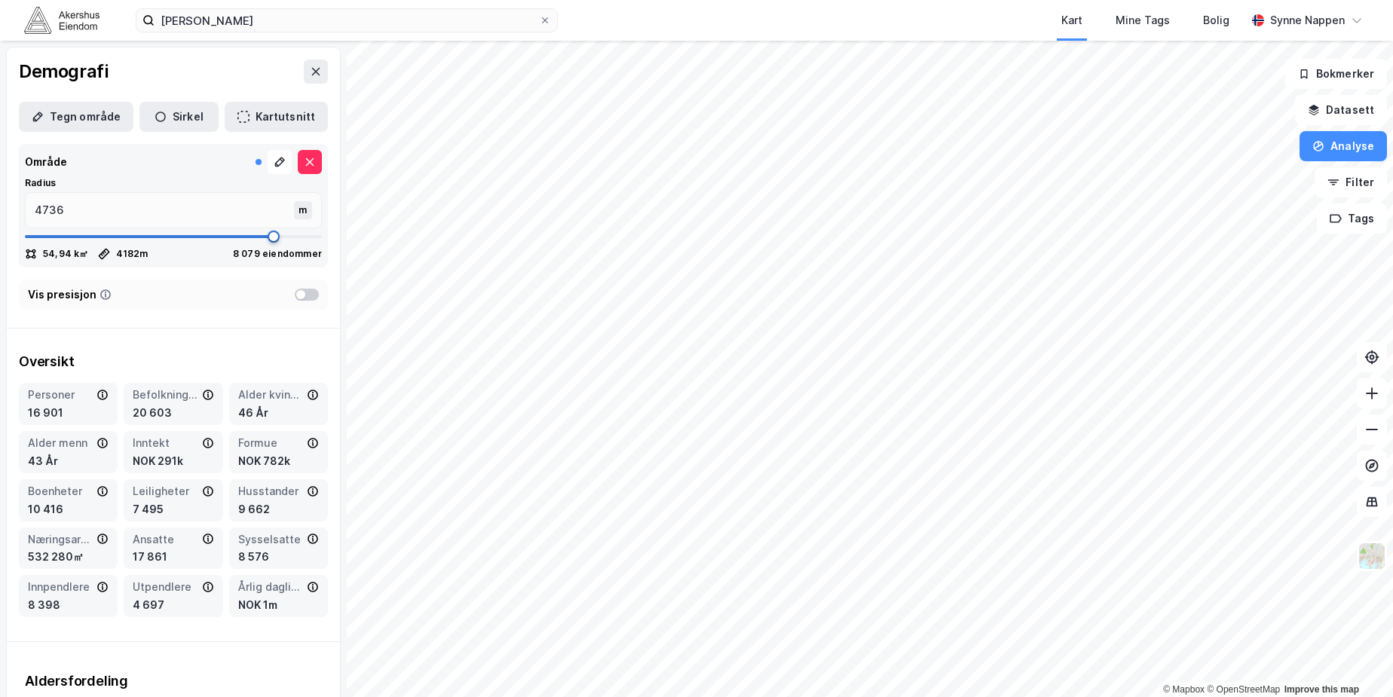
type input "4802"
type input "4921"
type input "5000"
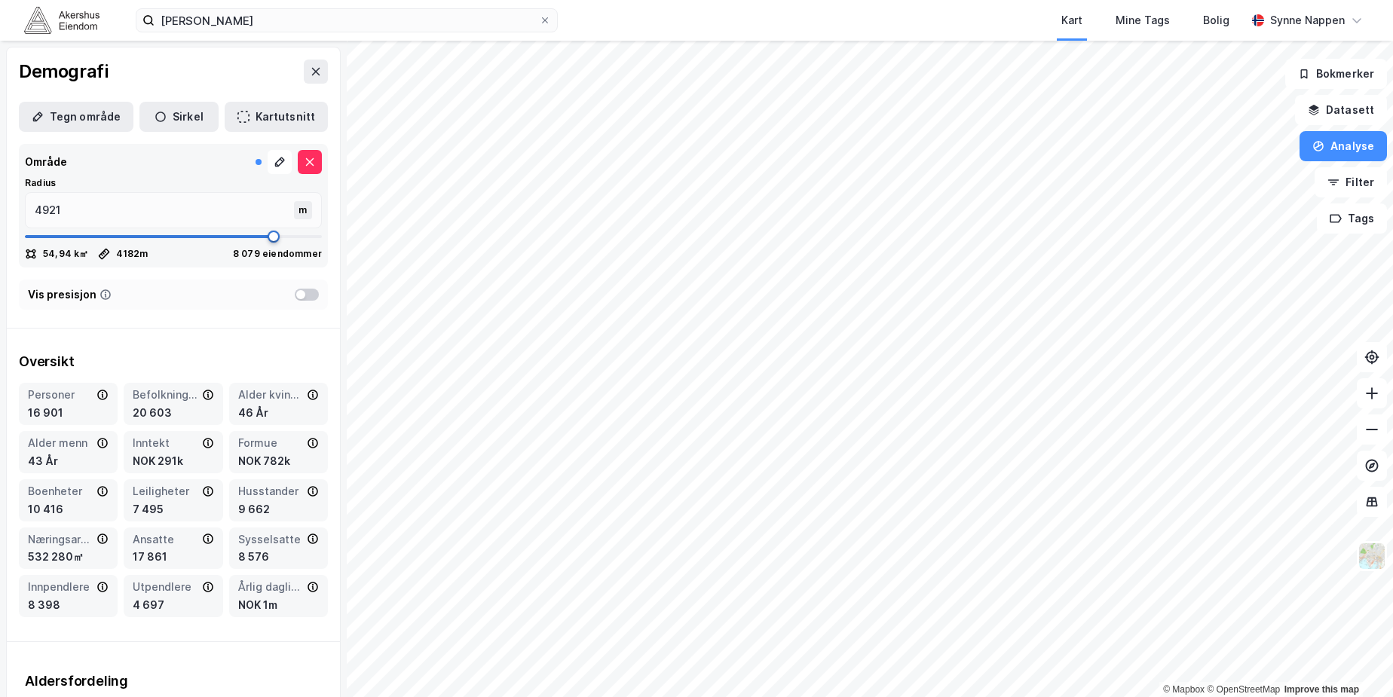
type input "5000"
drag, startPoint x: 115, startPoint y: 238, endPoint x: 318, endPoint y: 235, distance: 203.6
click at [318, 235] on span at bounding box center [322, 237] width 12 height 12
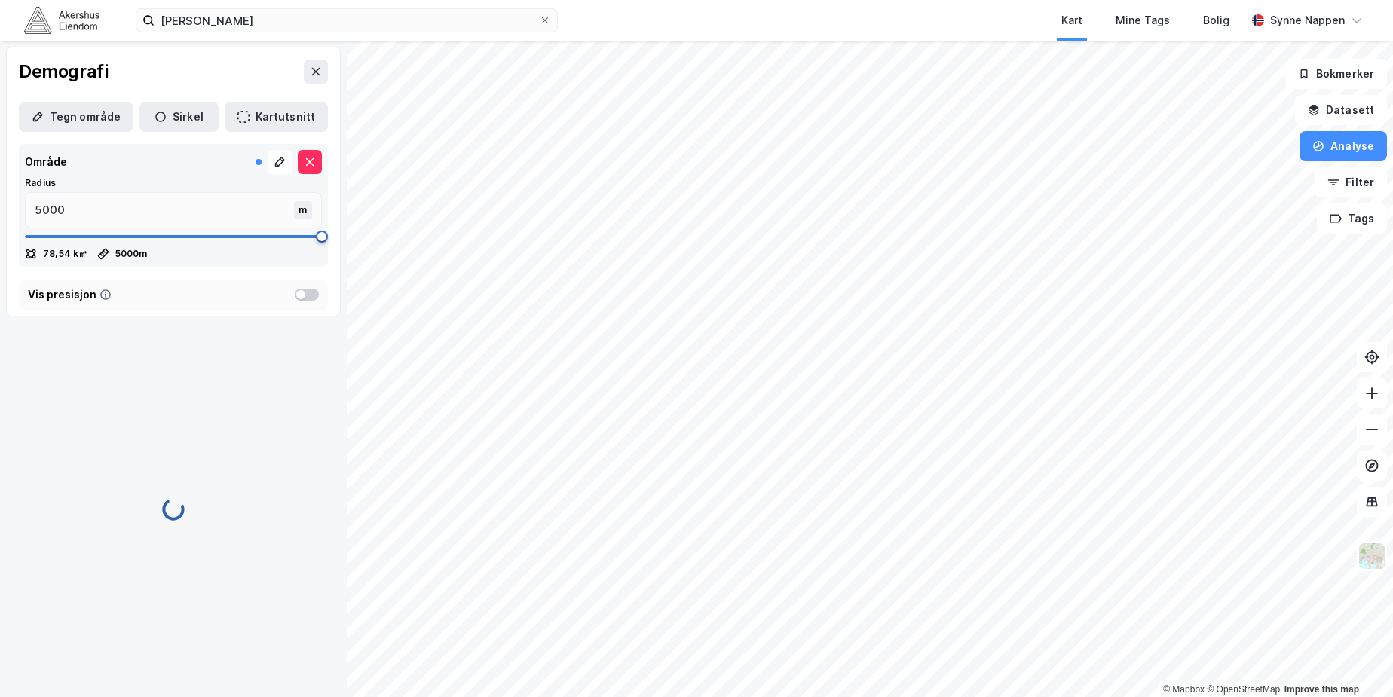
click at [320, 238] on span at bounding box center [322, 237] width 12 height 12
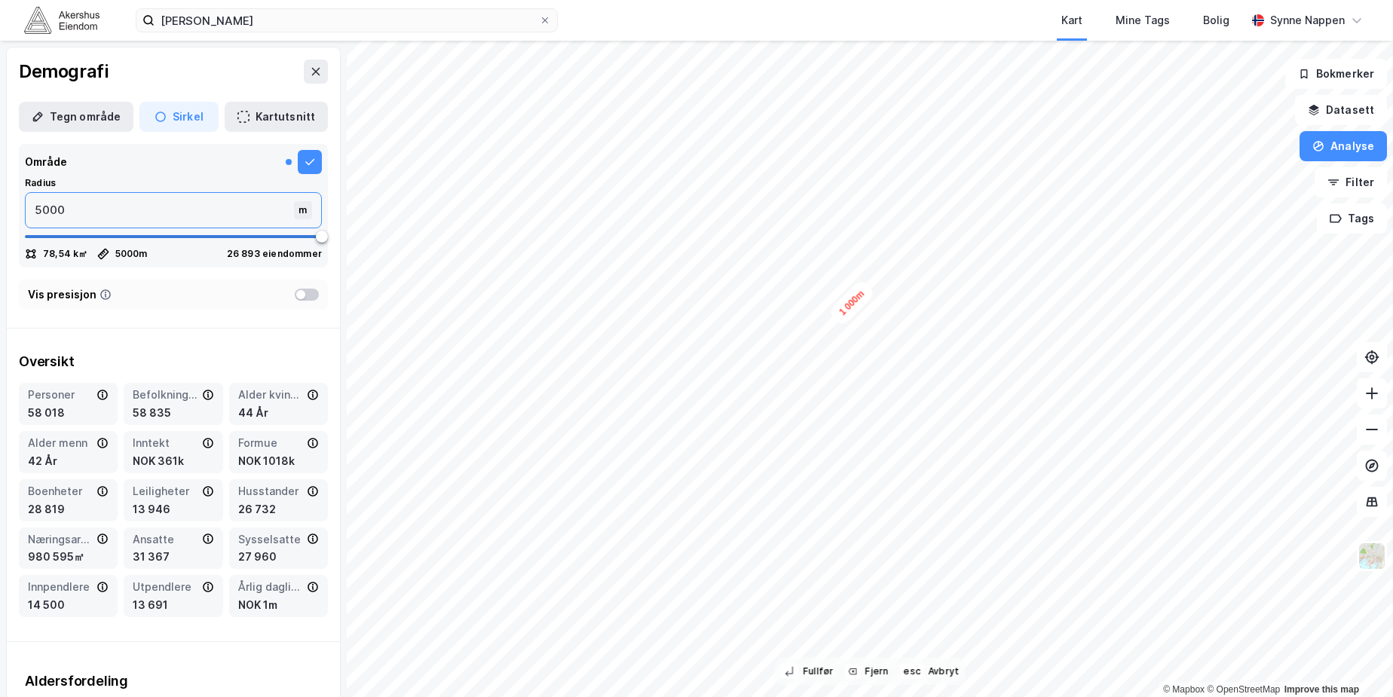
click at [131, 198] on input "5000" at bounding box center [161, 210] width 271 height 35
click at [304, 161] on icon at bounding box center [310, 162] width 12 height 12
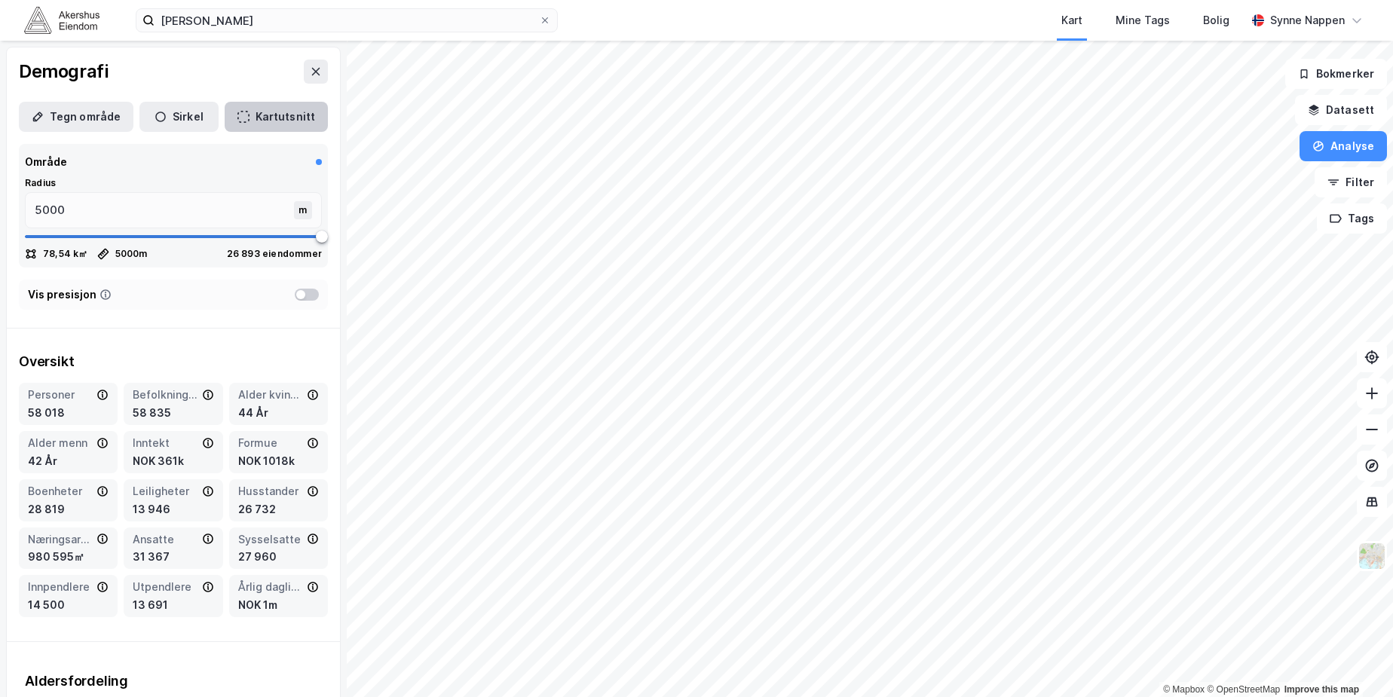
click at [280, 124] on button "Kartutsnitt" at bounding box center [276, 117] width 103 height 30
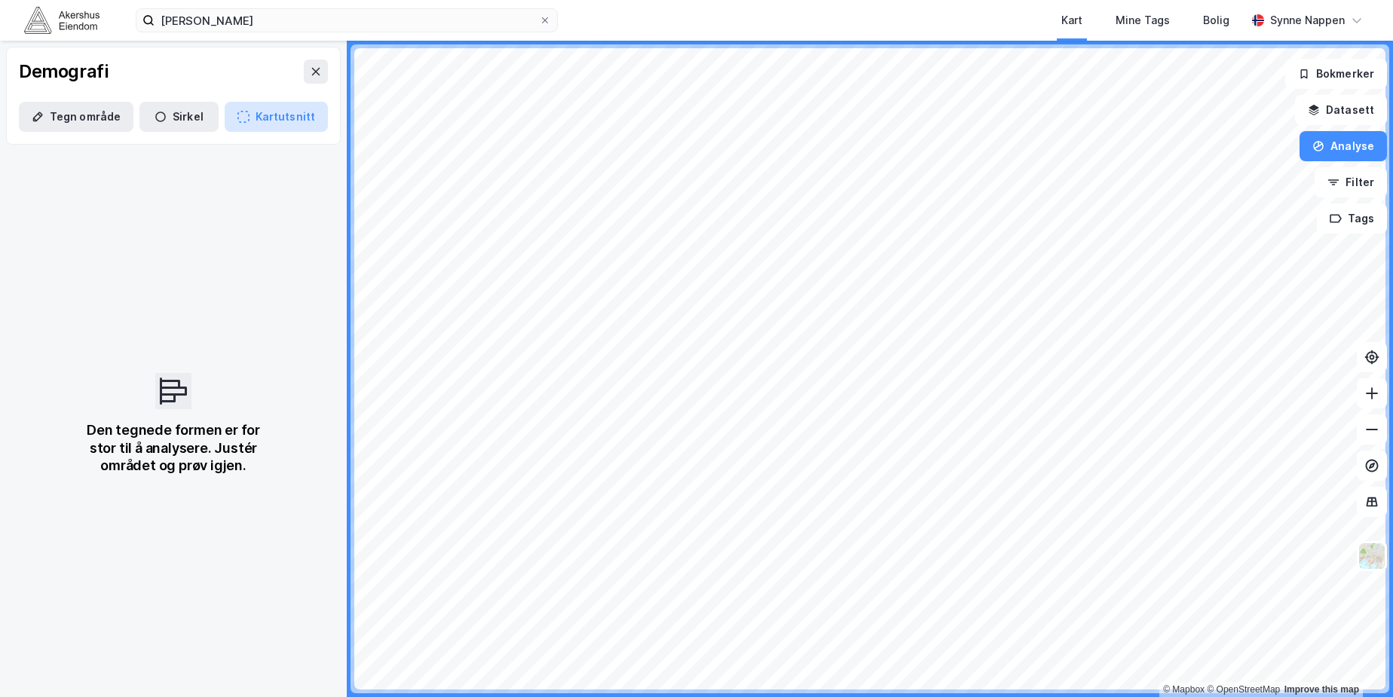
click at [283, 120] on button "Kartutsnitt" at bounding box center [276, 117] width 103 height 30
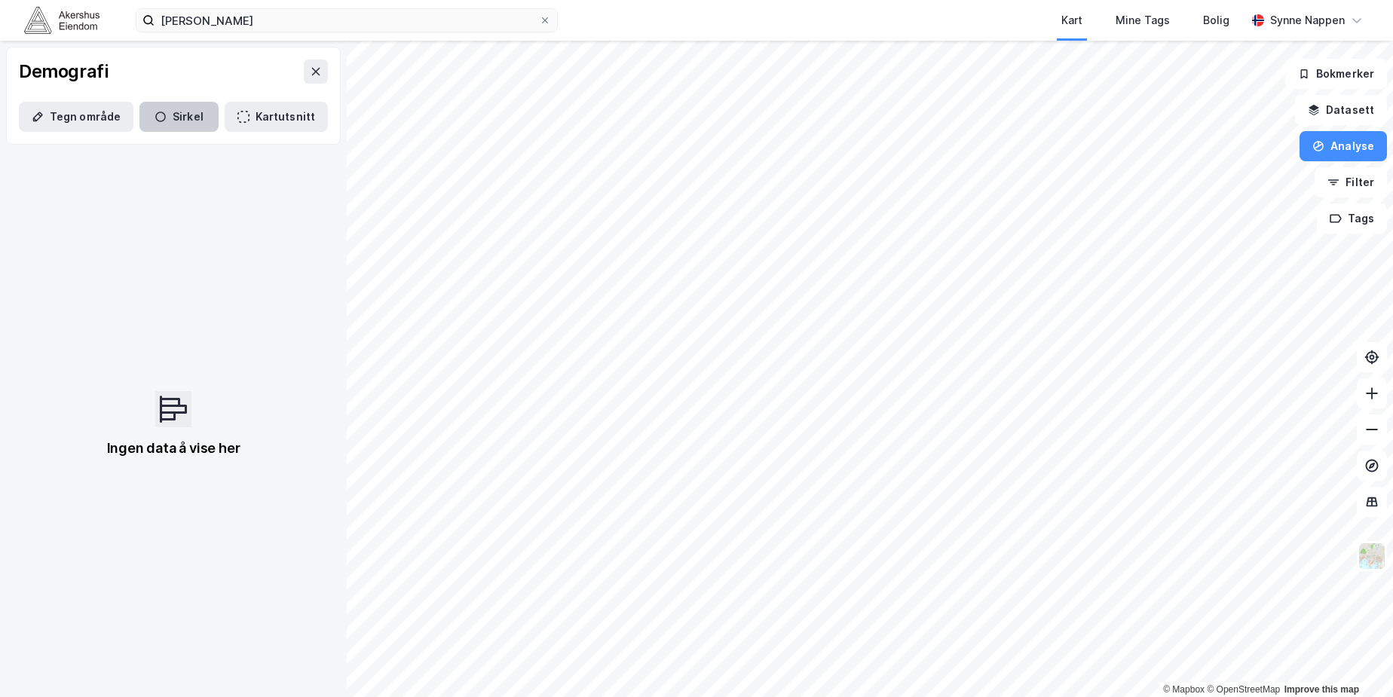
click at [186, 119] on button "Sirkel" at bounding box center [178, 117] width 79 height 30
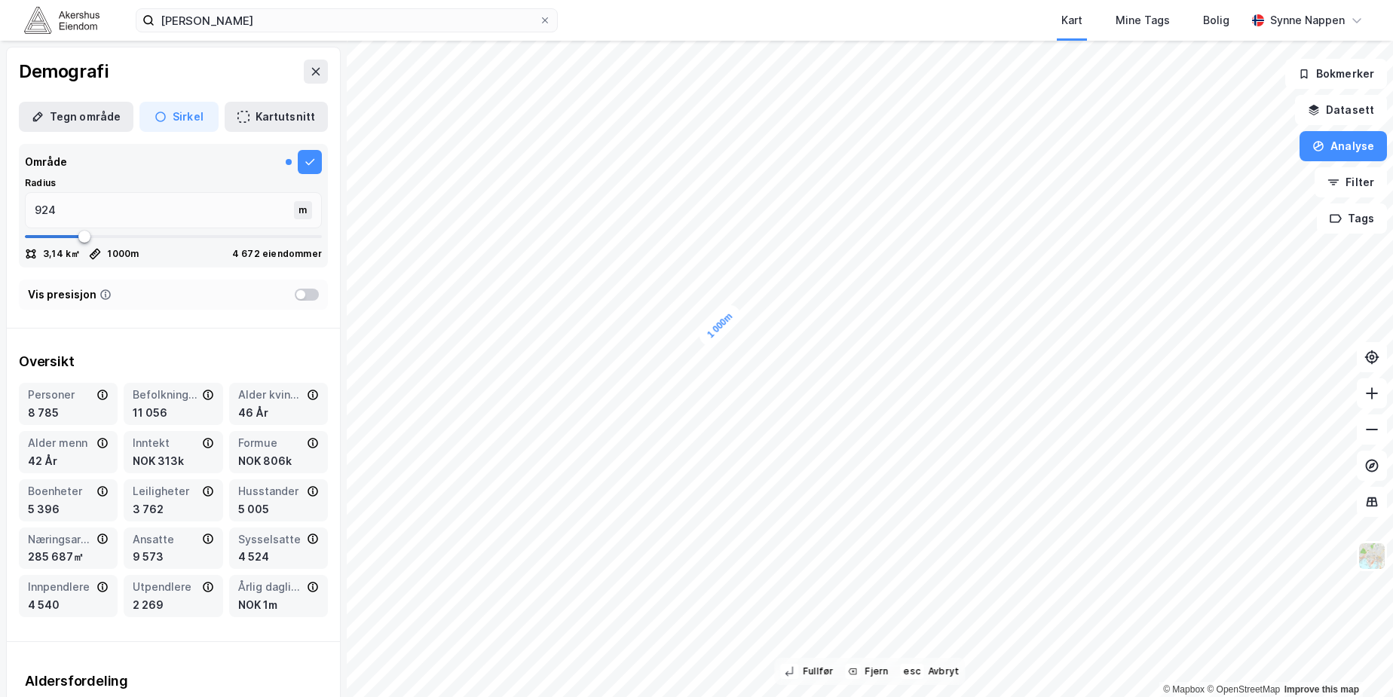
type input "1267"
click at [443, 243] on div "1 000m © Mapbox © OpenStreetMap Improve this map Demografi Tegn område [PERSON_…" at bounding box center [696, 369] width 1393 height 657
type input "5000"
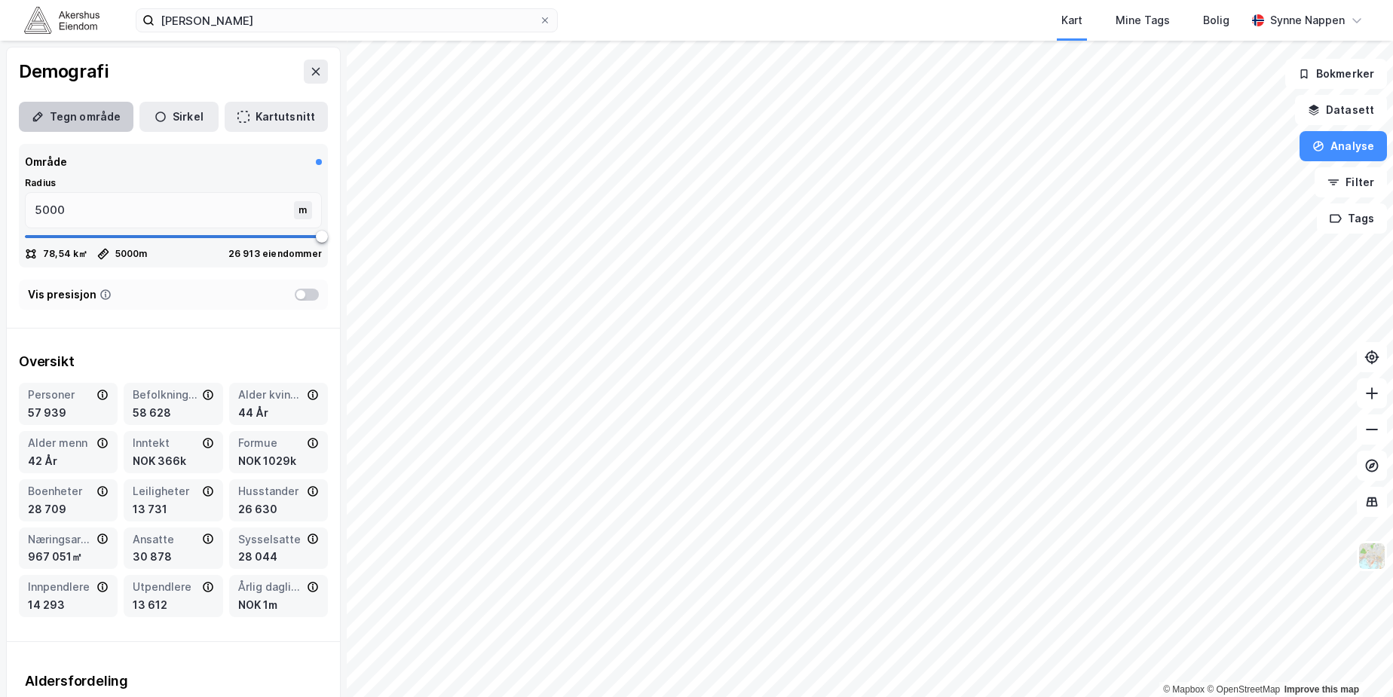
click at [111, 131] on button "Tegn område" at bounding box center [76, 117] width 115 height 30
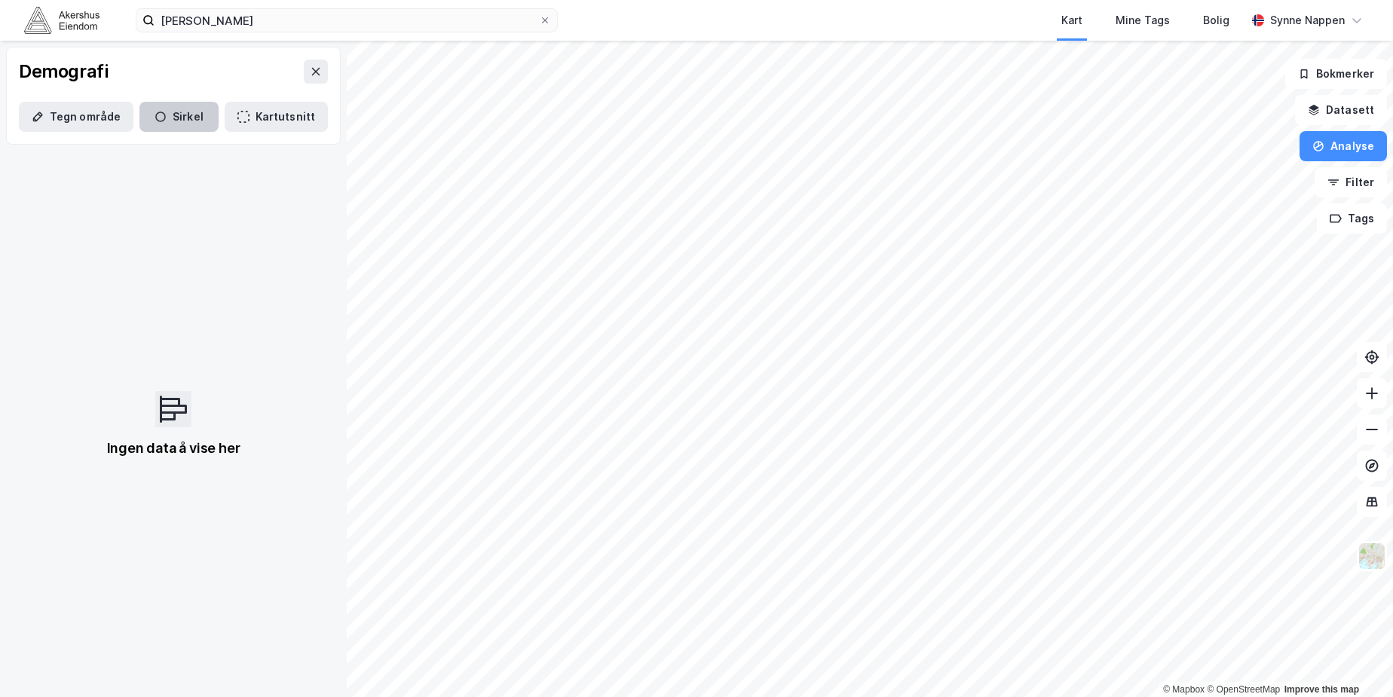
click at [173, 117] on button "Sirkel" at bounding box center [178, 117] width 79 height 30
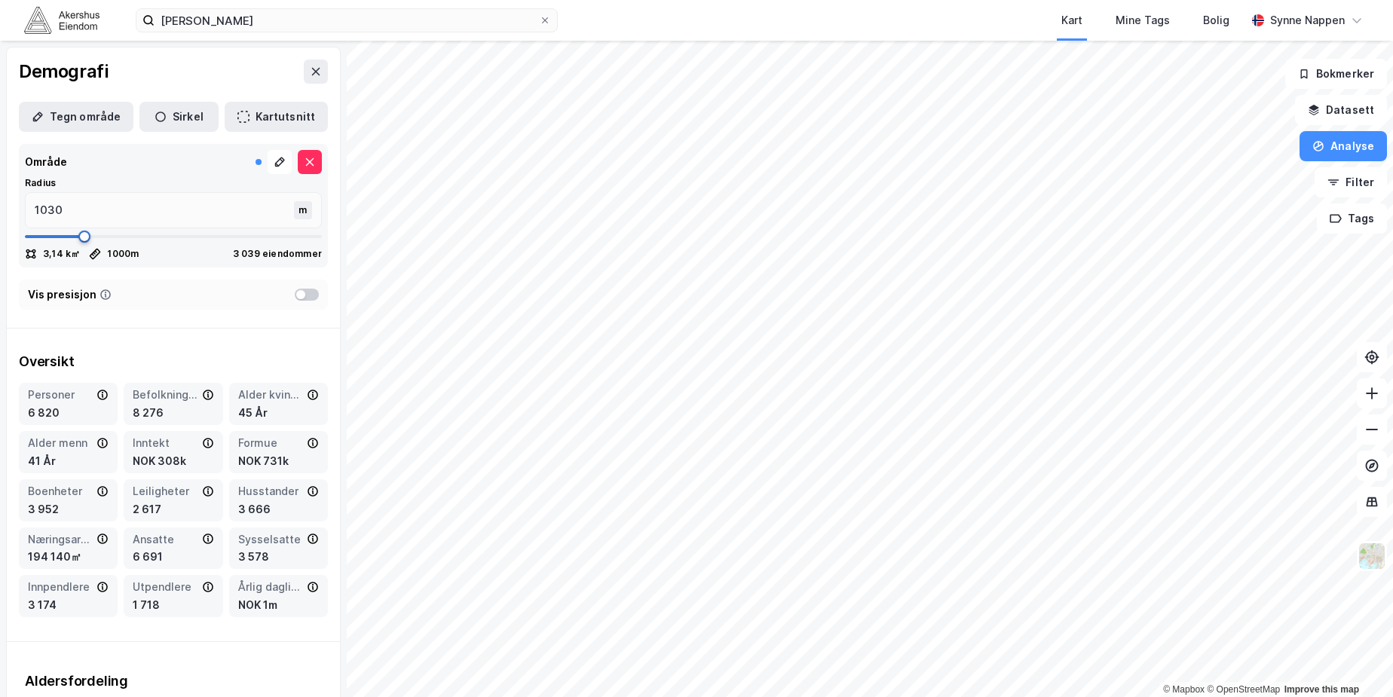
type input "1069"
type input "3074"
type input "5000"
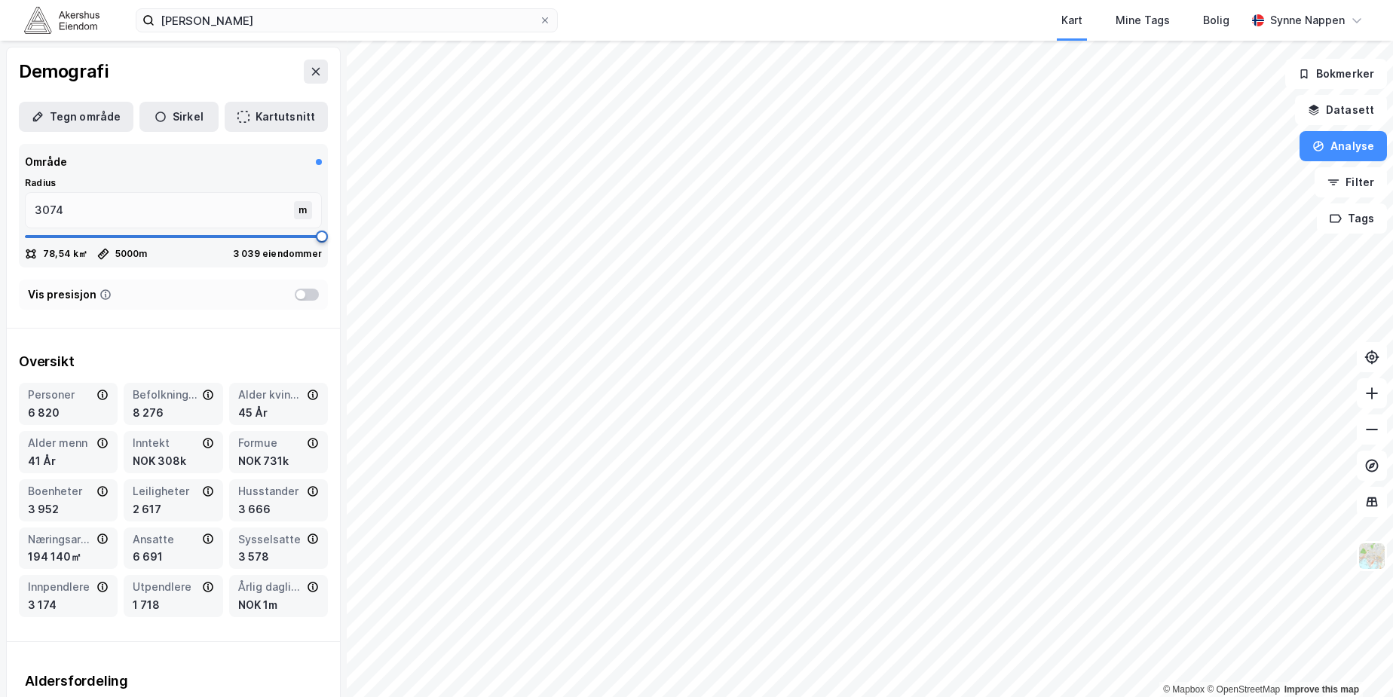
type input "5000"
drag, startPoint x: 84, startPoint y: 234, endPoint x: 346, endPoint y: 247, distance: 262.7
click at [346, 247] on div "Demografi Tegn område [PERSON_NAME] Kartutsnitt Område Radius 5000 m 78,54 k㎡ 5…" at bounding box center [173, 369] width 347 height 657
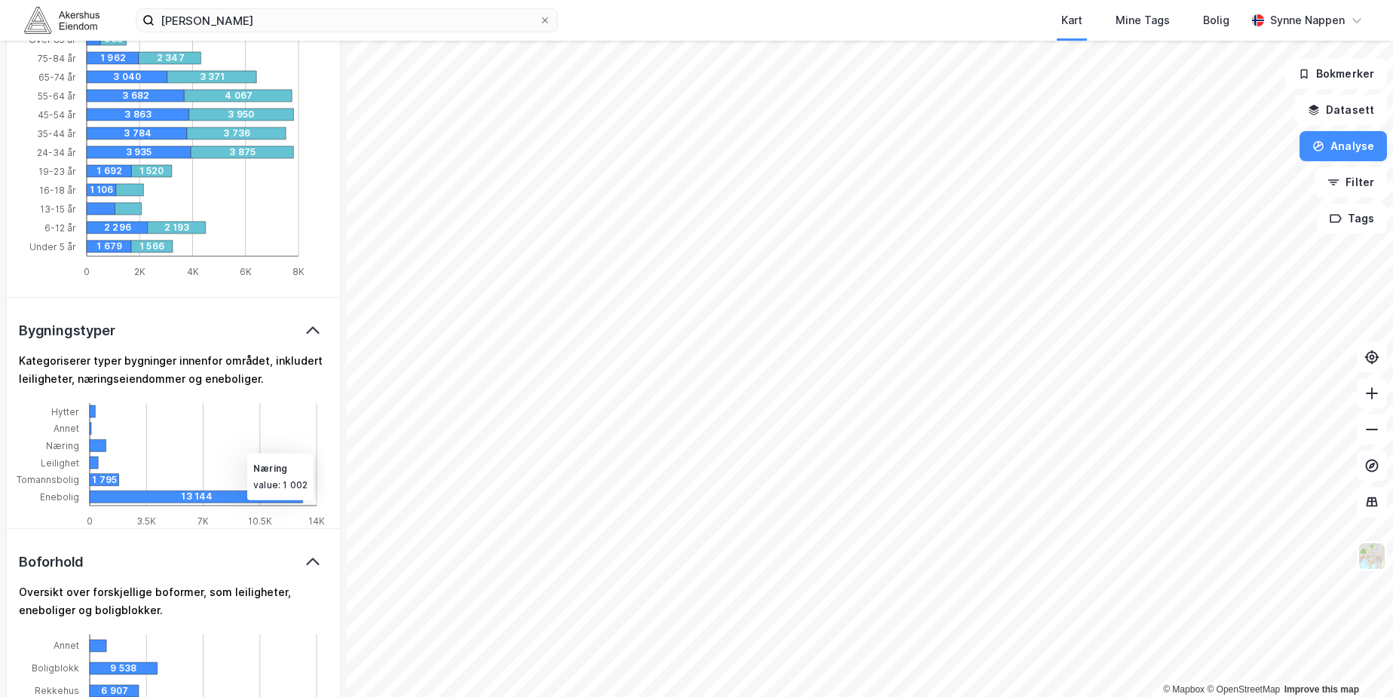
scroll to position [679, 0]
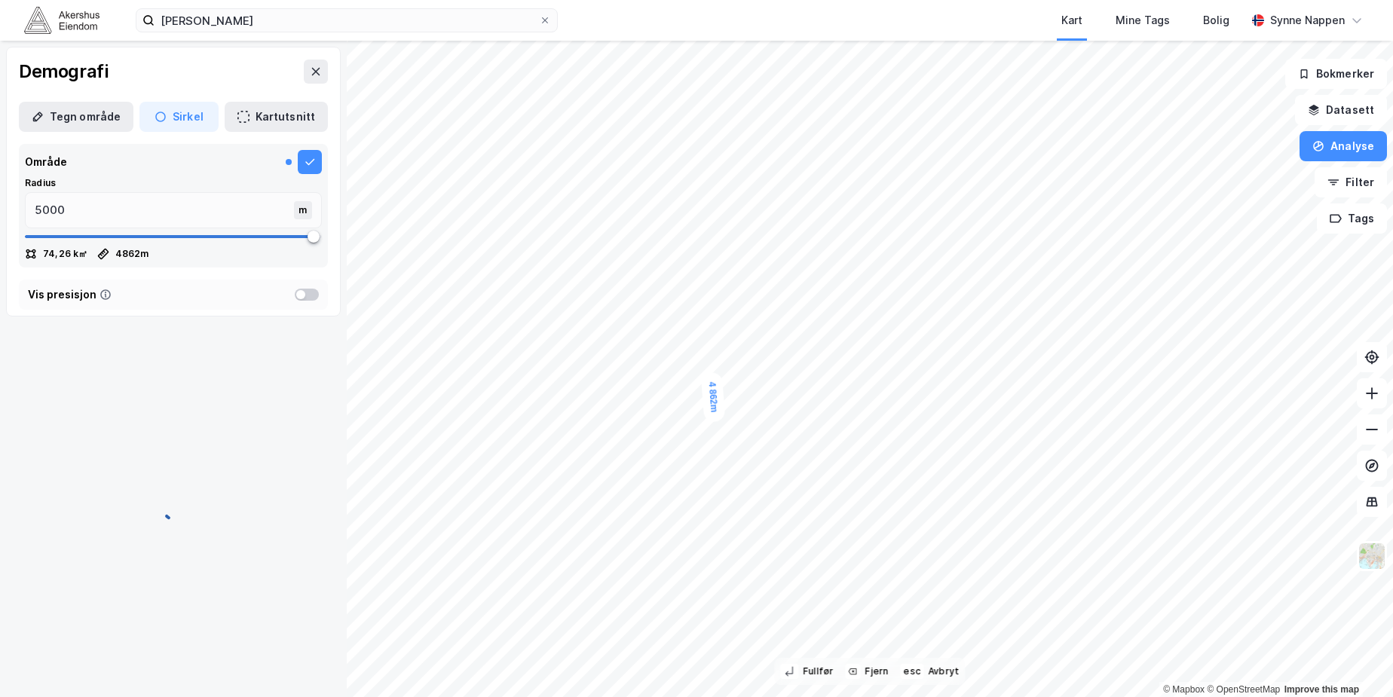
type input "4862"
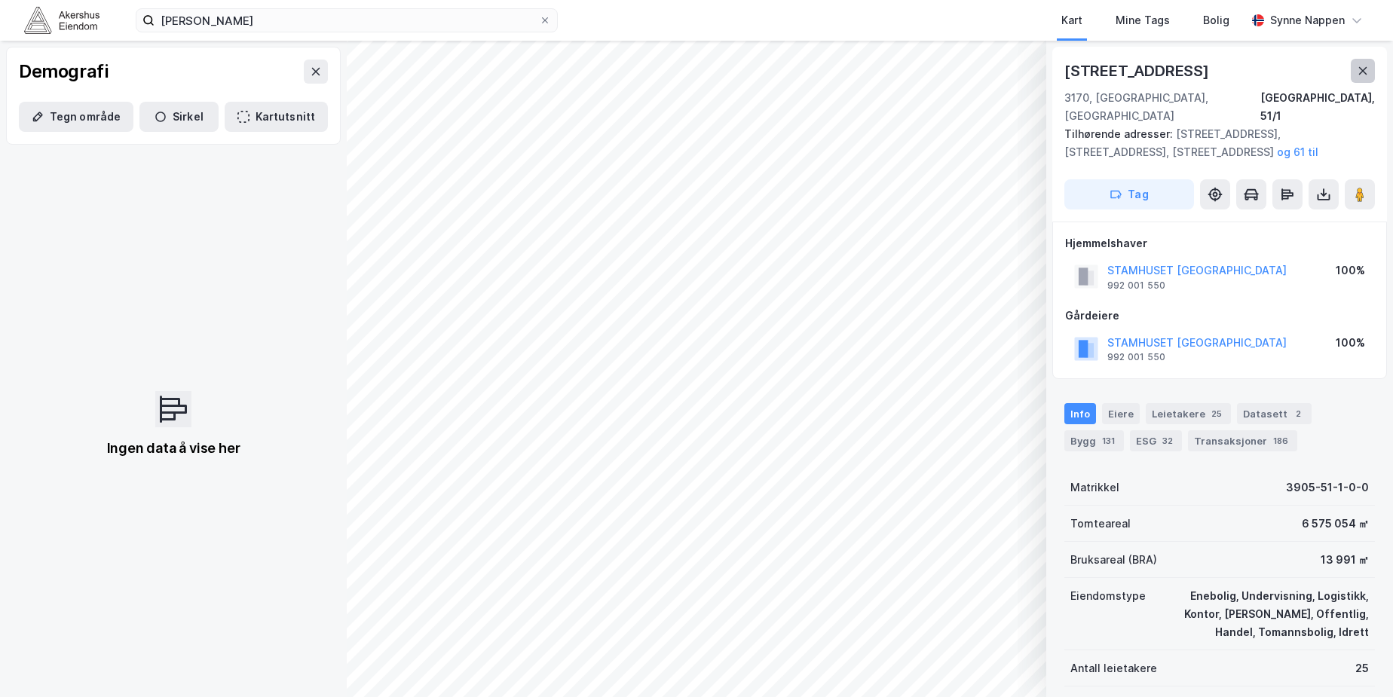
click at [1367, 69] on icon at bounding box center [1363, 71] width 12 height 12
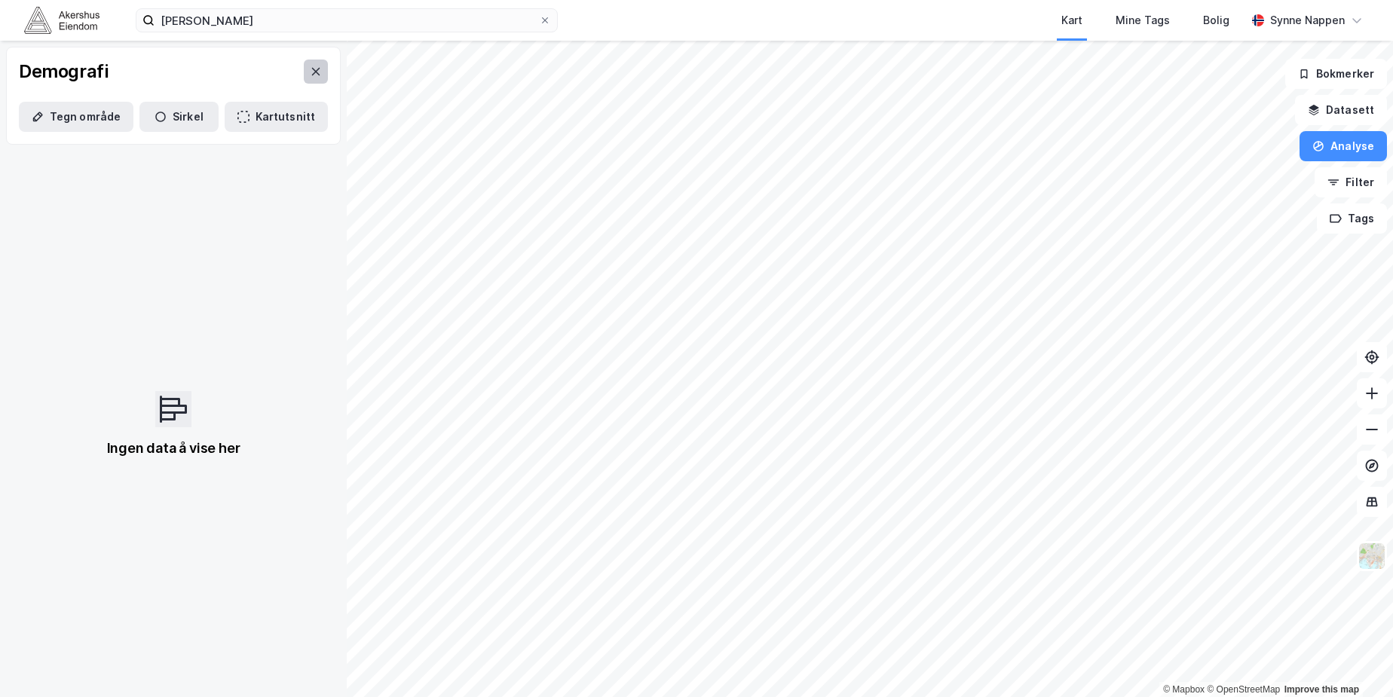
click at [310, 77] on icon at bounding box center [316, 72] width 12 height 12
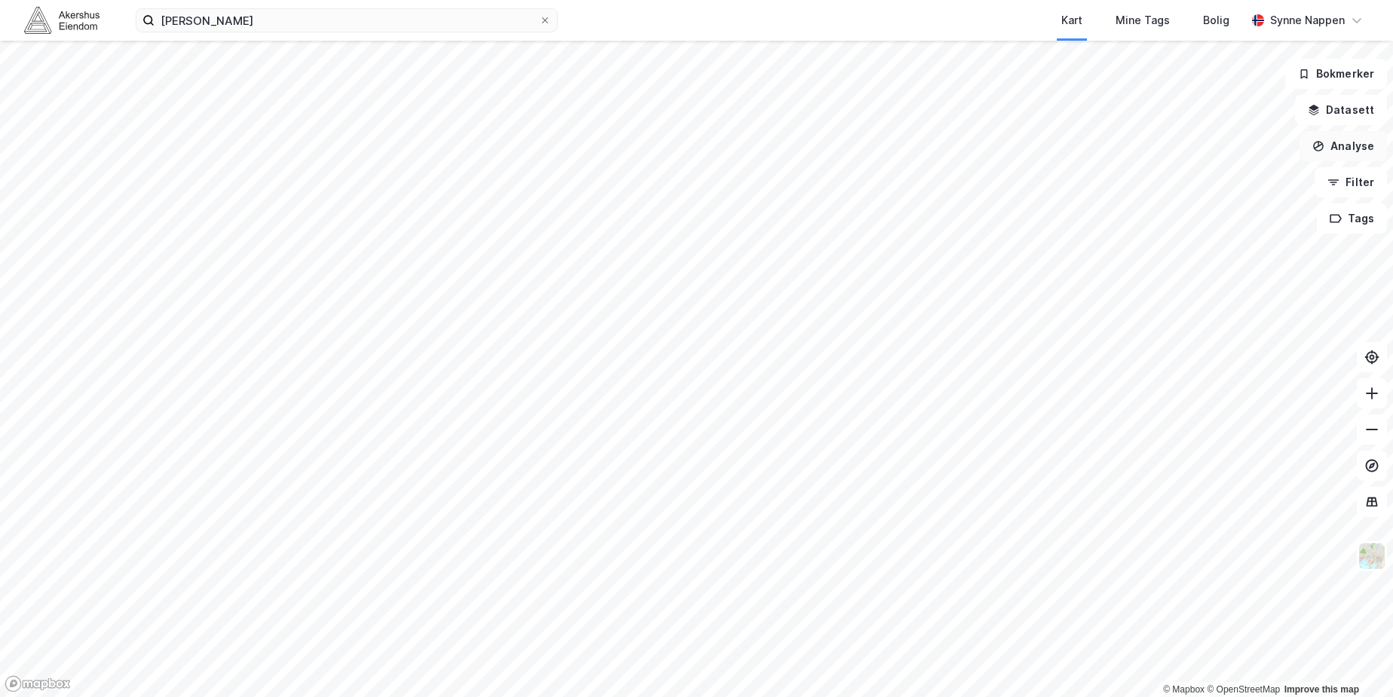
click at [1347, 150] on button "Analyse" at bounding box center [1343, 146] width 87 height 30
click at [1187, 238] on div "Se demografi" at bounding box center [1212, 240] width 131 height 13
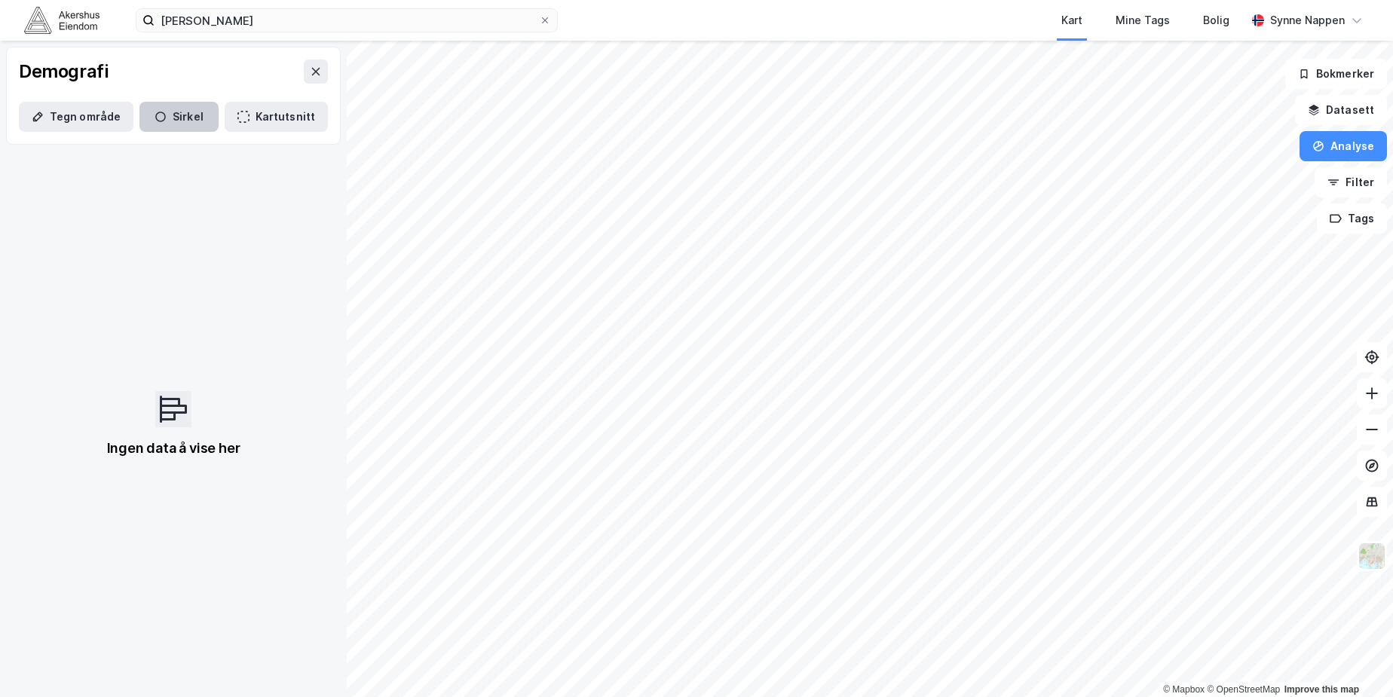
click at [188, 110] on button "Sirkel" at bounding box center [178, 117] width 79 height 30
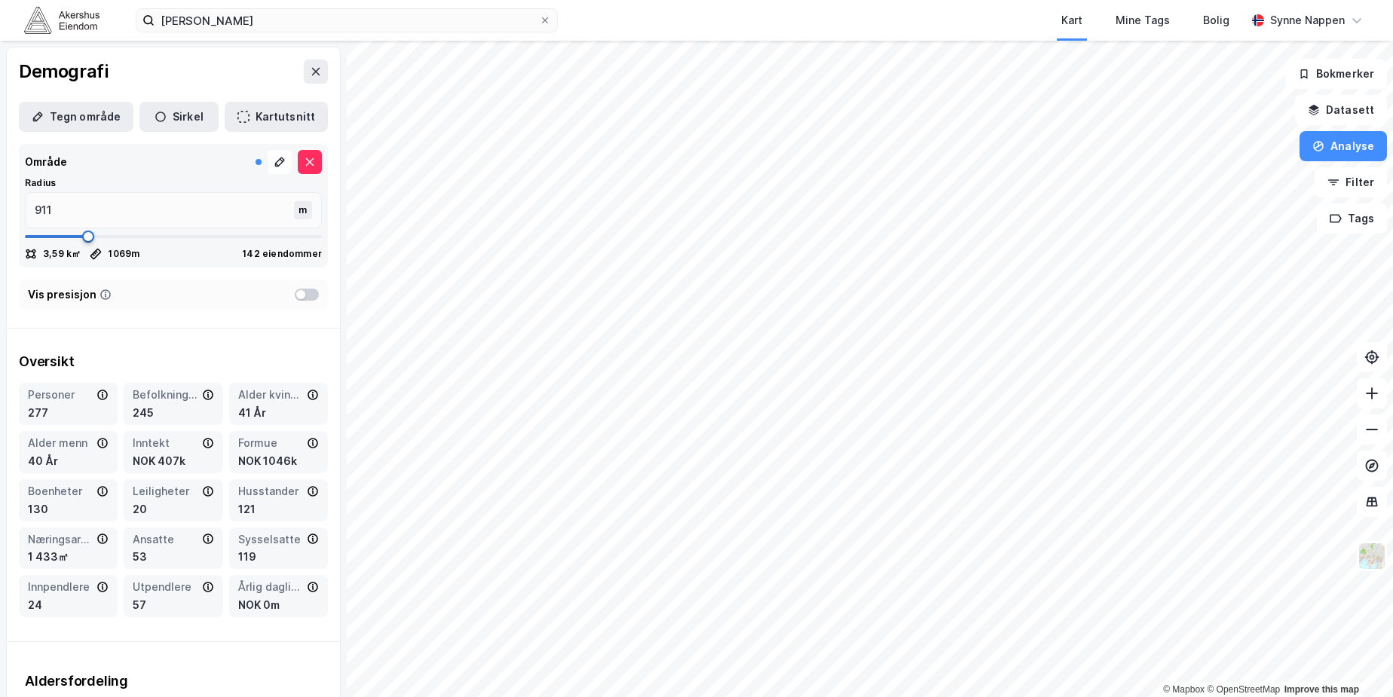
type input "1069"
click at [361, 244] on div "© Mapbox © OpenStreetMap Improve this map Demografi Tegn område [PERSON_NAME] K…" at bounding box center [696, 369] width 1393 height 657
